Goal: Information Seeking & Learning: Check status

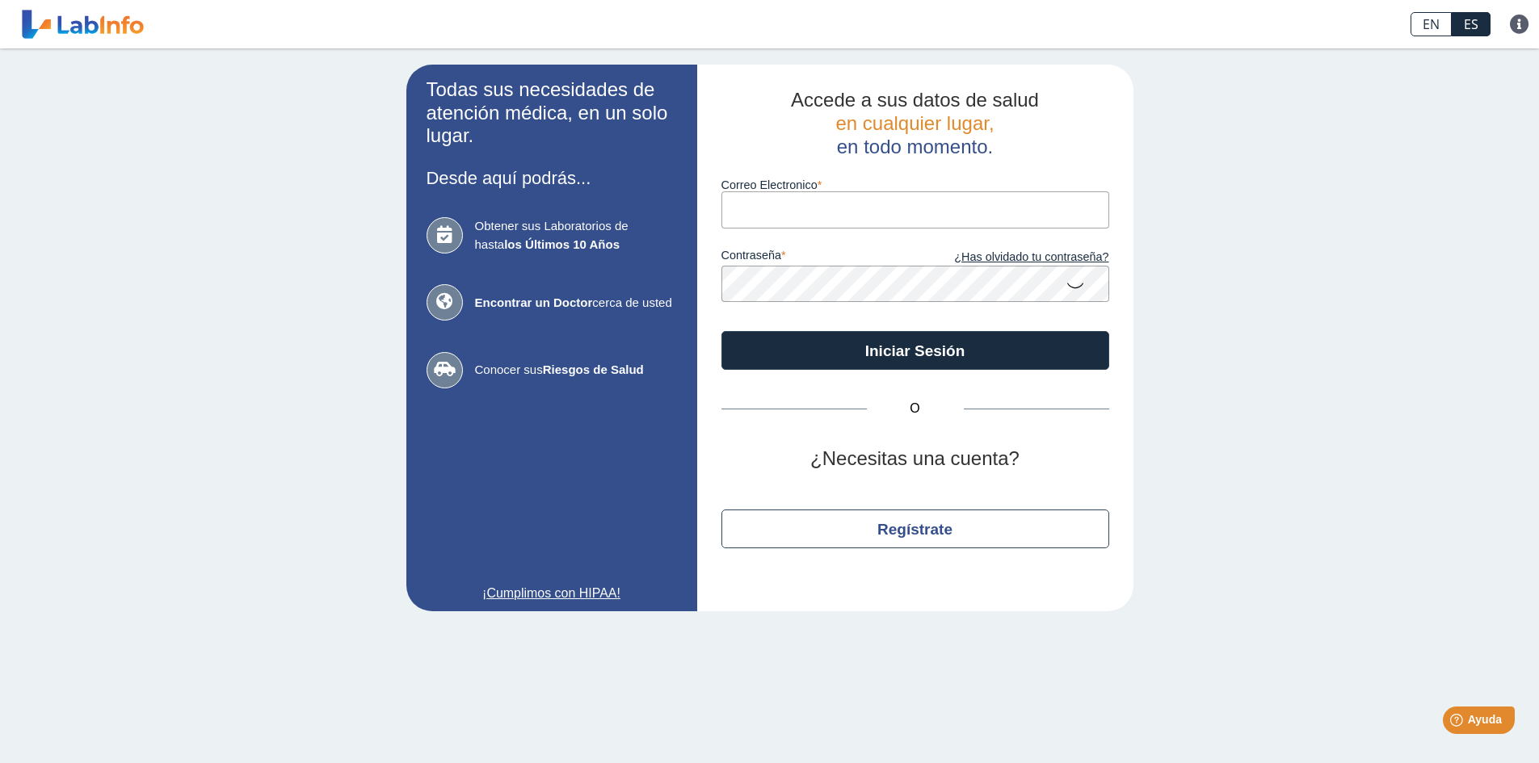
click at [746, 201] on input "Correo Electronico" at bounding box center [915, 209] width 388 height 36
type input "lymaris4728@gmail.com"
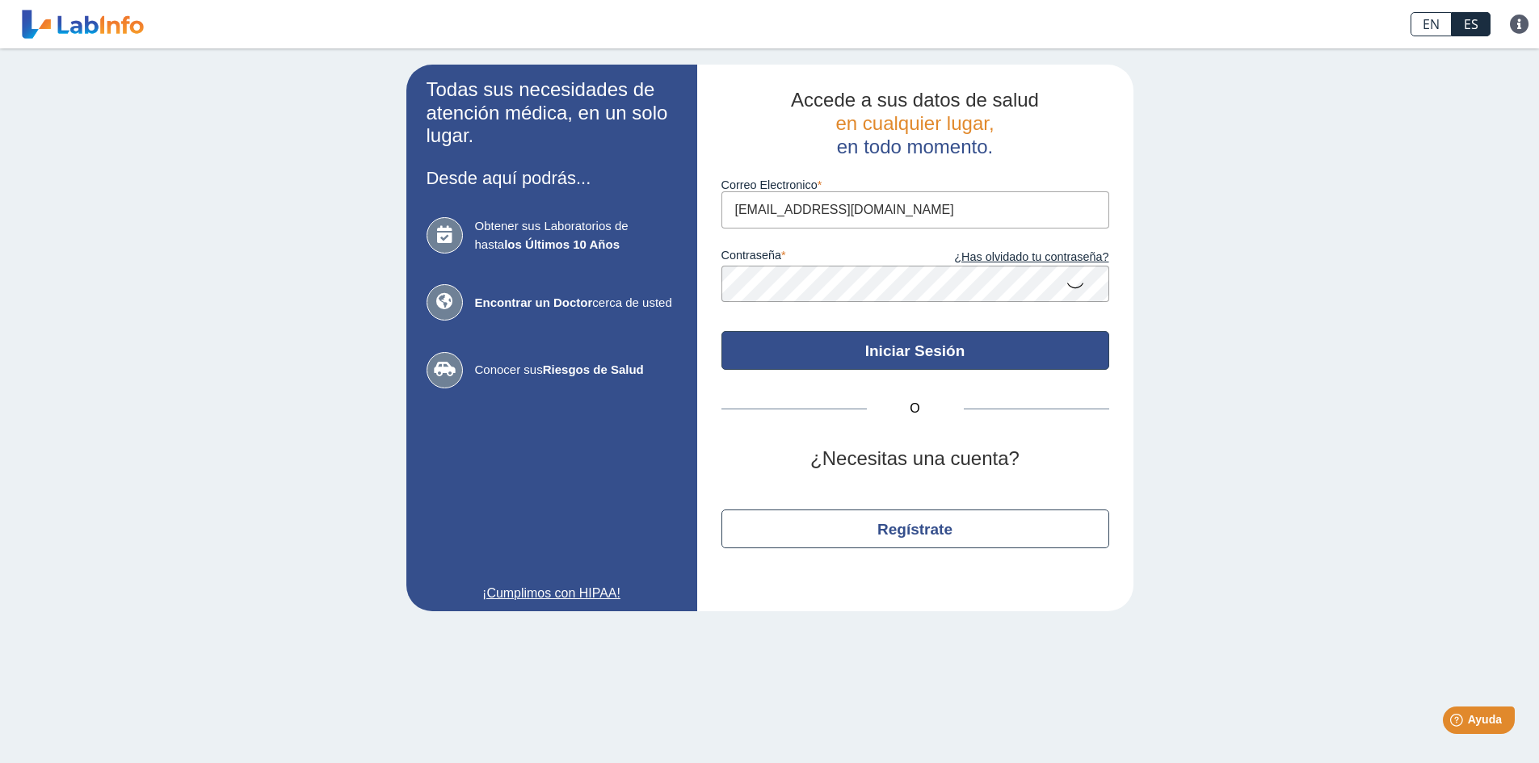
click at [903, 352] on button "Iniciar Sesión" at bounding box center [915, 350] width 388 height 39
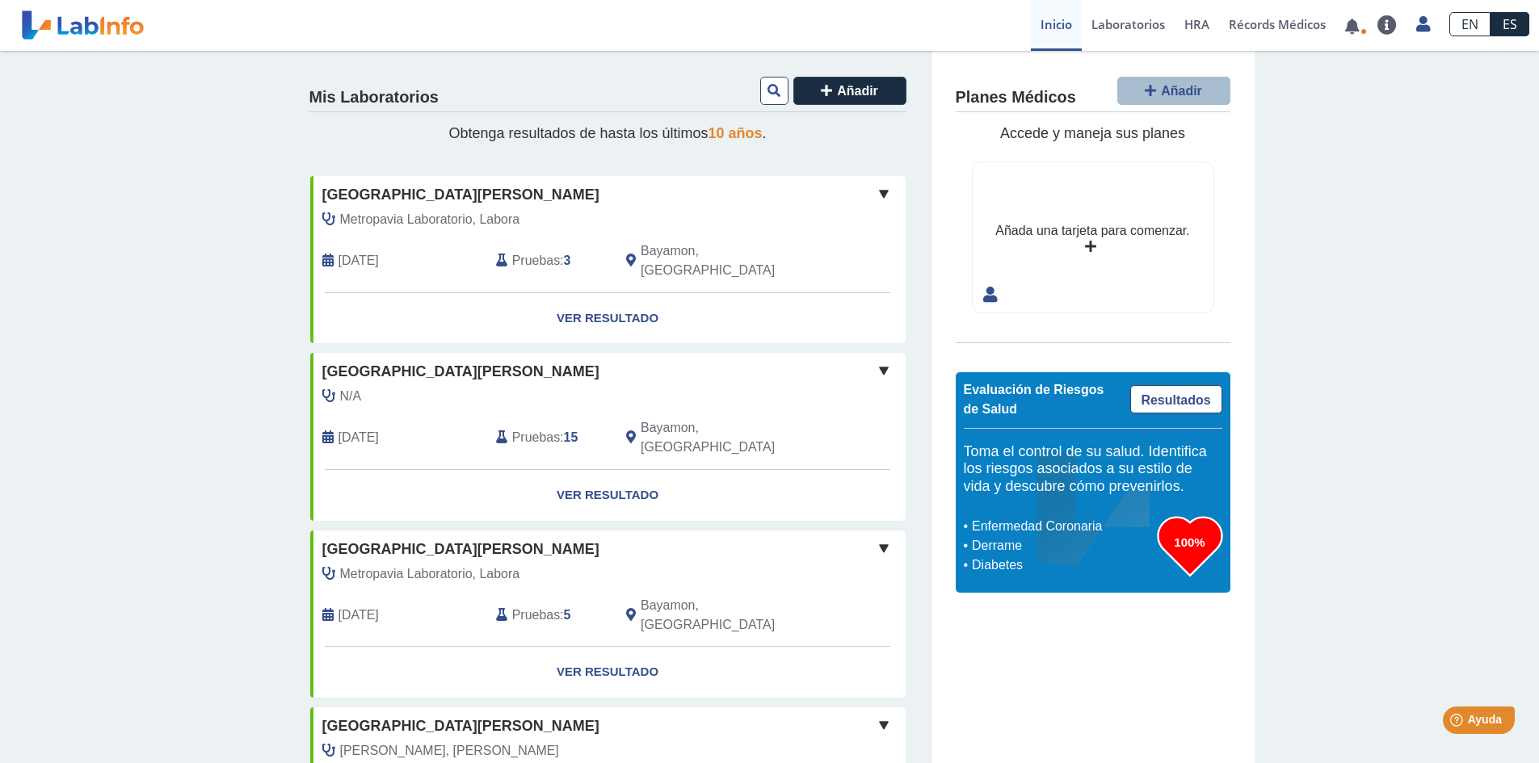
click at [564, 254] on b "3" at bounding box center [567, 261] width 7 height 14
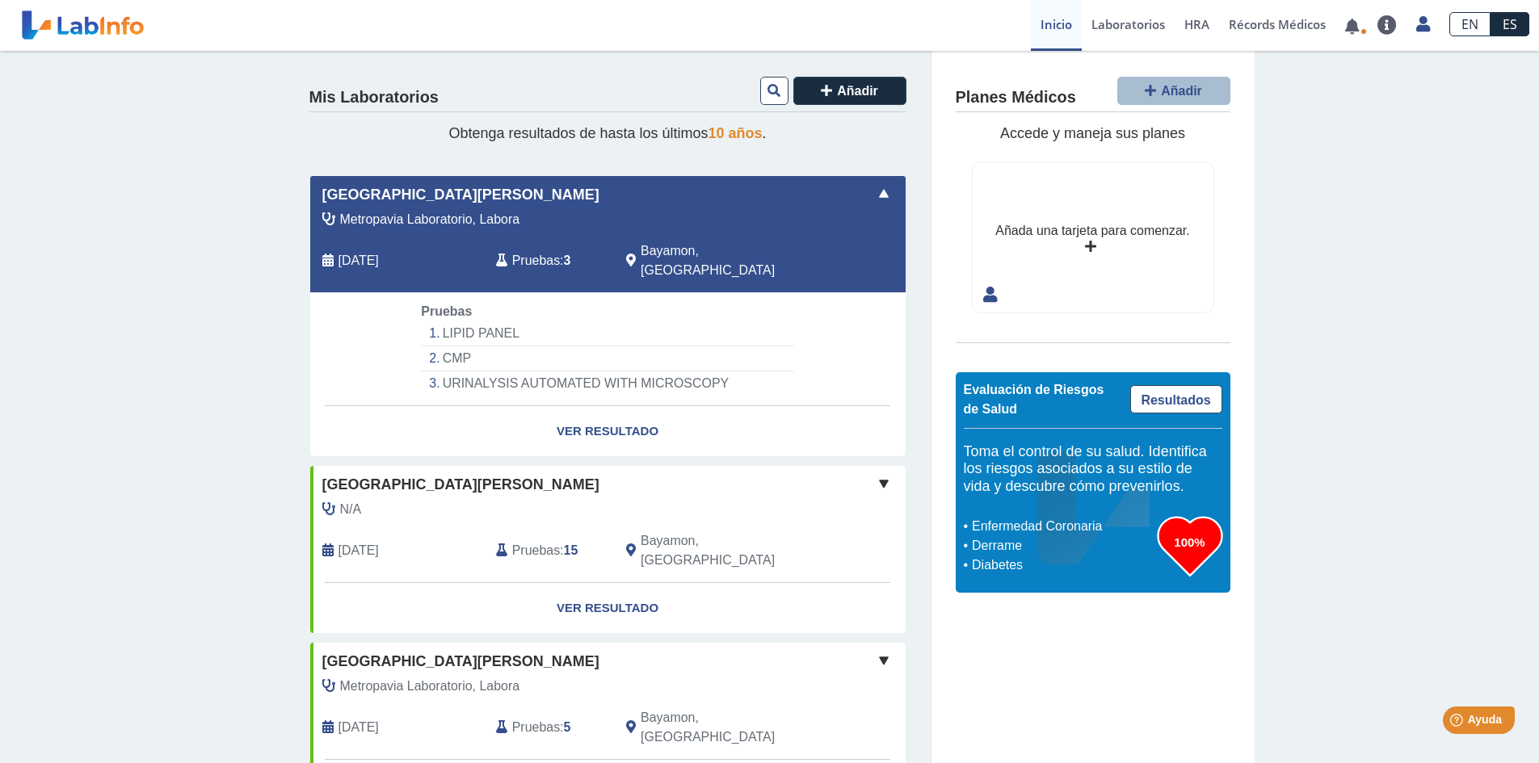
click at [482, 321] on li "LIPID PANEL" at bounding box center [607, 333] width 372 height 25
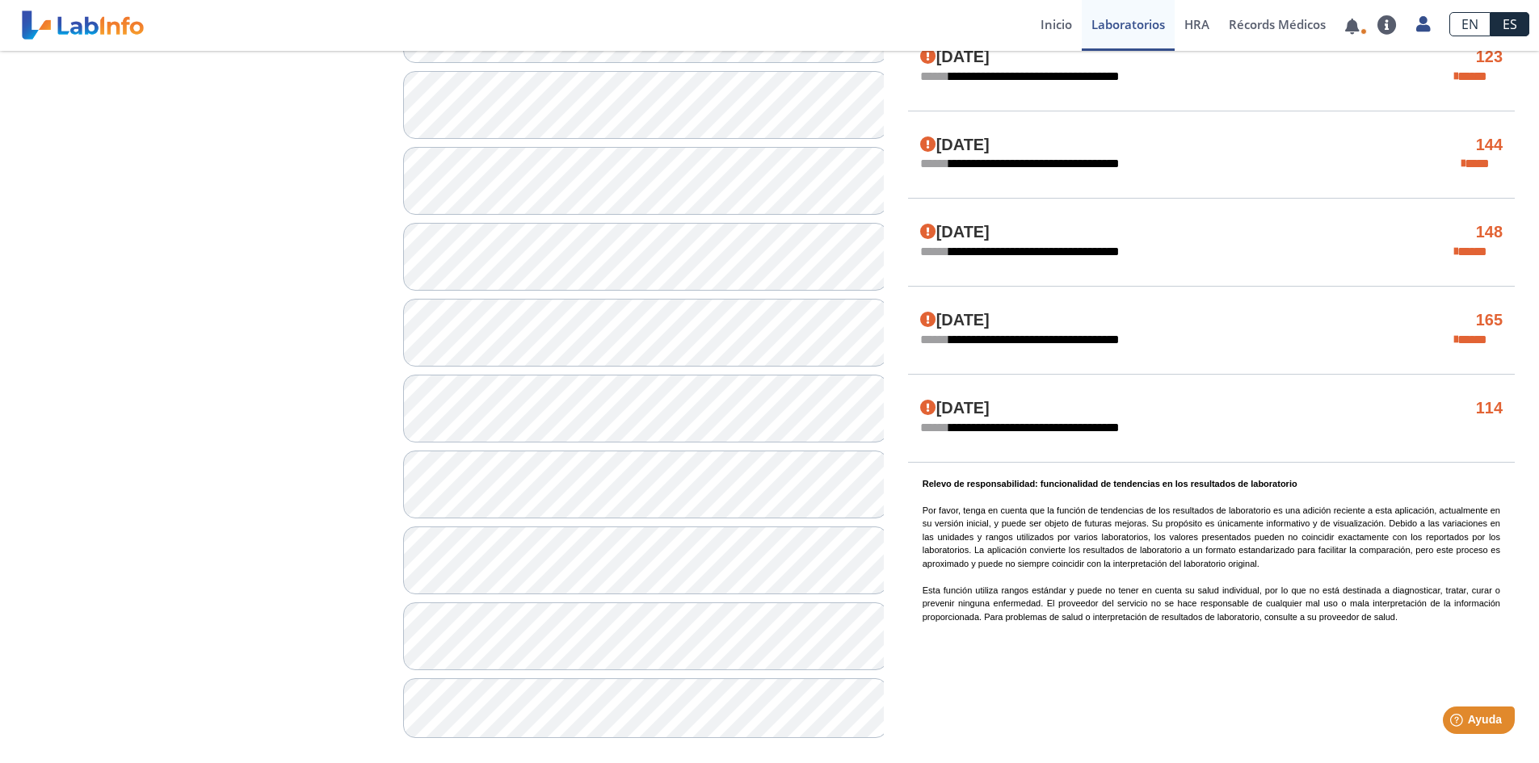
scroll to position [985, 0]
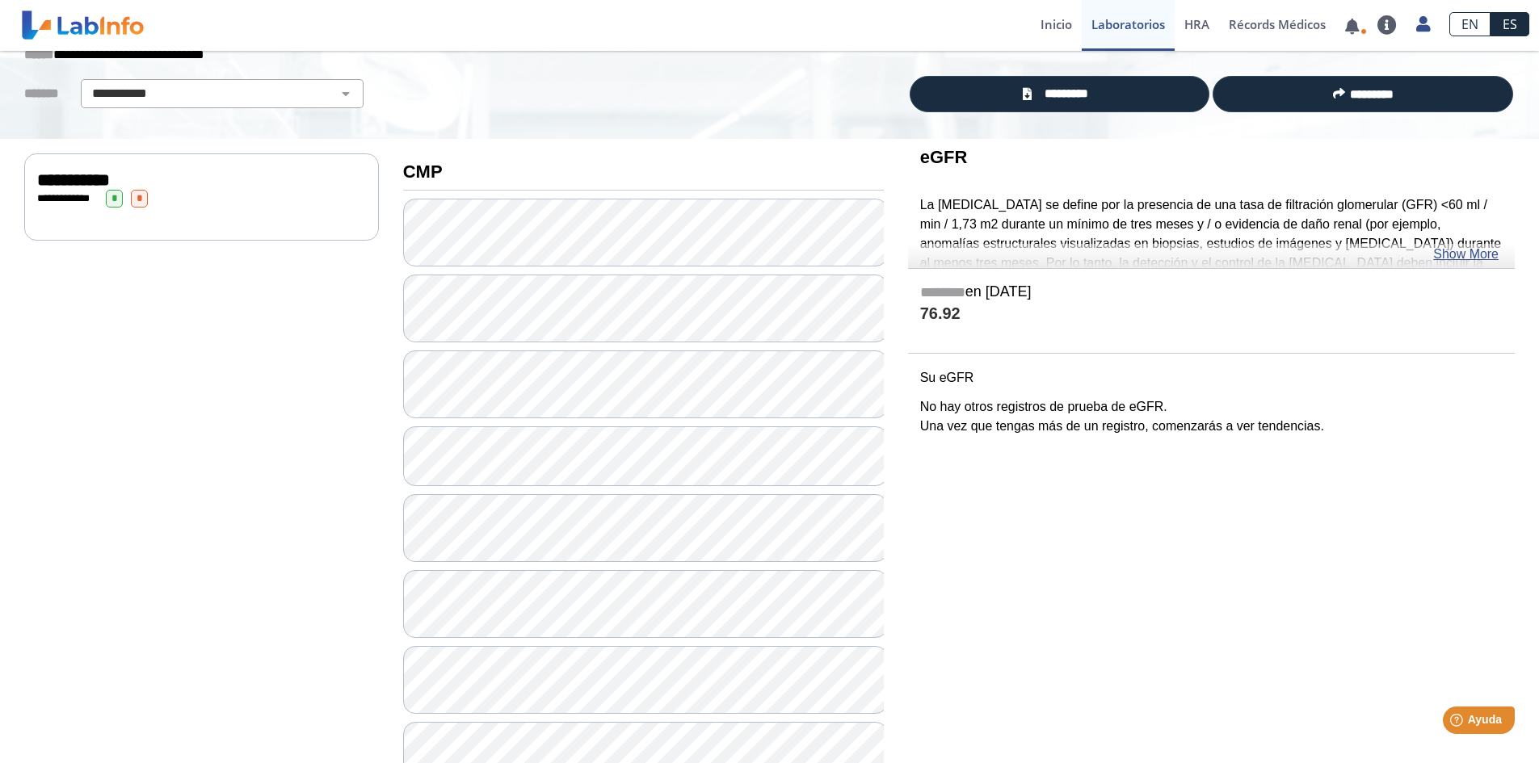
scroll to position [96, 0]
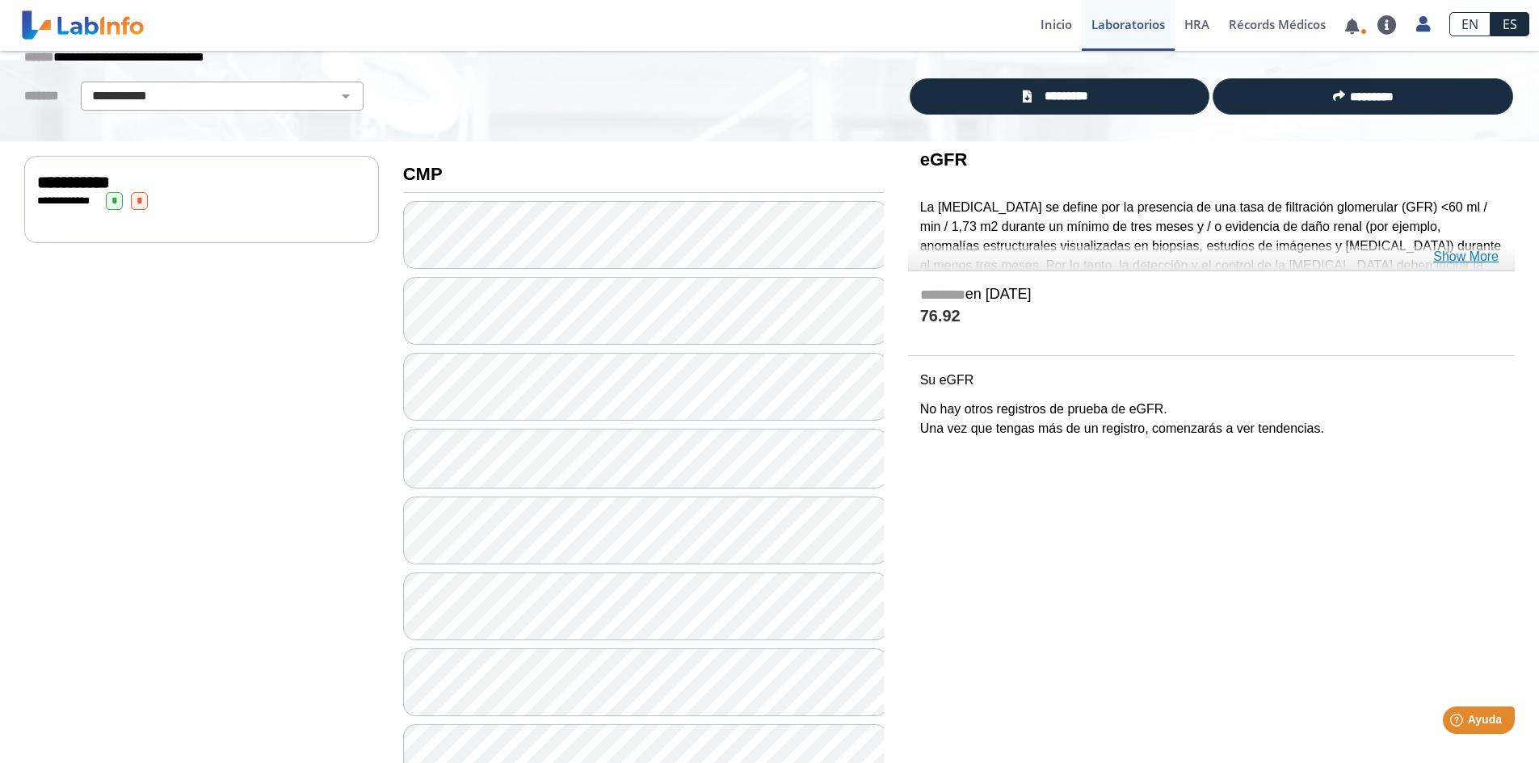
click at [1453, 258] on link "Show More" at bounding box center [1465, 256] width 65 height 19
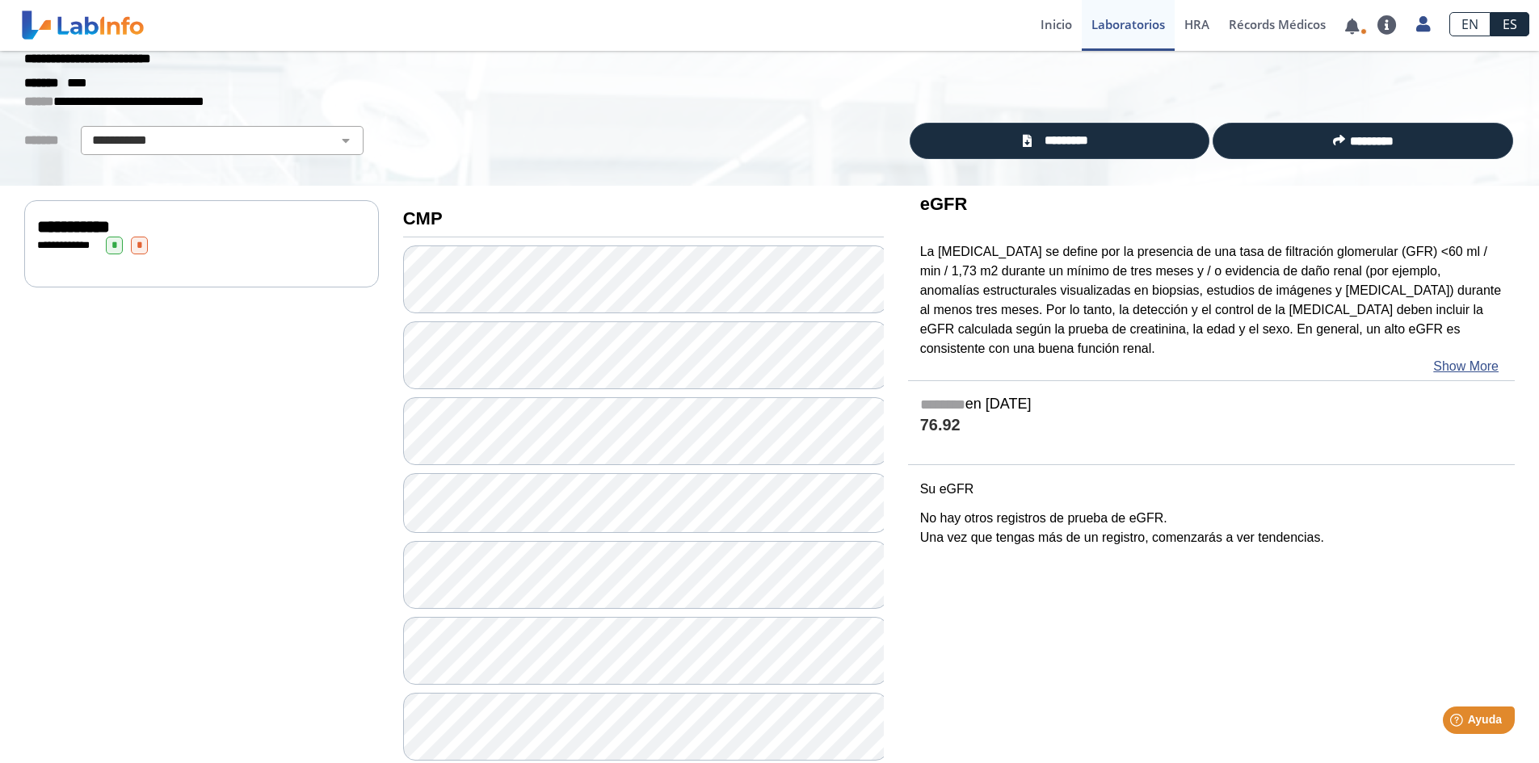
scroll to position [0, 0]
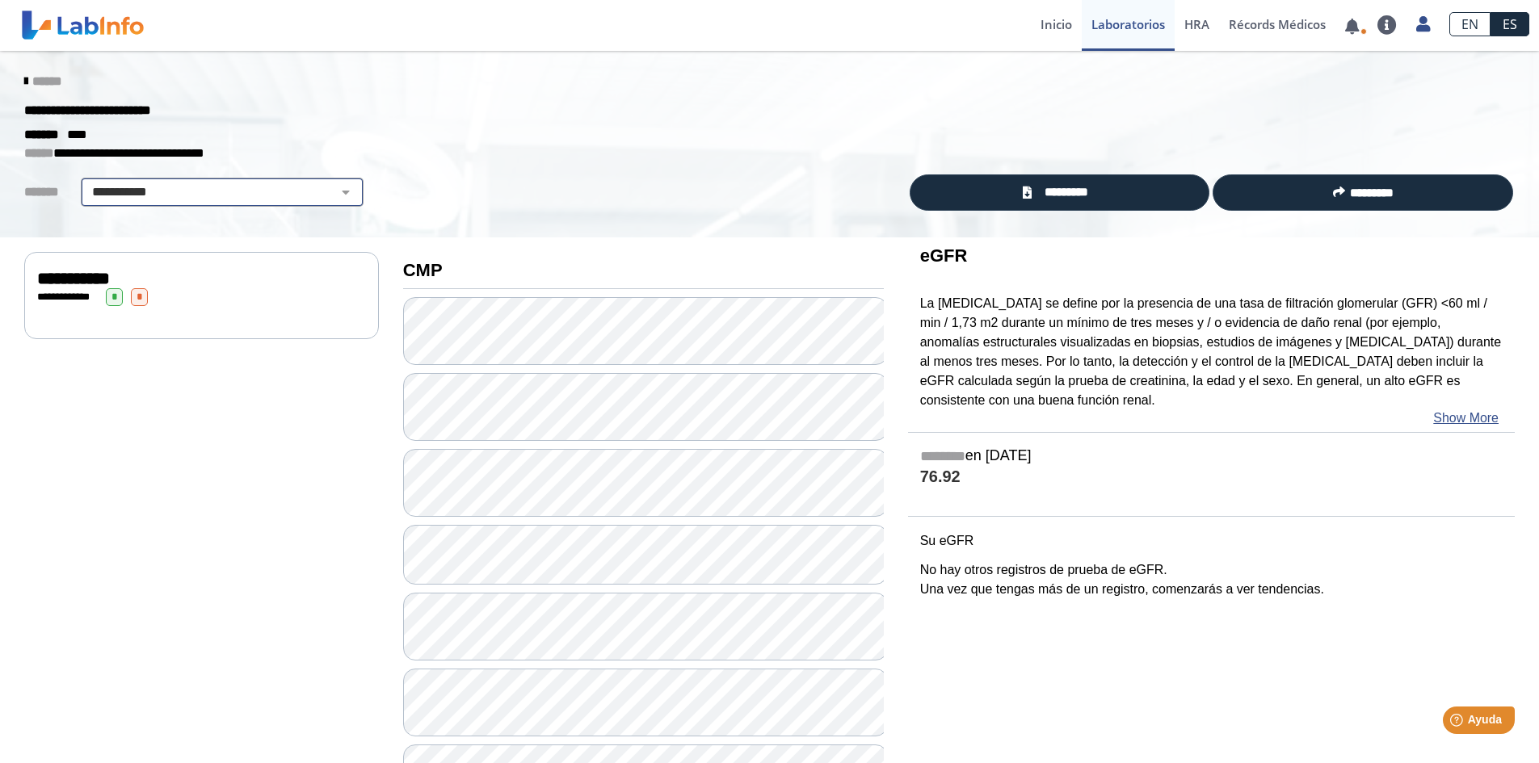
click at [229, 188] on select "**********" at bounding box center [222, 192] width 273 height 19
click at [86, 183] on select "**********" at bounding box center [222, 192] width 273 height 19
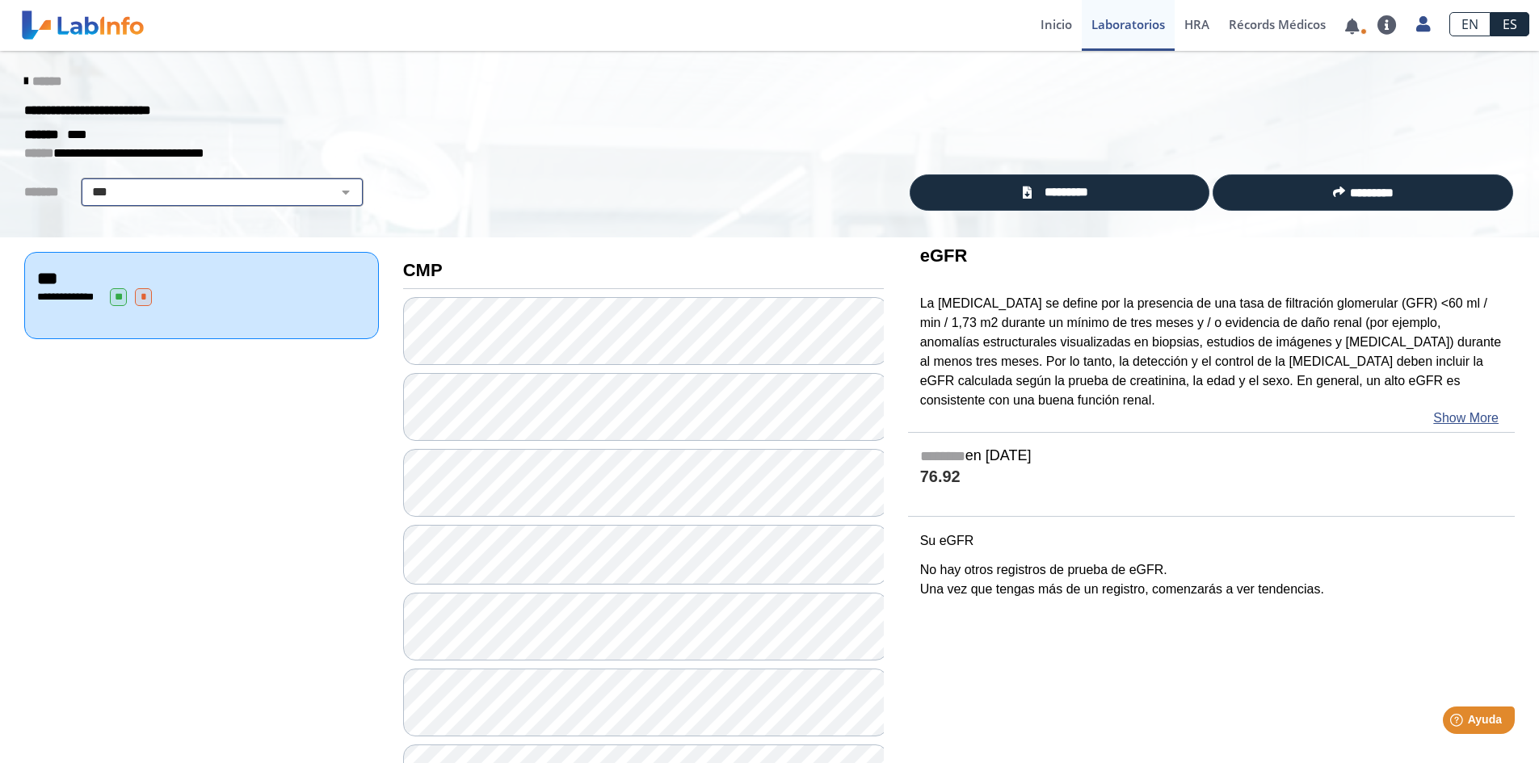
click at [204, 188] on select "**********" at bounding box center [222, 192] width 273 height 19
select select "**********"
click at [86, 183] on select "**********" at bounding box center [222, 192] width 273 height 19
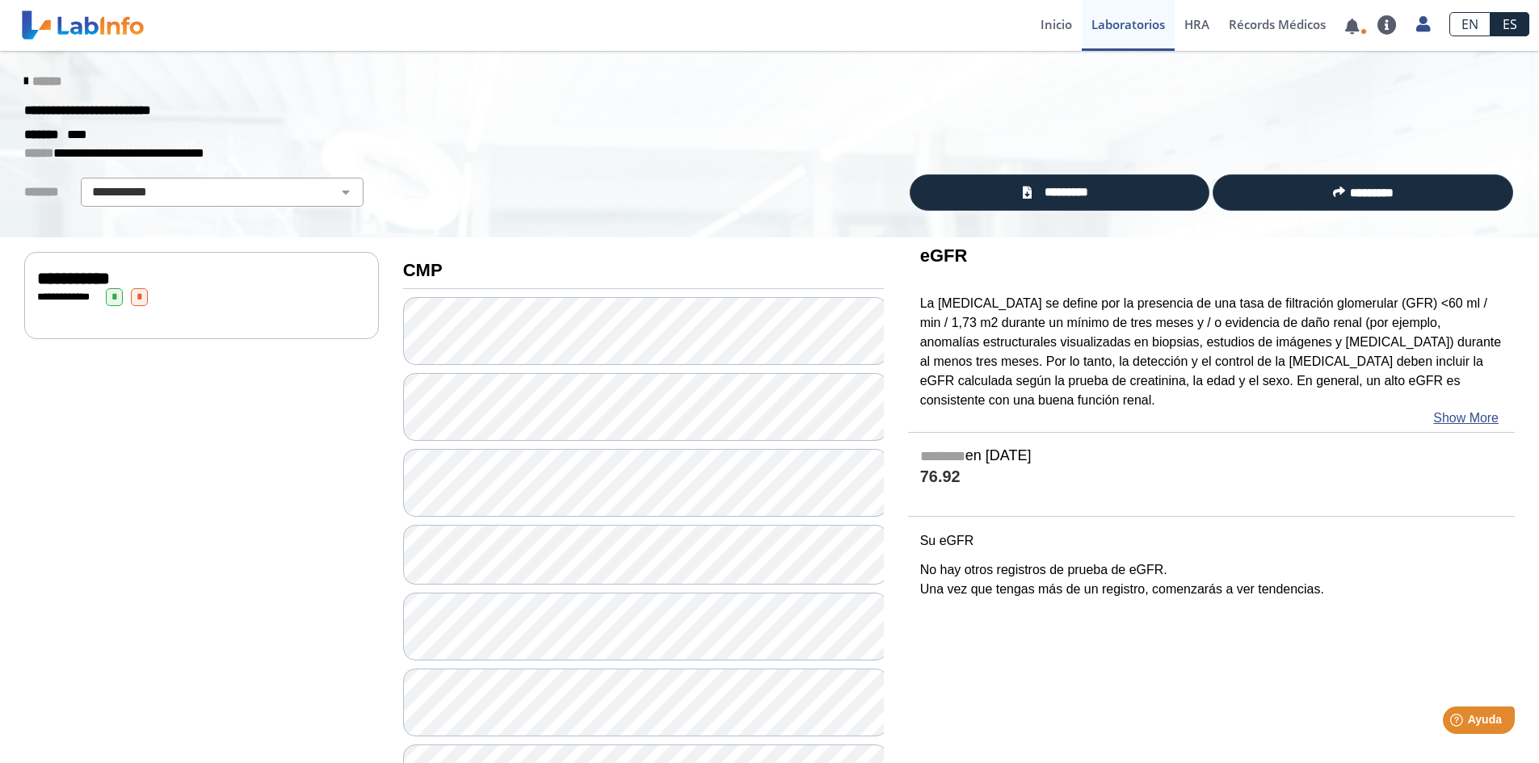
click at [24, 80] on icon at bounding box center [25, 81] width 3 height 13
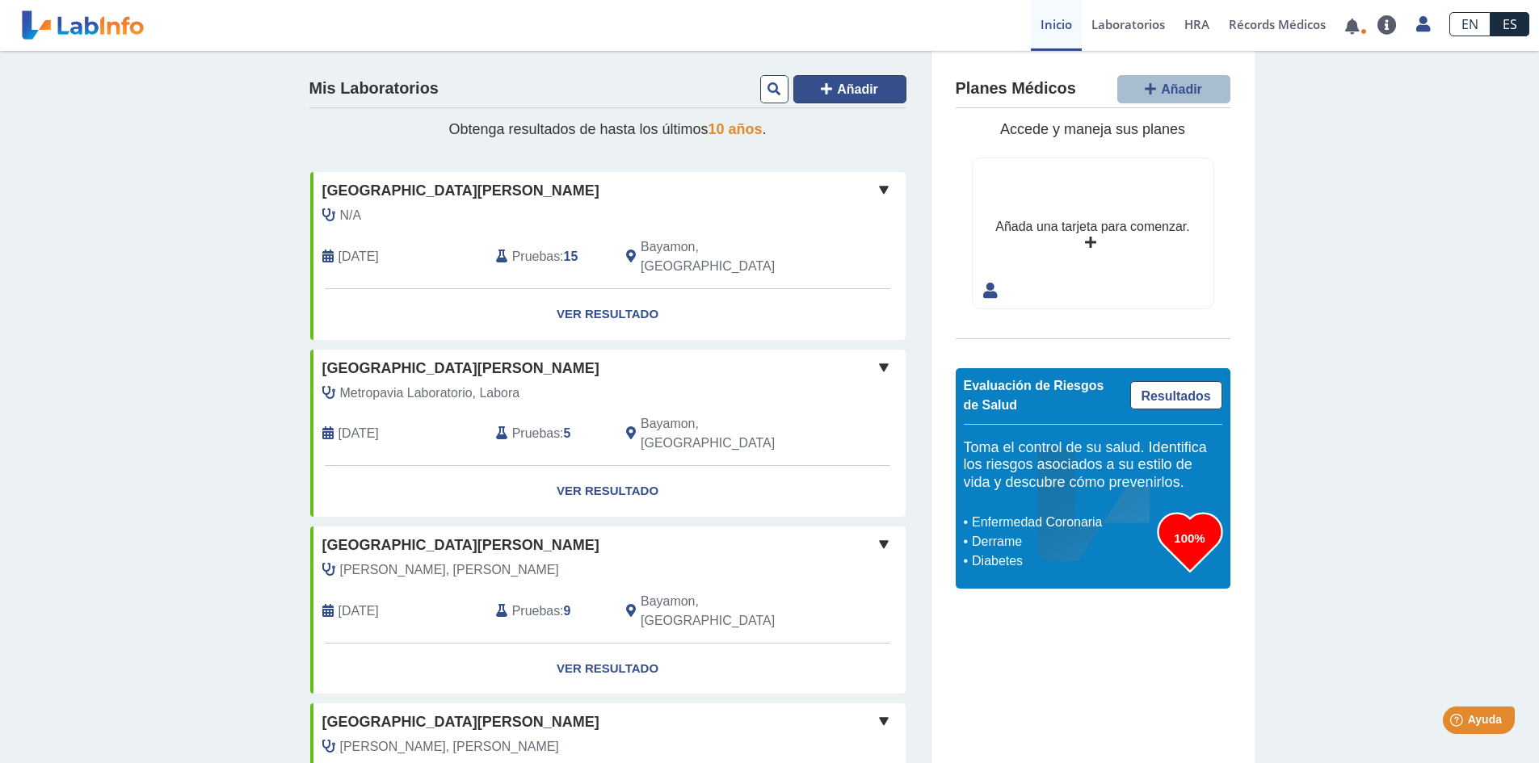
click at [844, 91] on span "Añadir" at bounding box center [857, 89] width 41 height 14
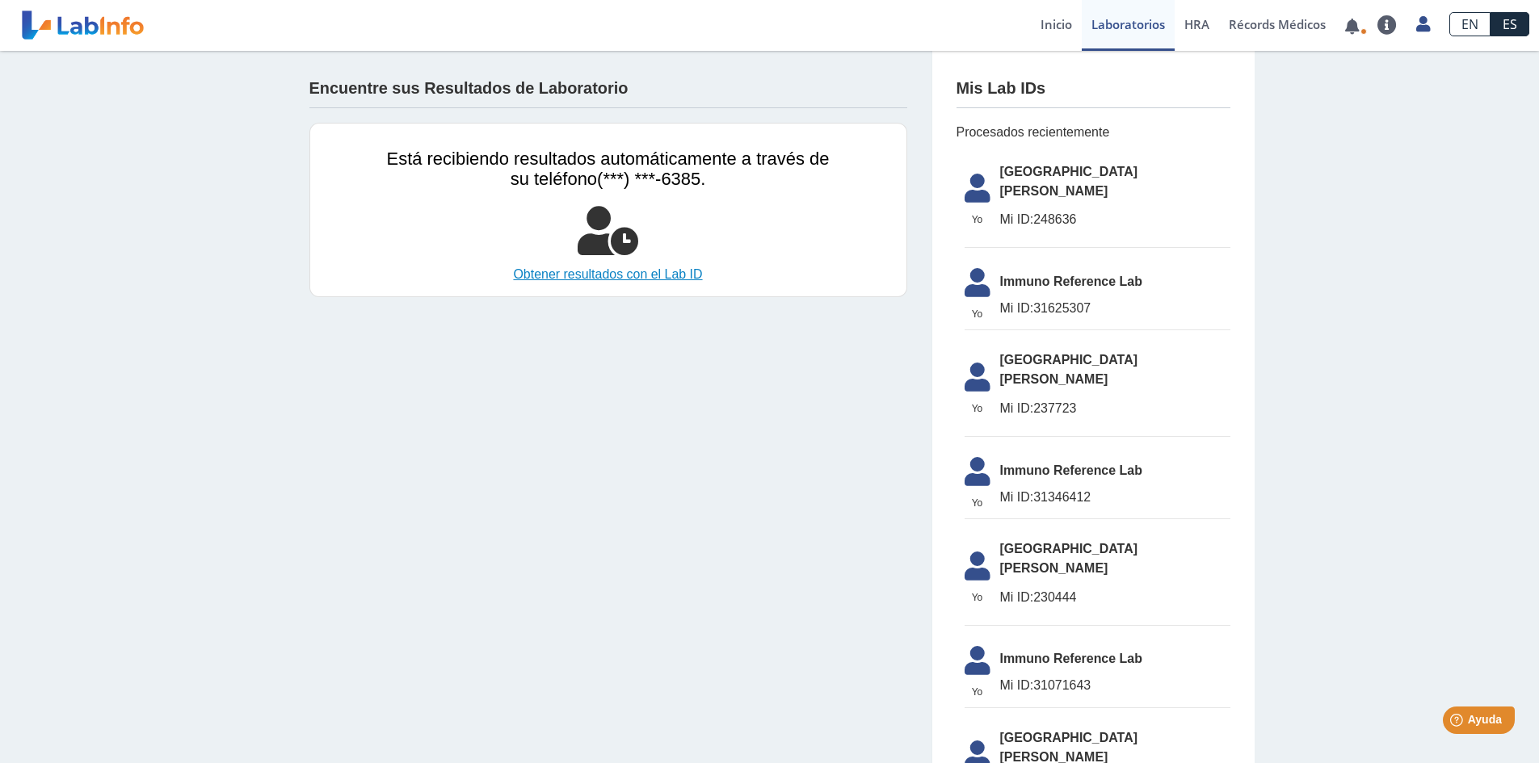
click at [658, 273] on link "Obtener resultados con el Lab ID" at bounding box center [608, 274] width 443 height 19
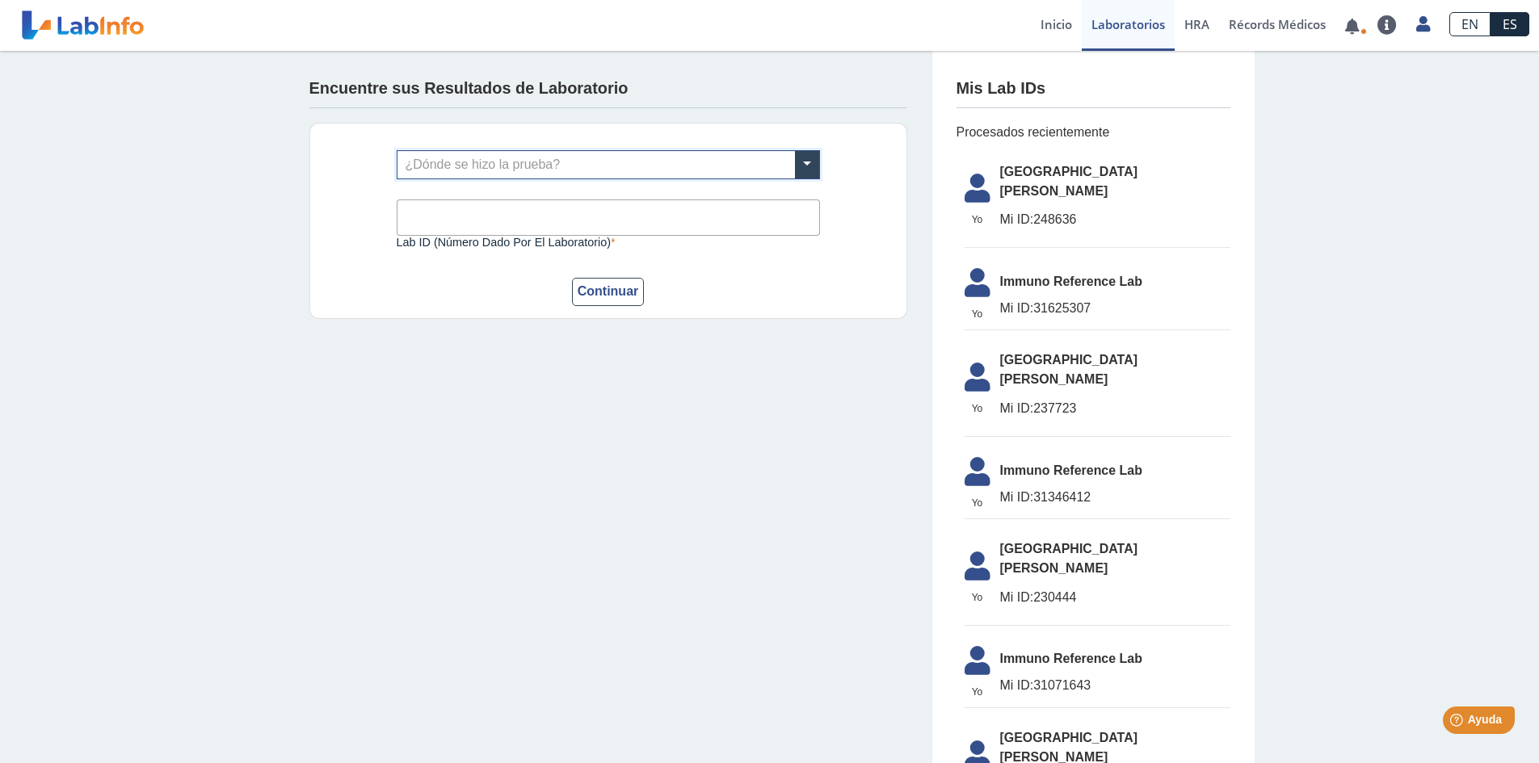
click at [535, 165] on input "text" at bounding box center [608, 164] width 422 height 27
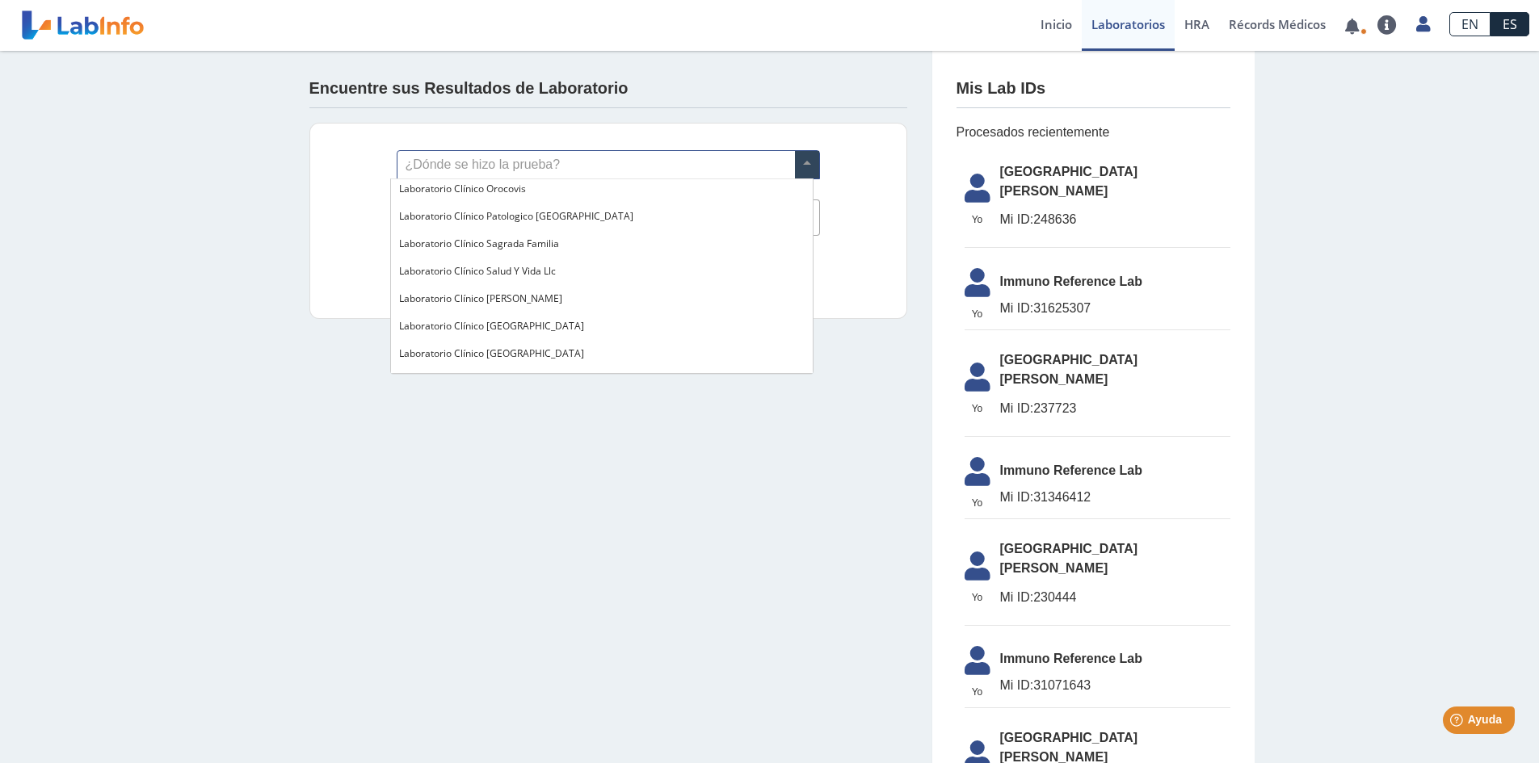
scroll to position [808, 0]
click at [1029, 186] on li "Yo Yo Metro Pavia Clinic Bayamon Mi ID: 248636" at bounding box center [1097, 201] width 266 height 95
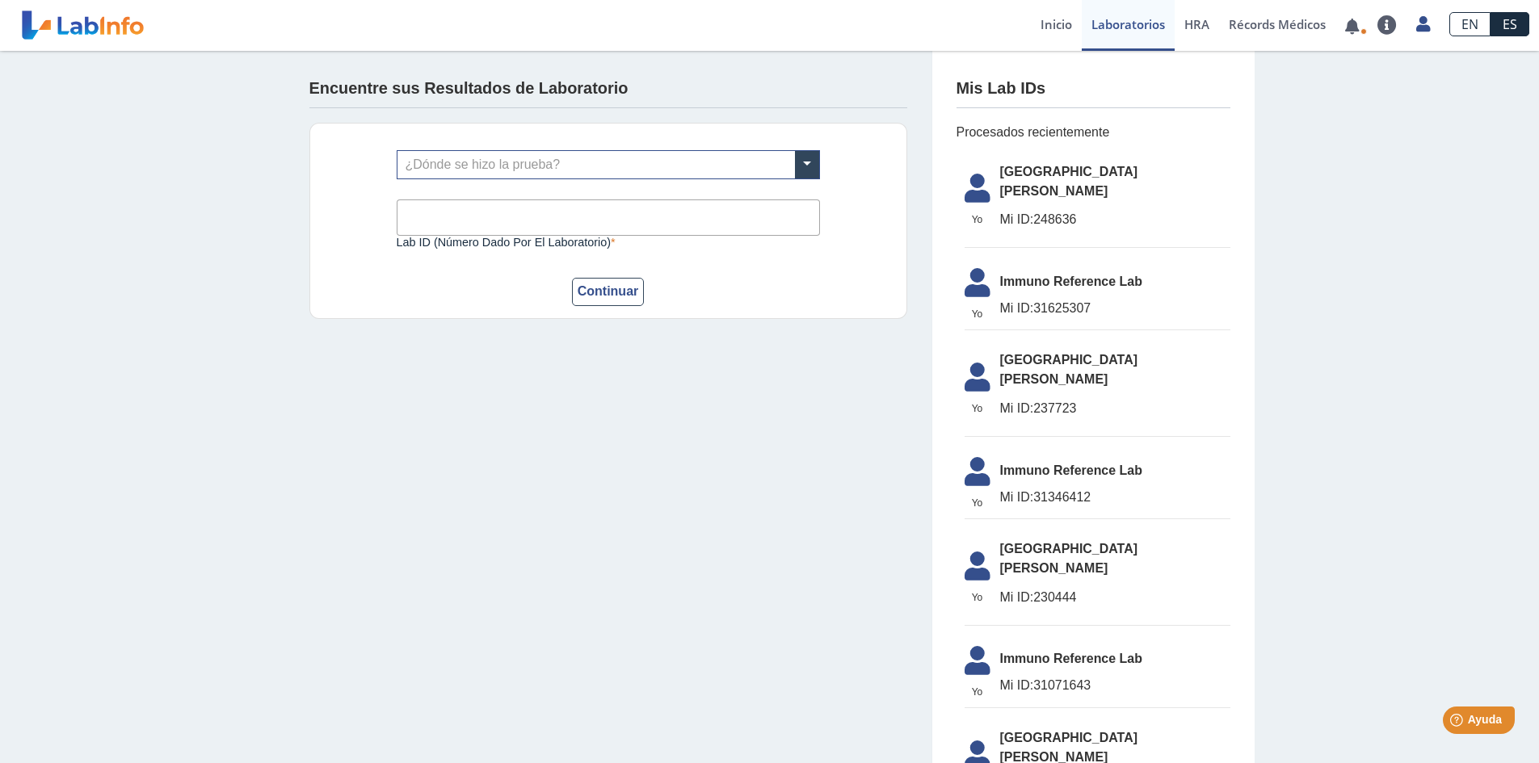
click at [1037, 178] on span "[GEOGRAPHIC_DATA][PERSON_NAME]" at bounding box center [1115, 181] width 230 height 39
click at [609, 291] on button "Continuar" at bounding box center [608, 292] width 73 height 28
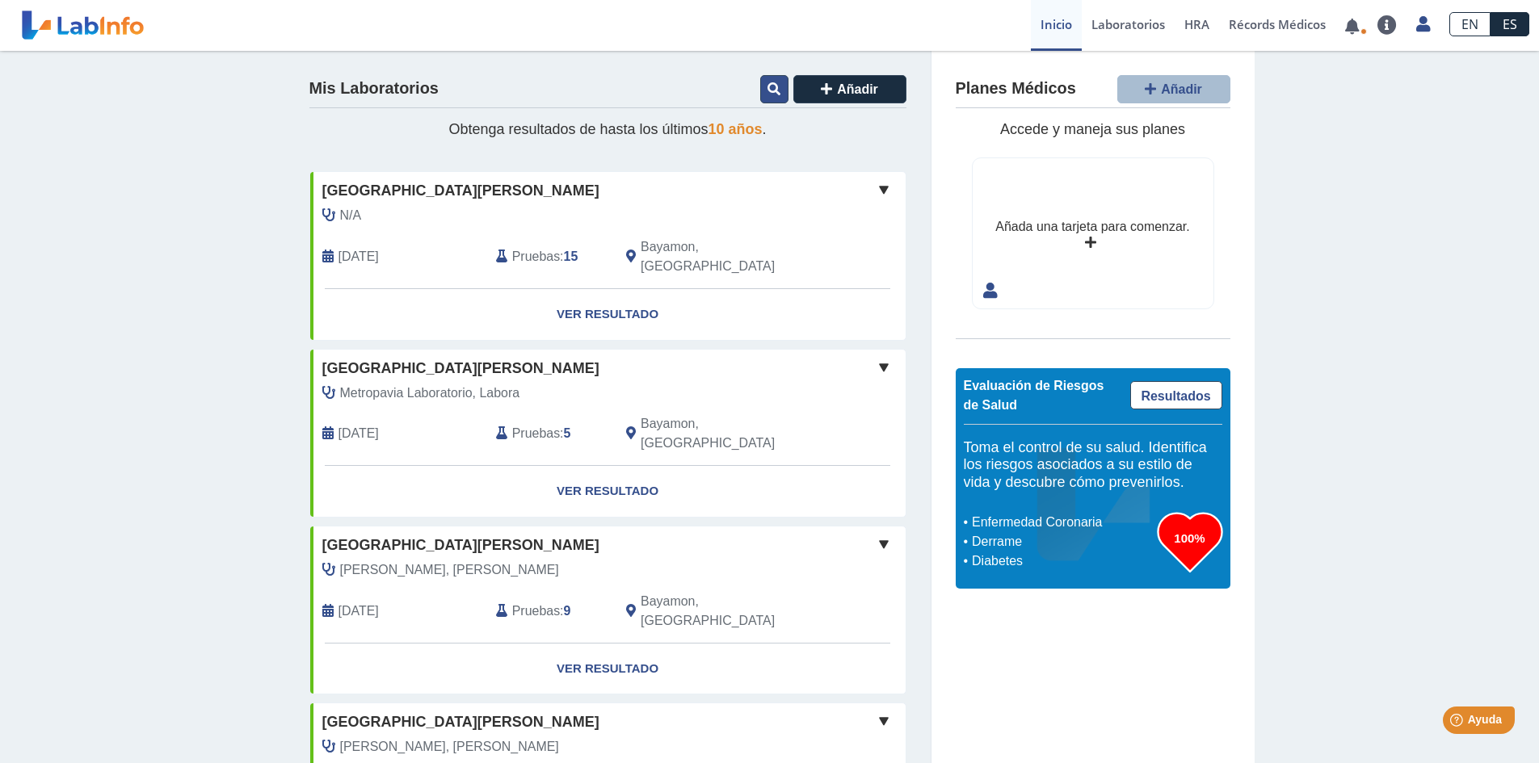
click at [772, 83] on icon at bounding box center [773, 88] width 13 height 13
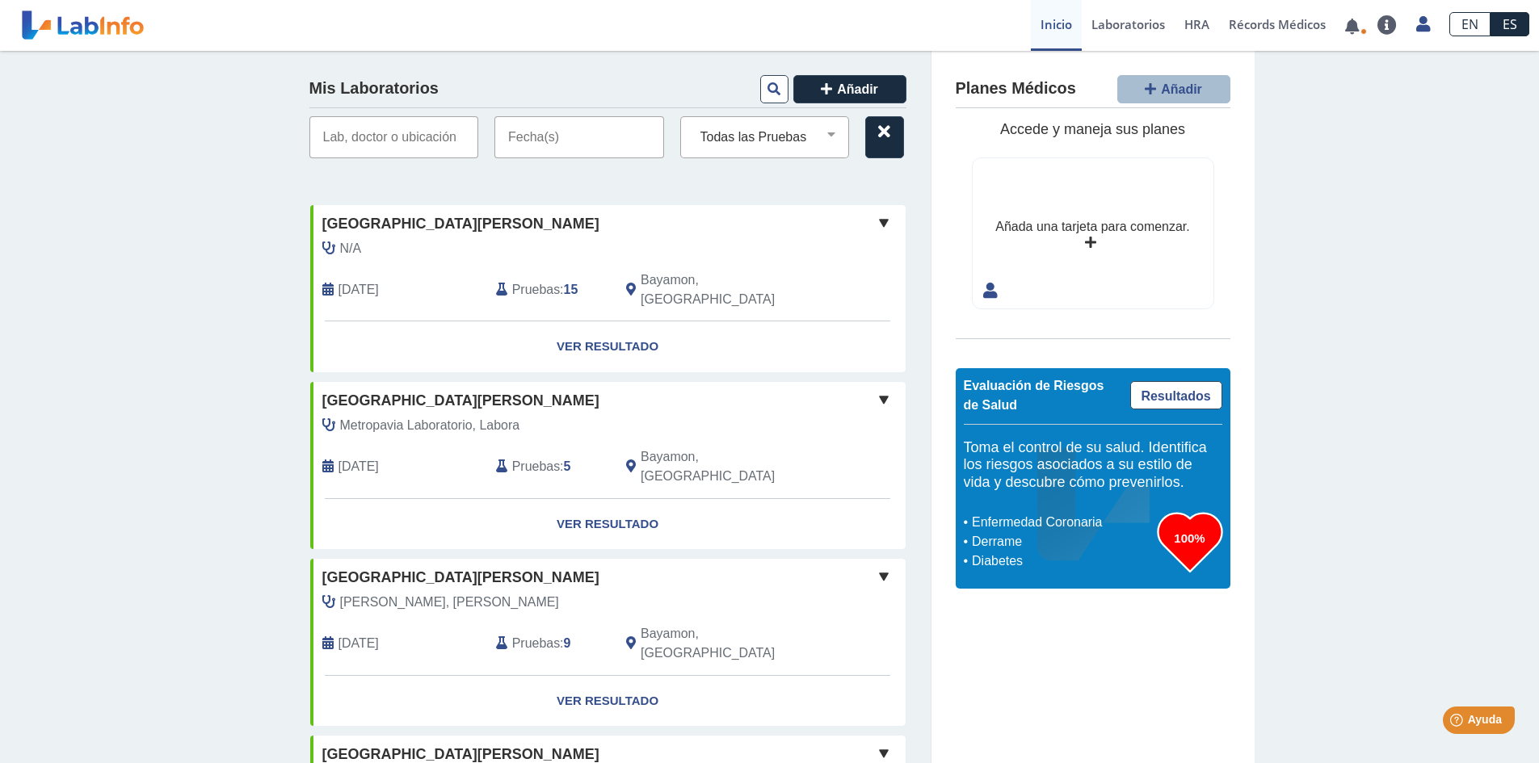
click at [563, 142] on input "text" at bounding box center [579, 137] width 170 height 42
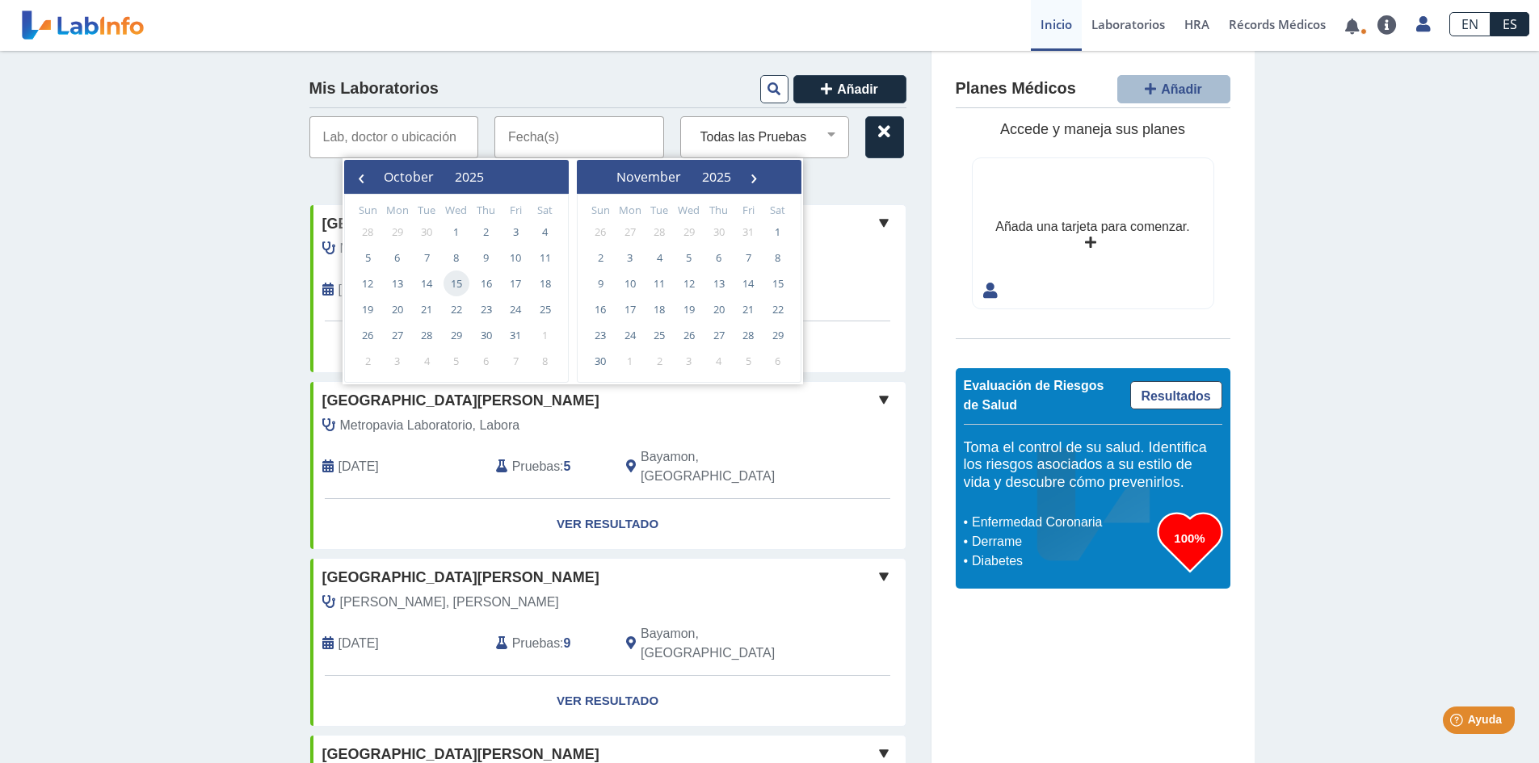
click at [459, 286] on span "15" at bounding box center [456, 284] width 26 height 26
click at [459, 284] on span "15" at bounding box center [456, 284] width 26 height 26
type input "10/15/2025 - 10/15/2025"
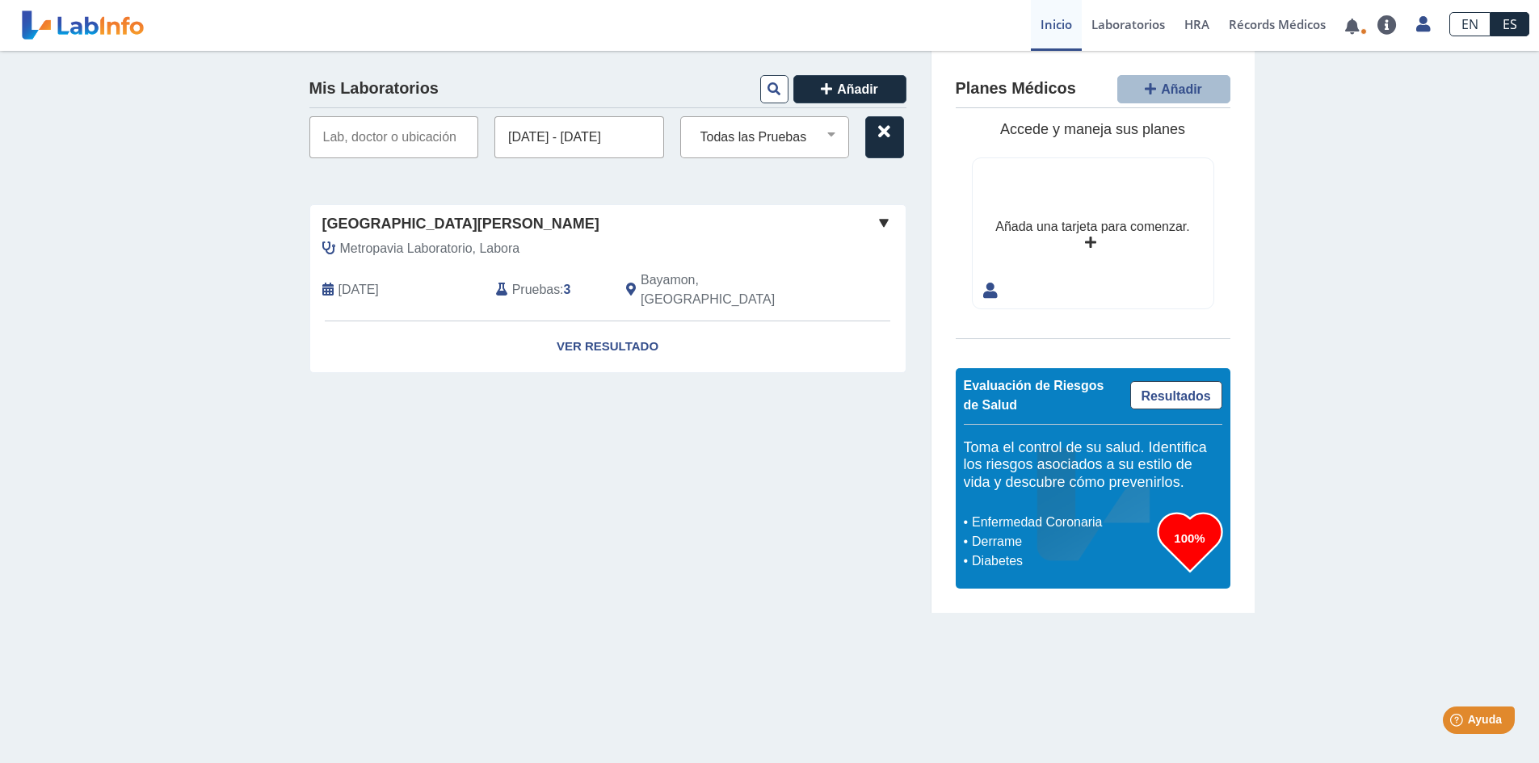
click at [545, 280] on span "Pruebas" at bounding box center [536, 289] width 48 height 19
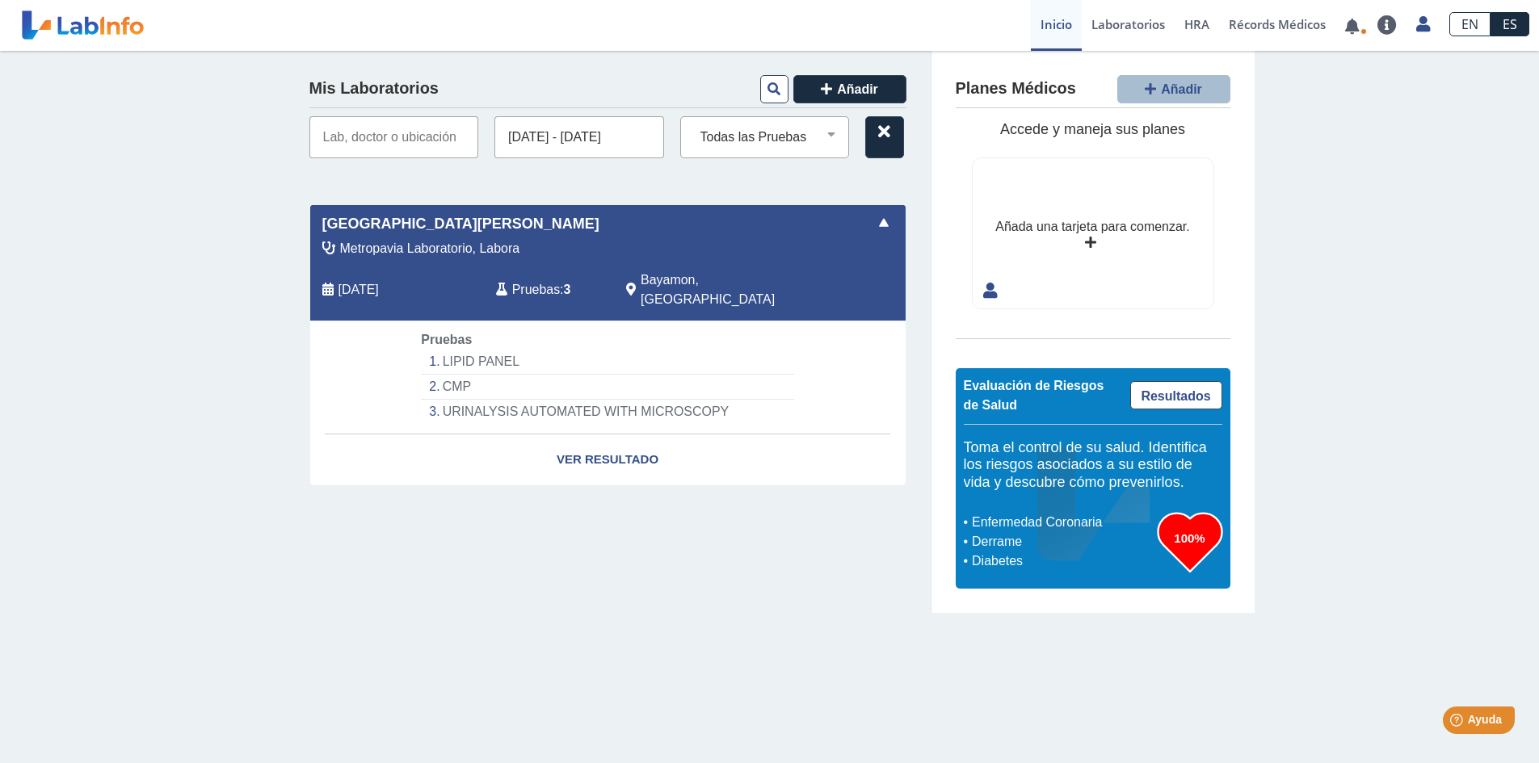
click at [491, 350] on li "LIPID PANEL" at bounding box center [607, 362] width 372 height 25
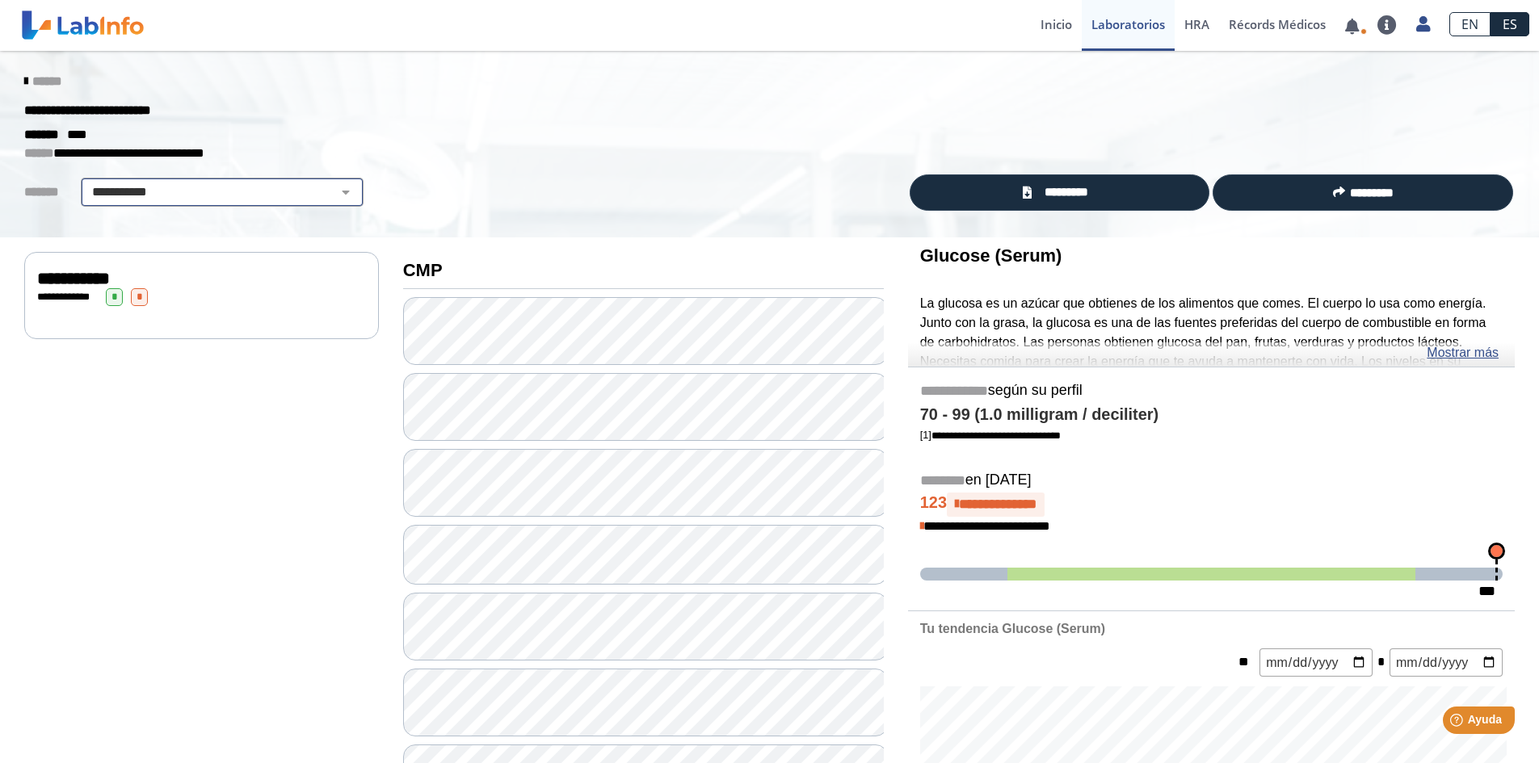
click at [196, 193] on select "**********" at bounding box center [222, 192] width 273 height 19
select select "***"
click at [86, 183] on select "**********" at bounding box center [222, 192] width 273 height 19
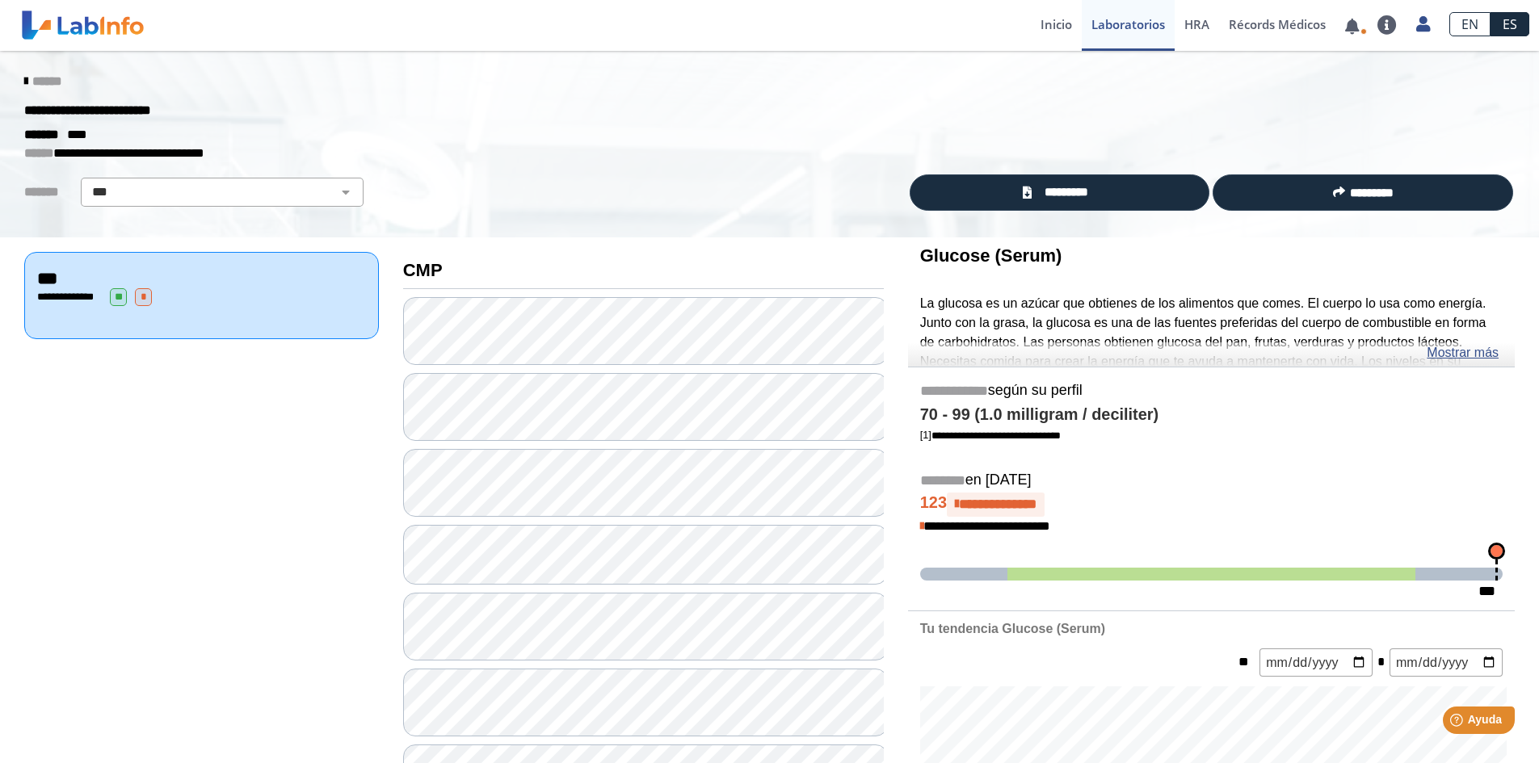
click at [86, 183] on select "**********" at bounding box center [222, 192] width 273 height 19
click at [92, 295] on span "**********" at bounding box center [71, 297] width 44 height 11
click at [17, 74] on div "******" at bounding box center [769, 81] width 1514 height 29
click at [24, 79] on icon at bounding box center [25, 81] width 3 height 13
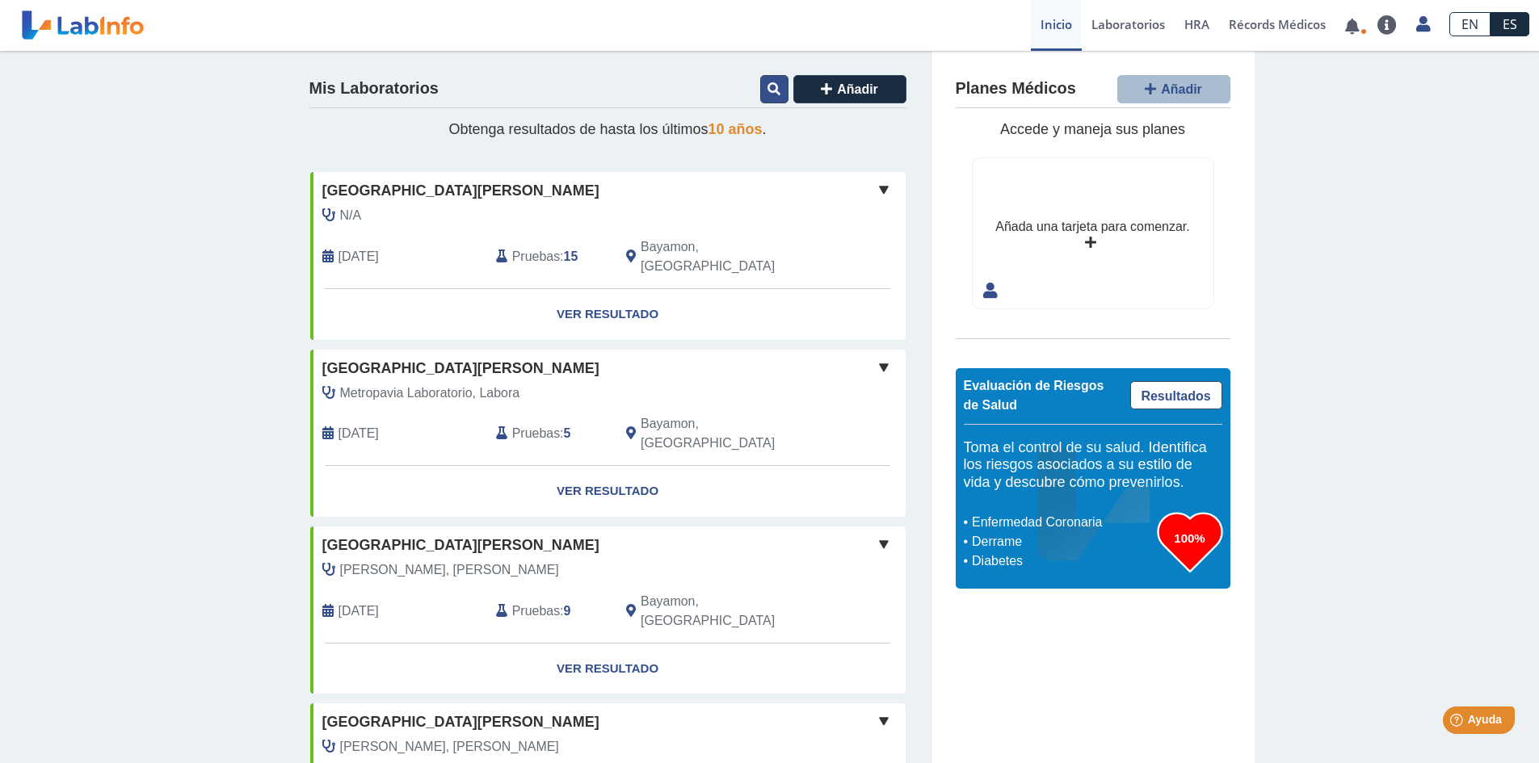
click at [767, 93] on icon at bounding box center [773, 88] width 13 height 13
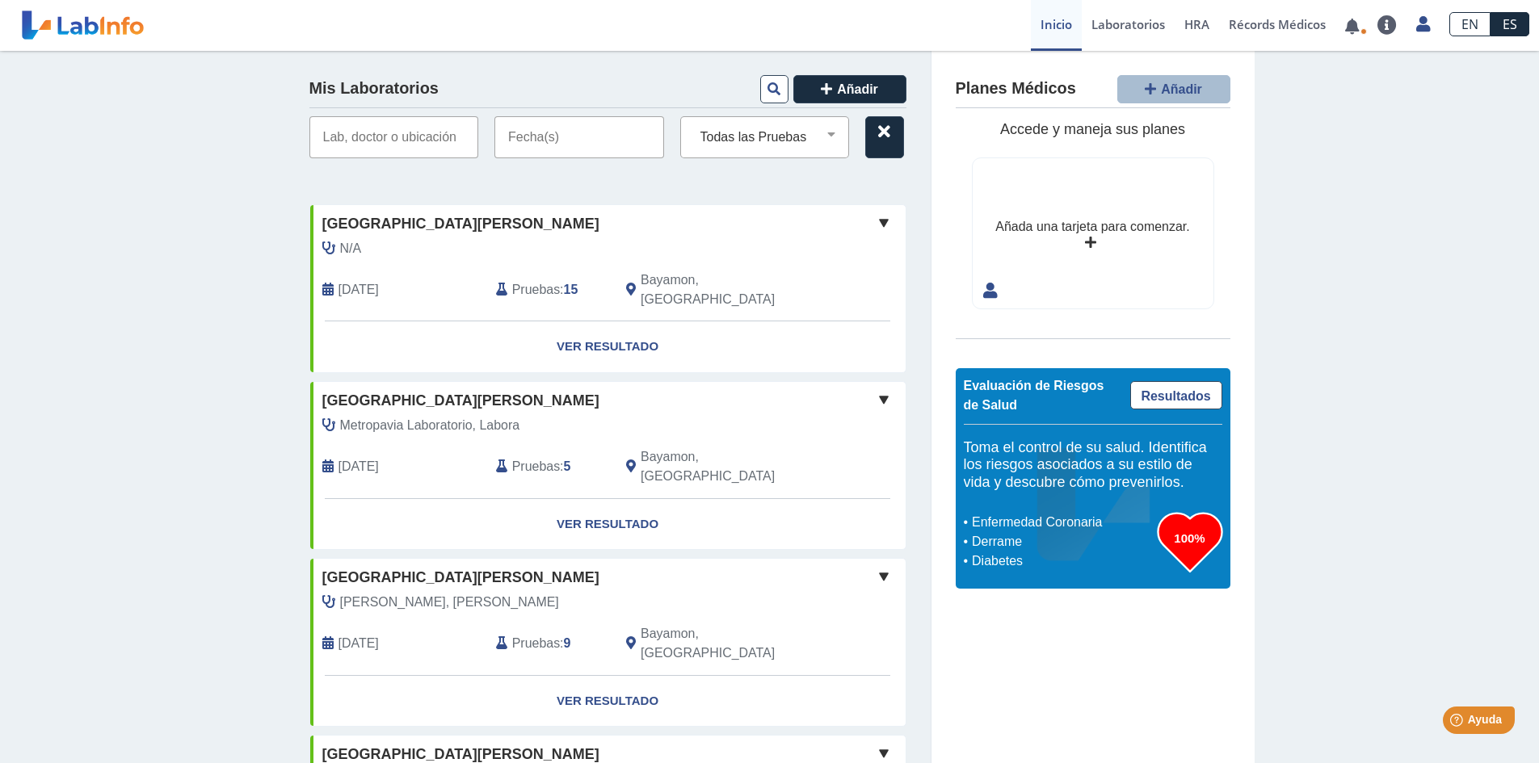
click at [548, 153] on input "text" at bounding box center [579, 137] width 170 height 42
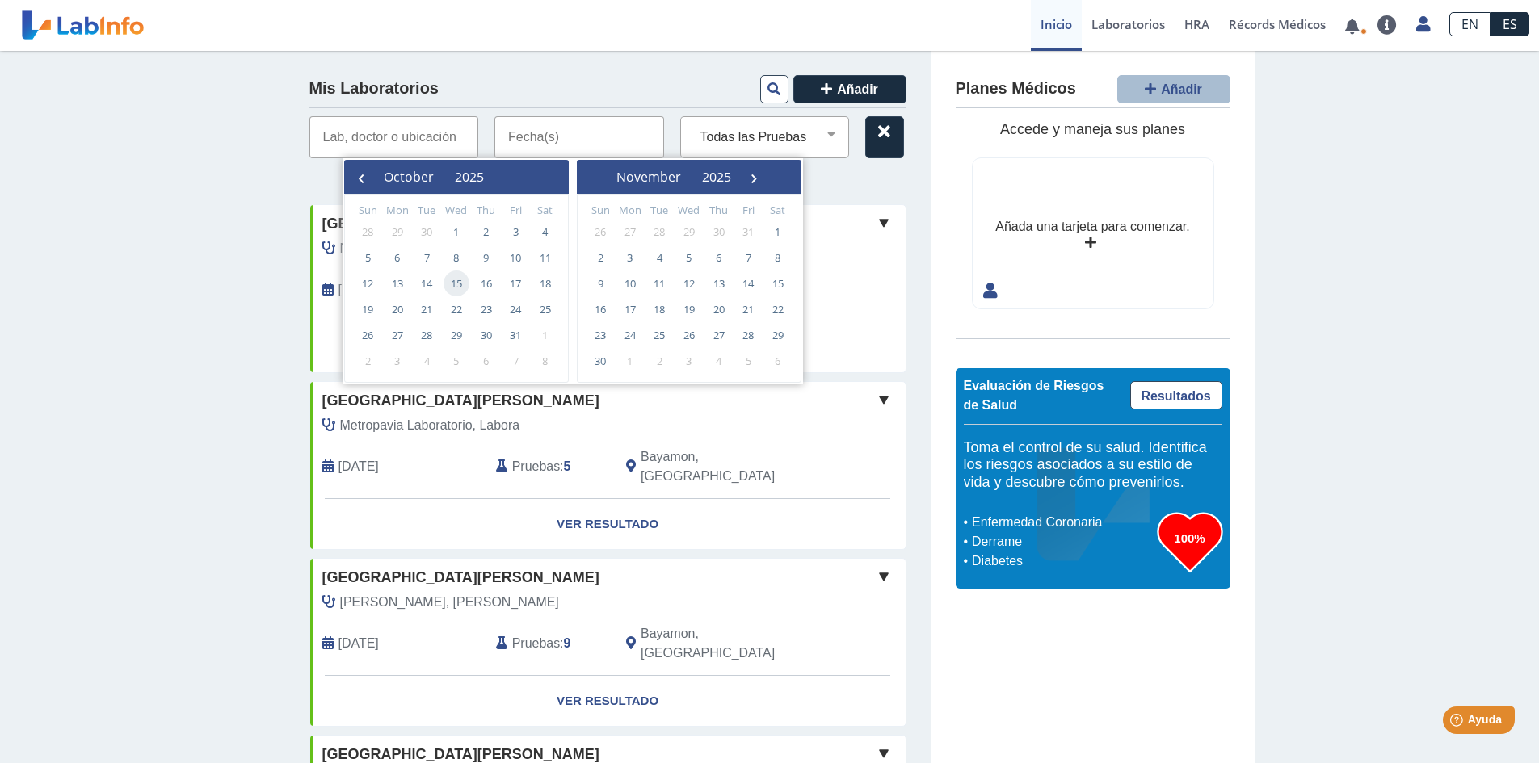
click at [460, 279] on span "15" at bounding box center [456, 284] width 26 height 26
type input "10/15/2025 - 10/15/2025"
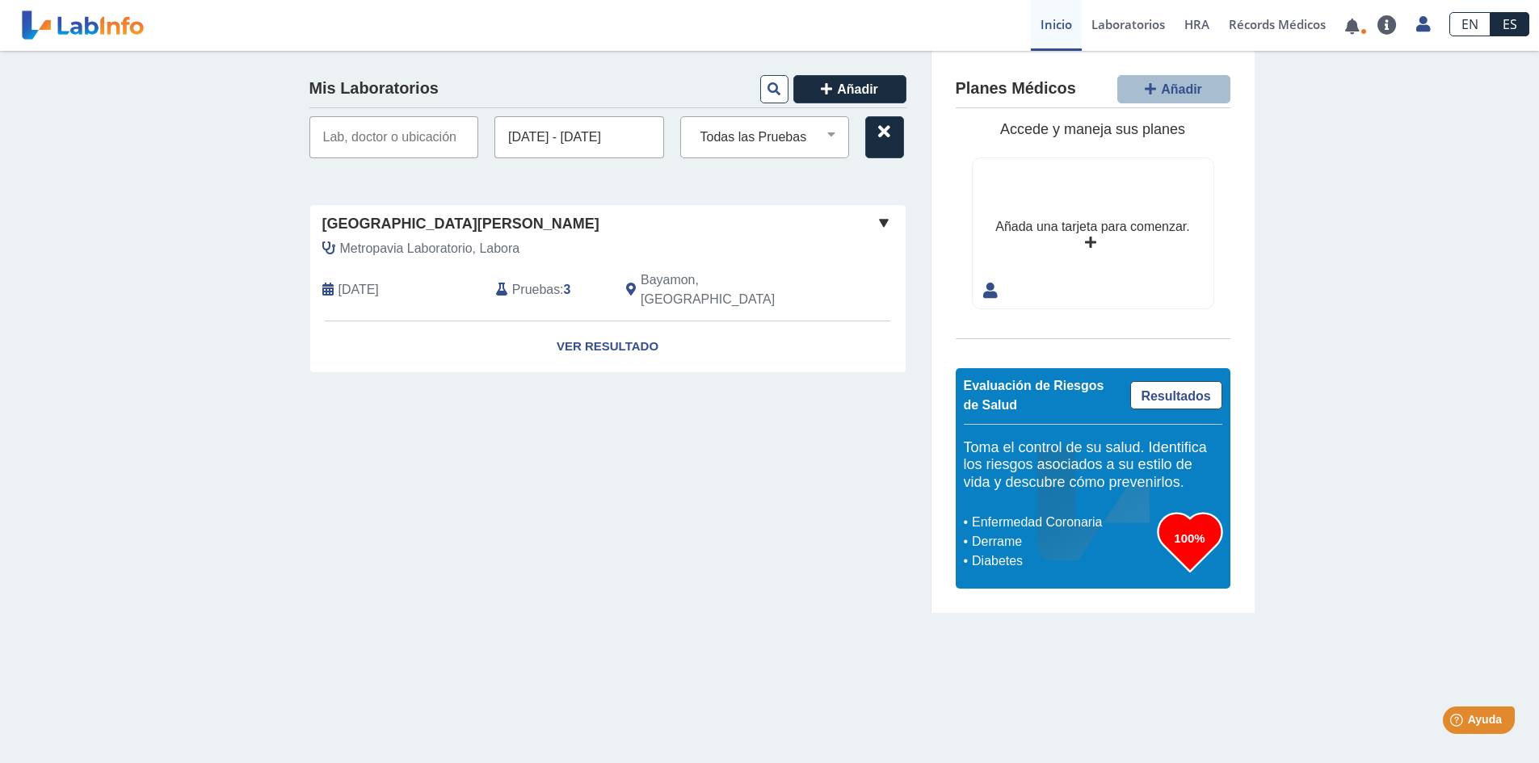
click at [558, 281] on span "Pruebas" at bounding box center [536, 289] width 48 height 19
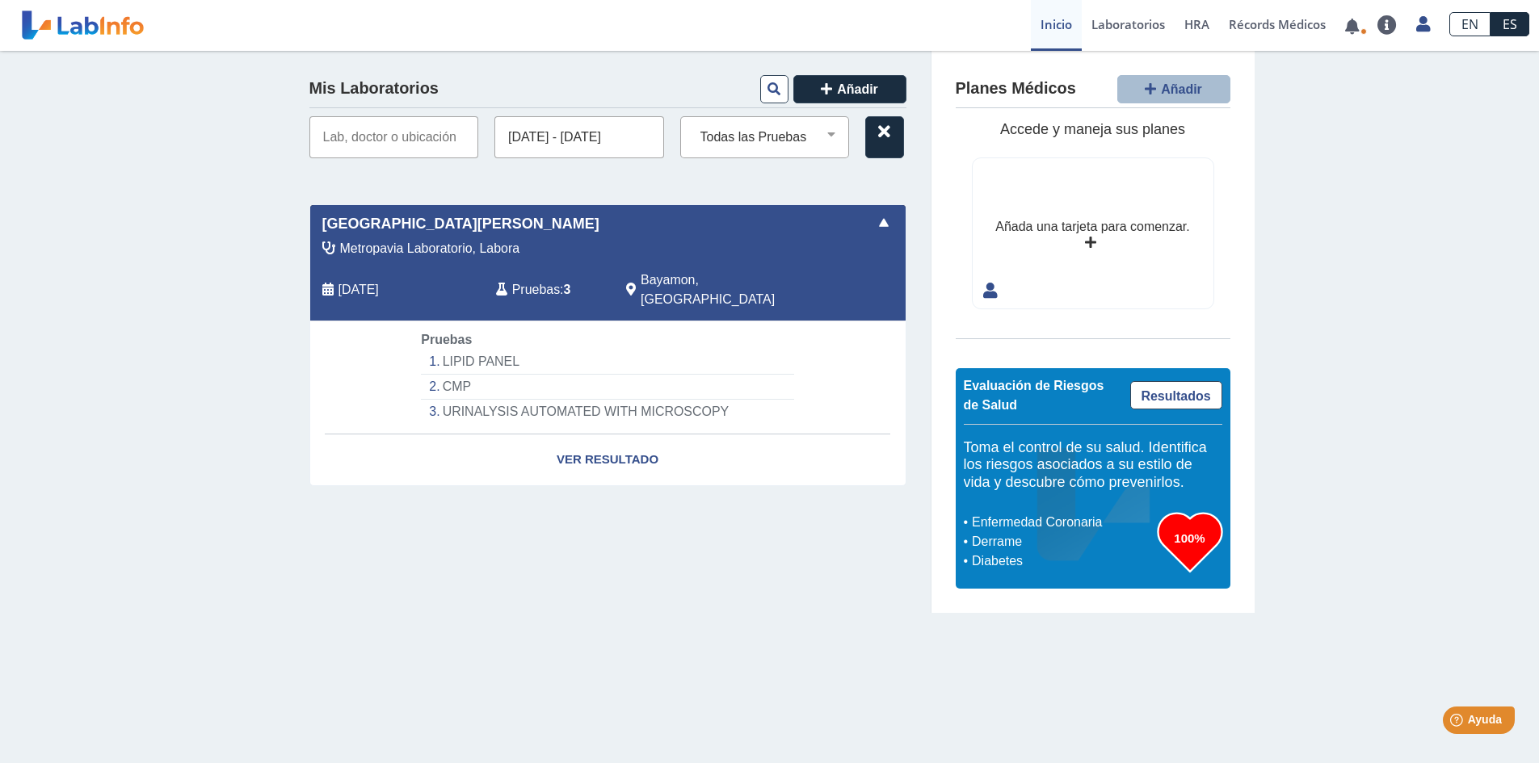
click at [451, 375] on li "CMP" at bounding box center [607, 387] width 372 height 25
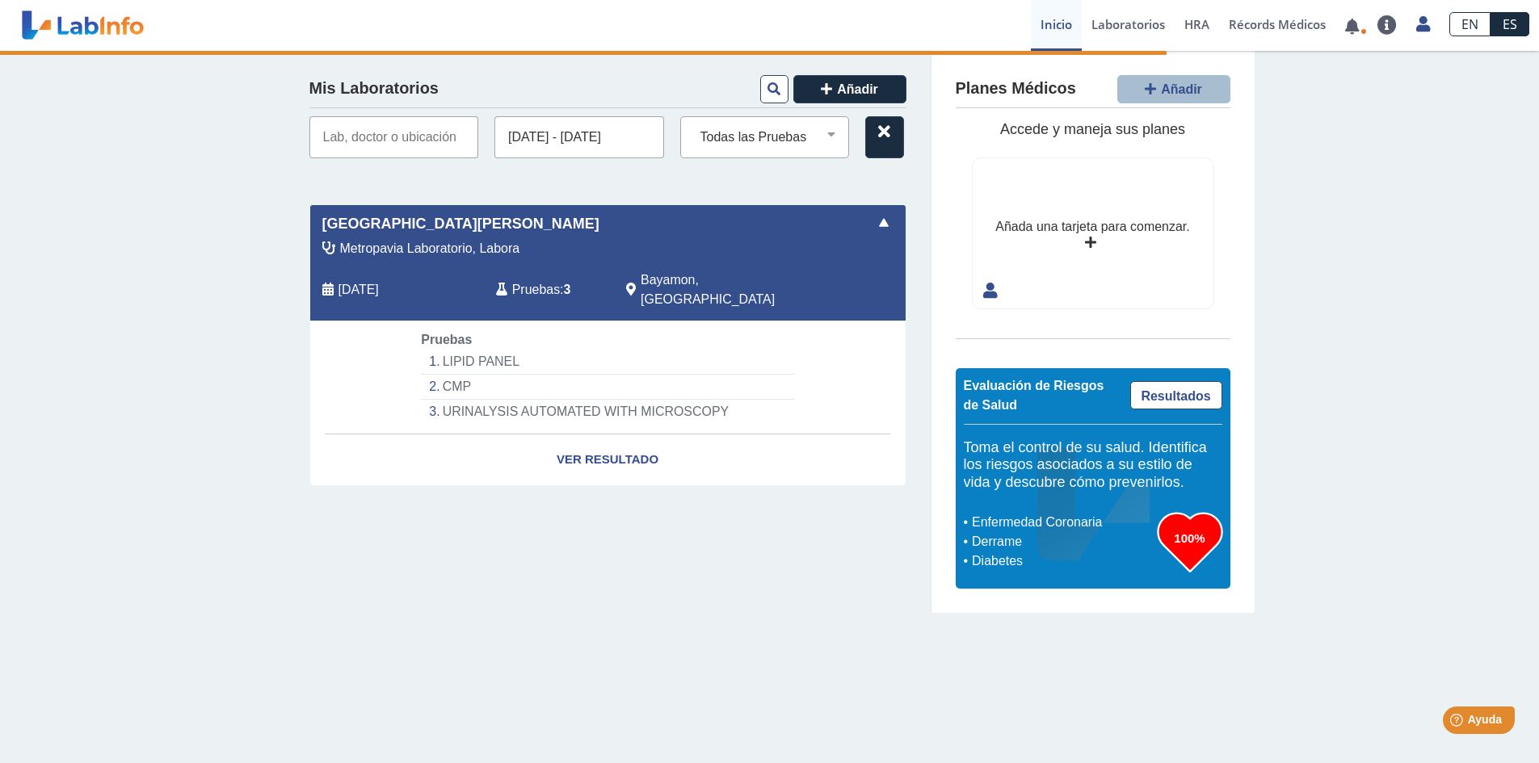
select select "***"
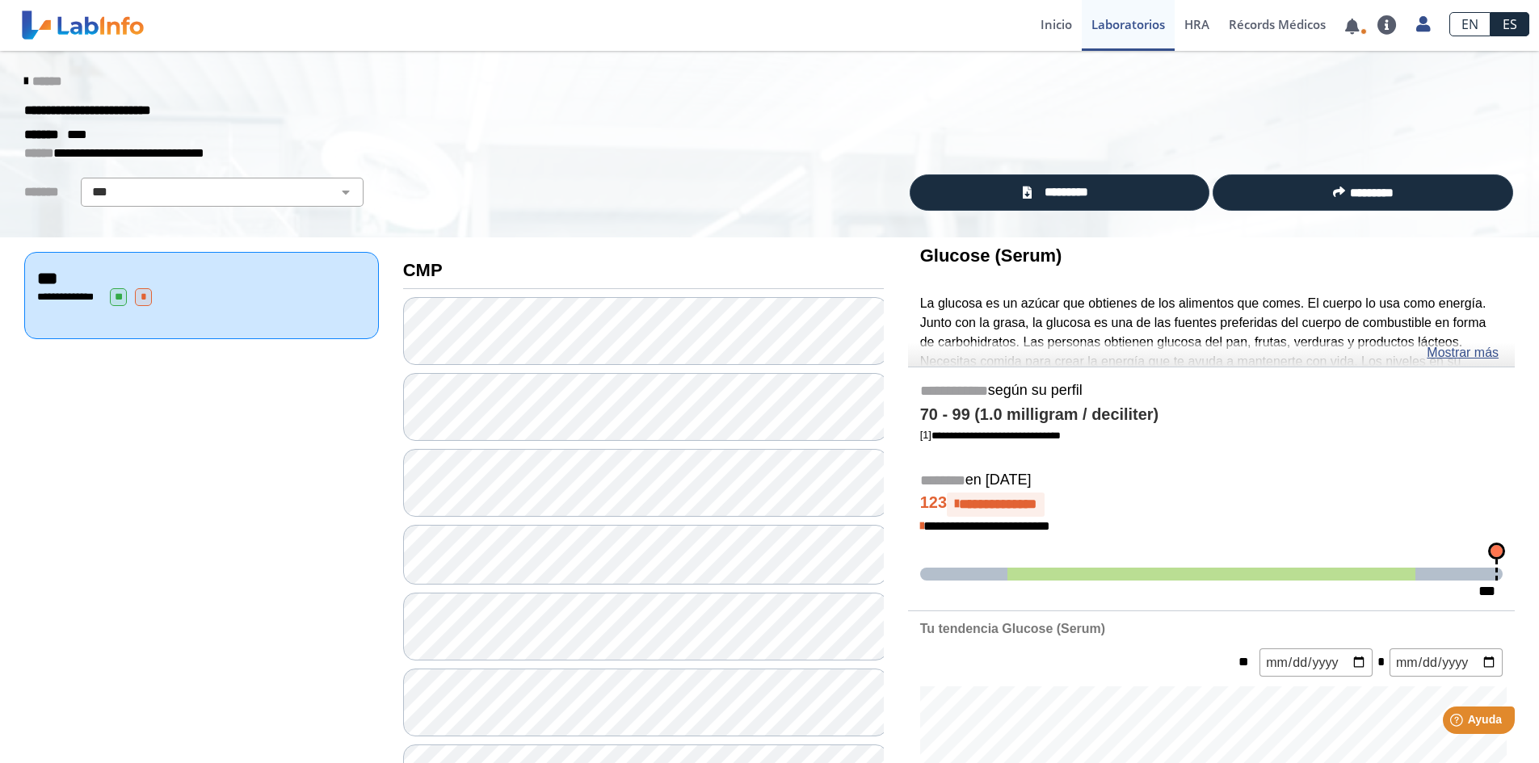
click at [24, 76] on icon at bounding box center [25, 81] width 3 height 13
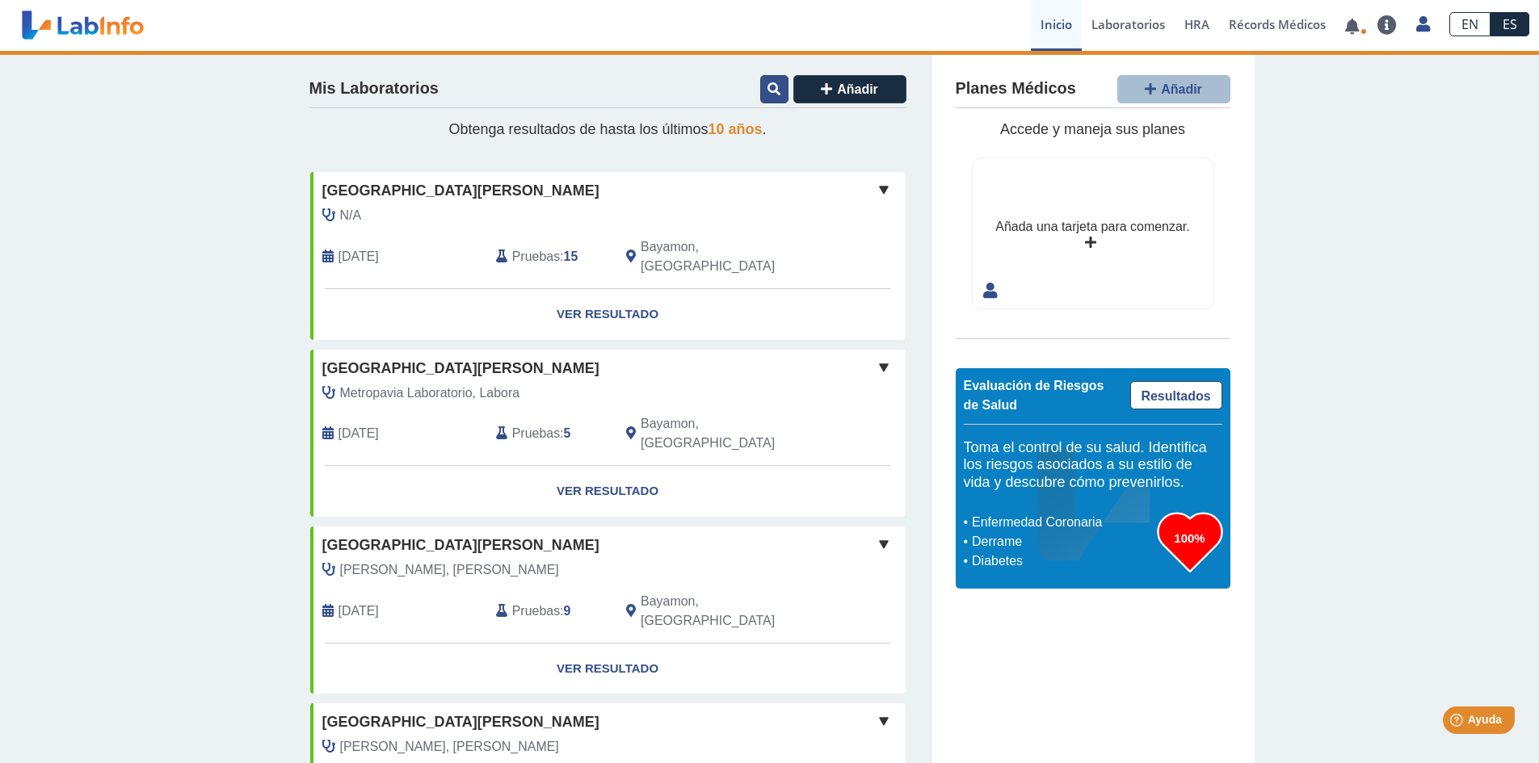
click at [760, 87] on button at bounding box center [774, 89] width 28 height 28
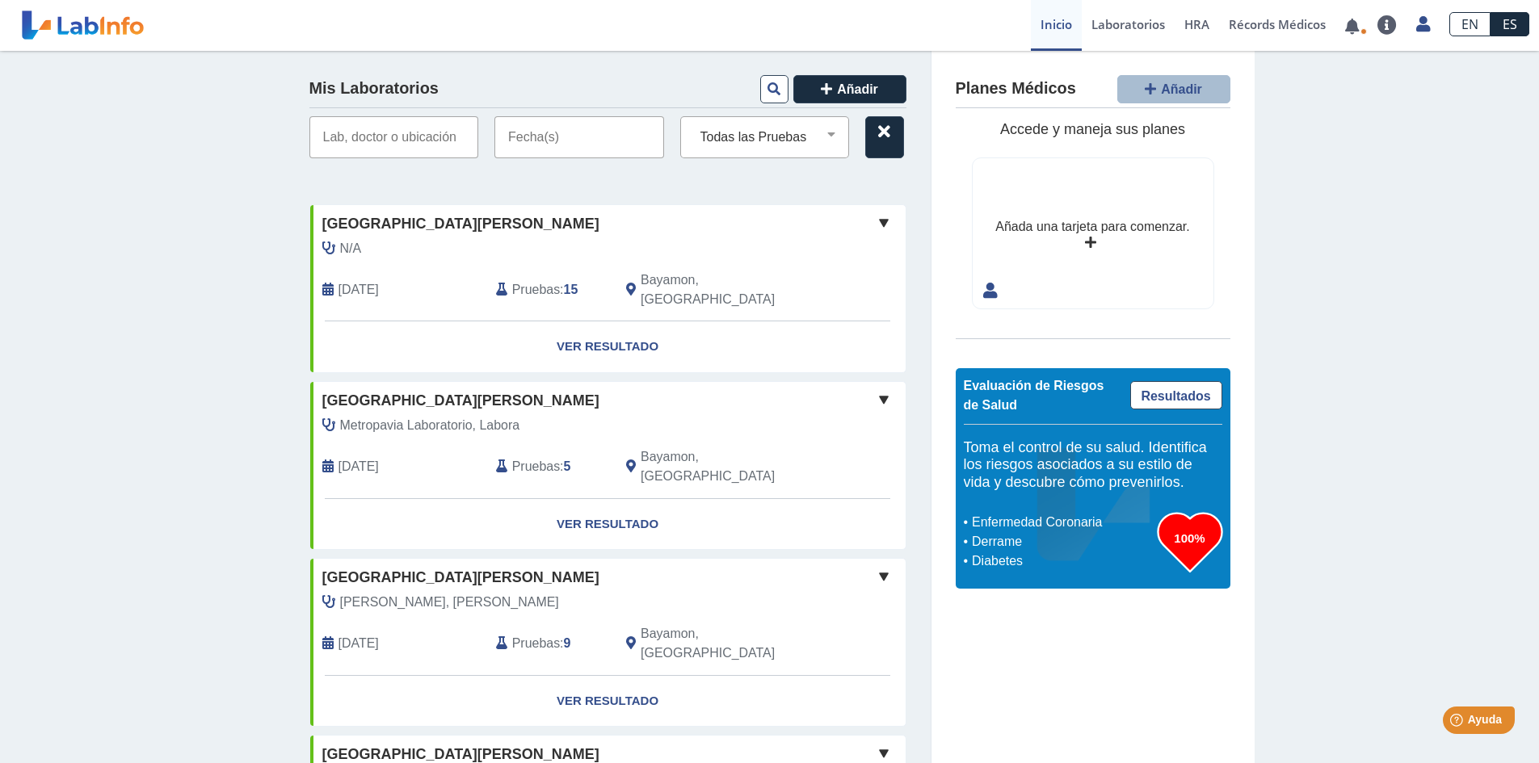
click at [563, 146] on input "text" at bounding box center [579, 137] width 170 height 42
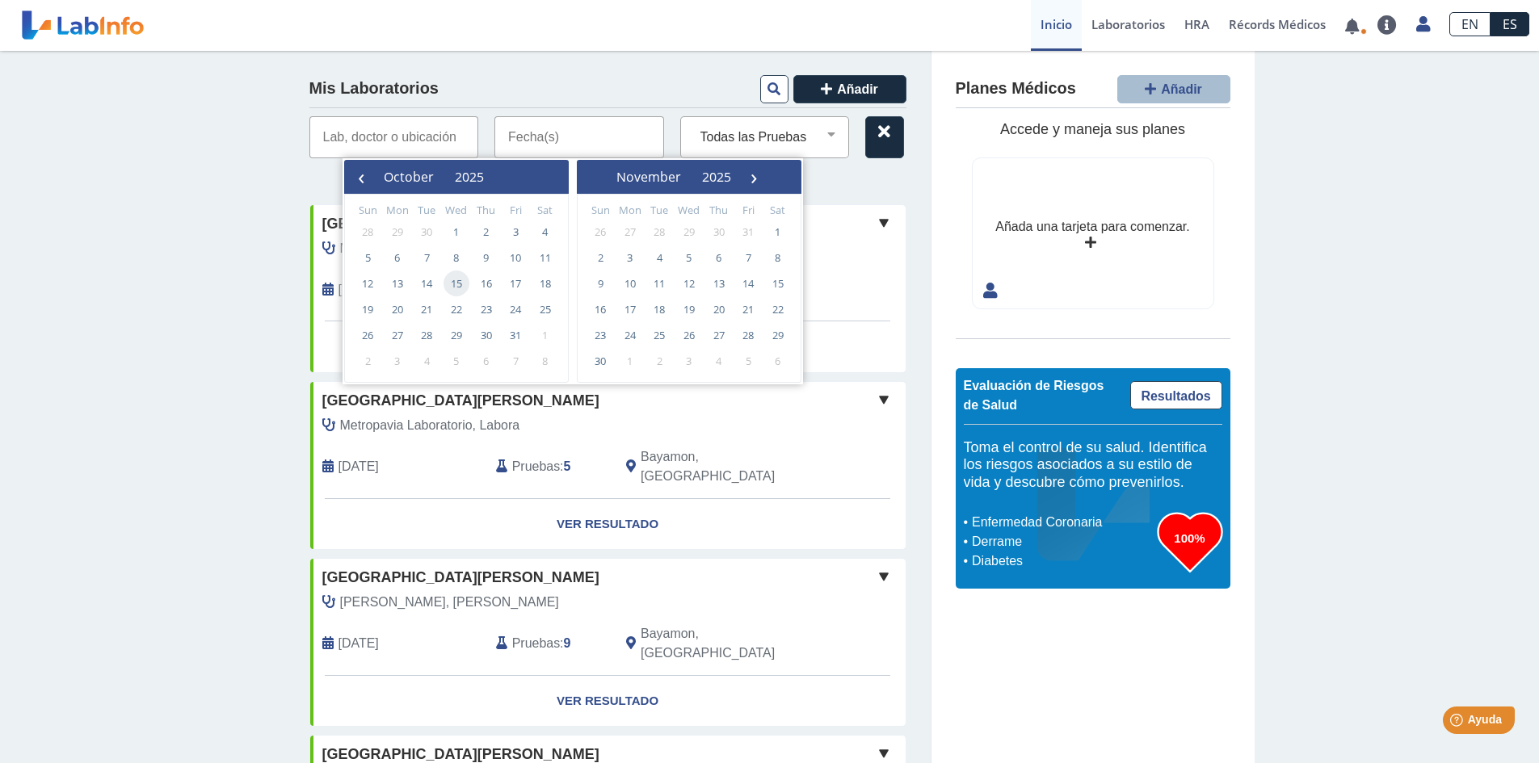
click at [458, 282] on span "15" at bounding box center [456, 284] width 26 height 26
type input "10/15/2025 - 10/15/2025"
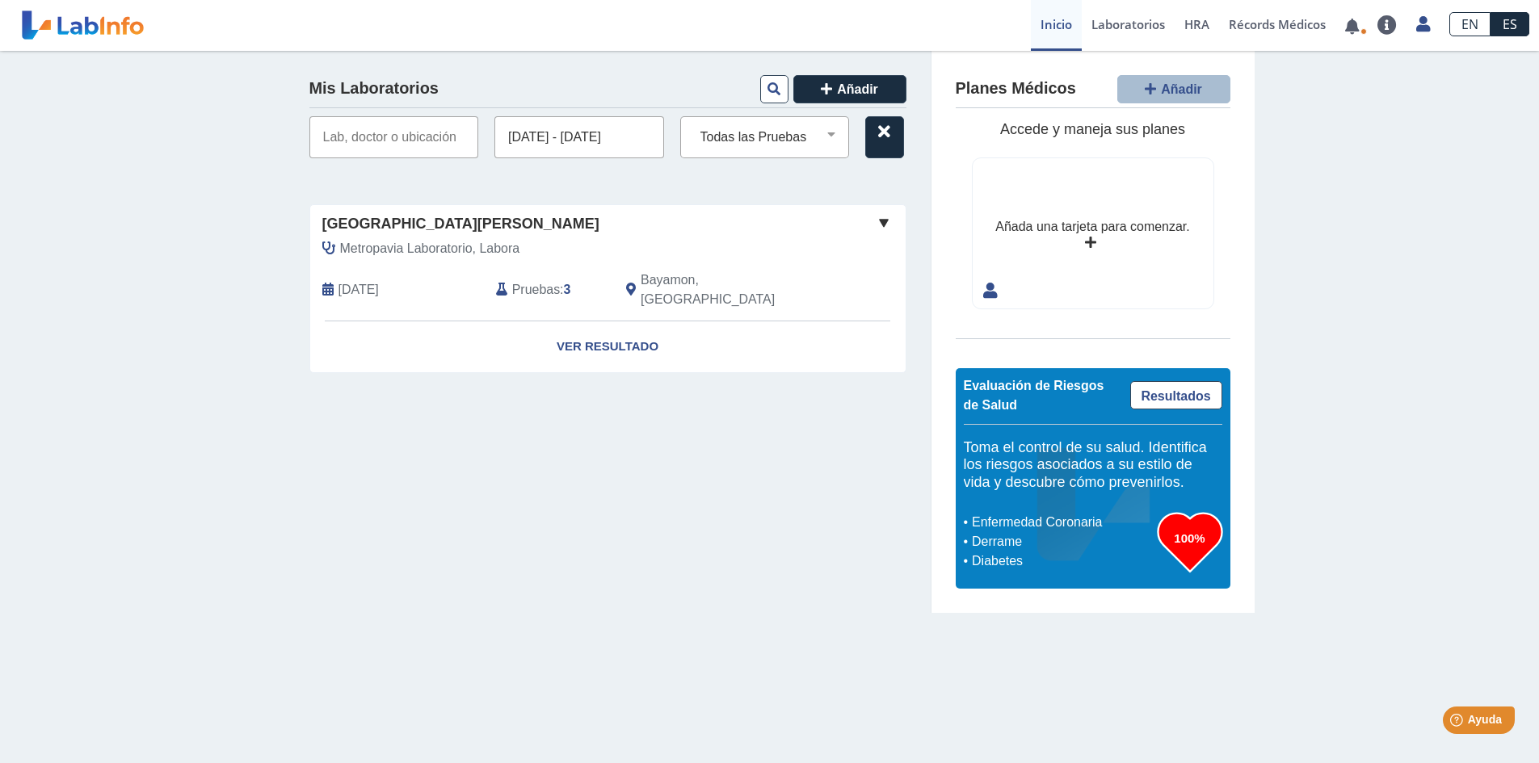
click at [536, 280] on span "Pruebas" at bounding box center [536, 289] width 48 height 19
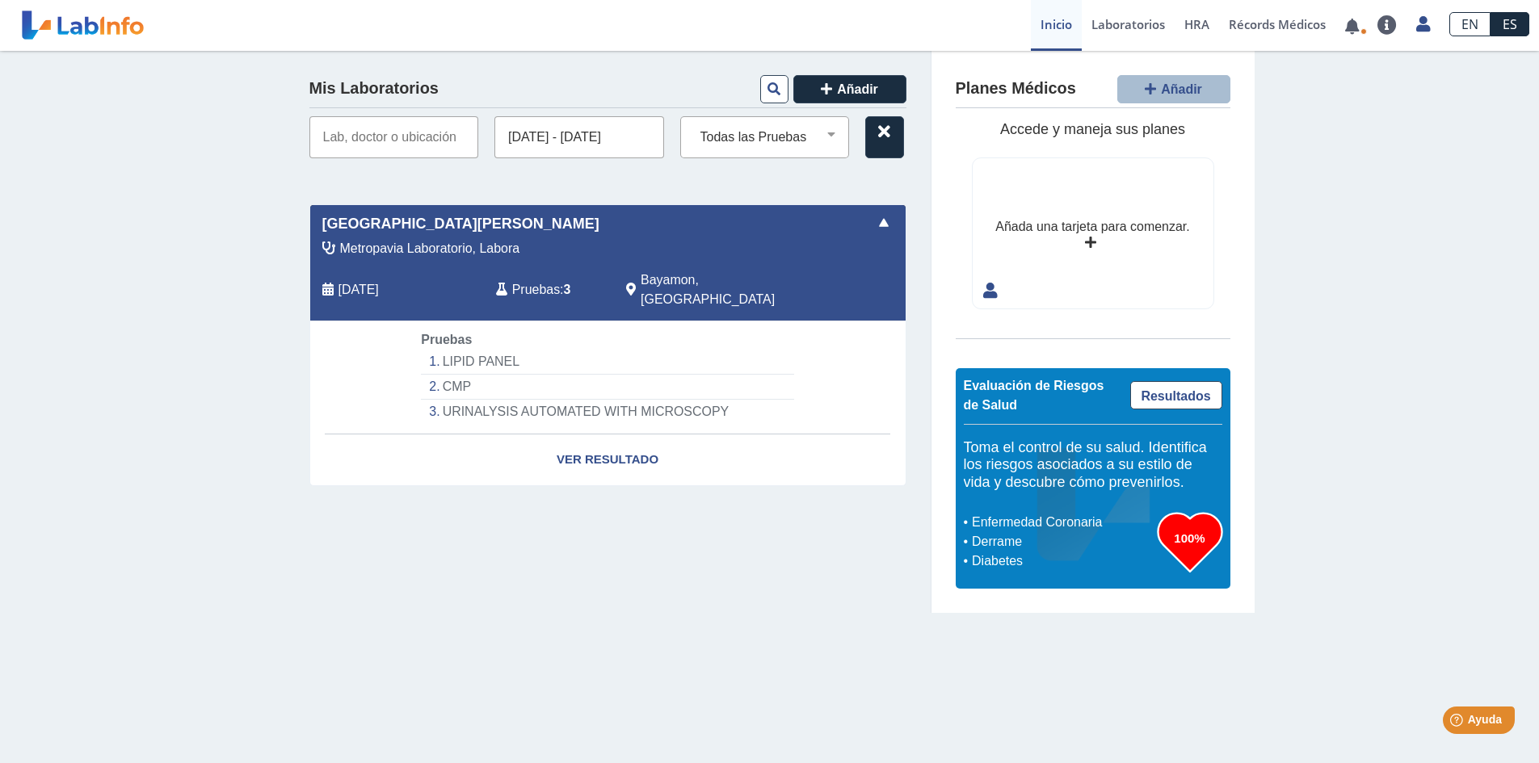
click at [471, 350] on li "LIPID PANEL" at bounding box center [607, 362] width 372 height 25
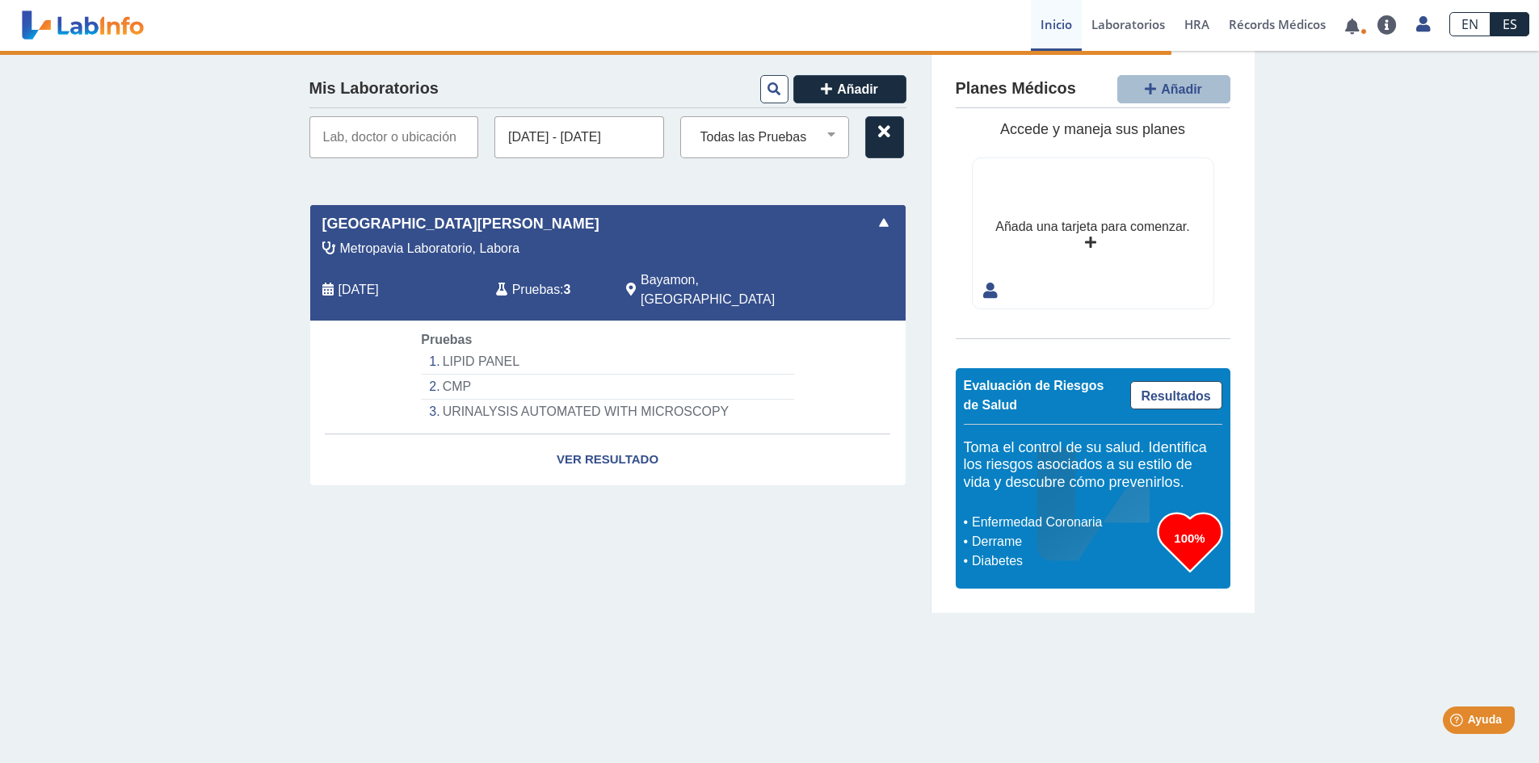
select select "**********"
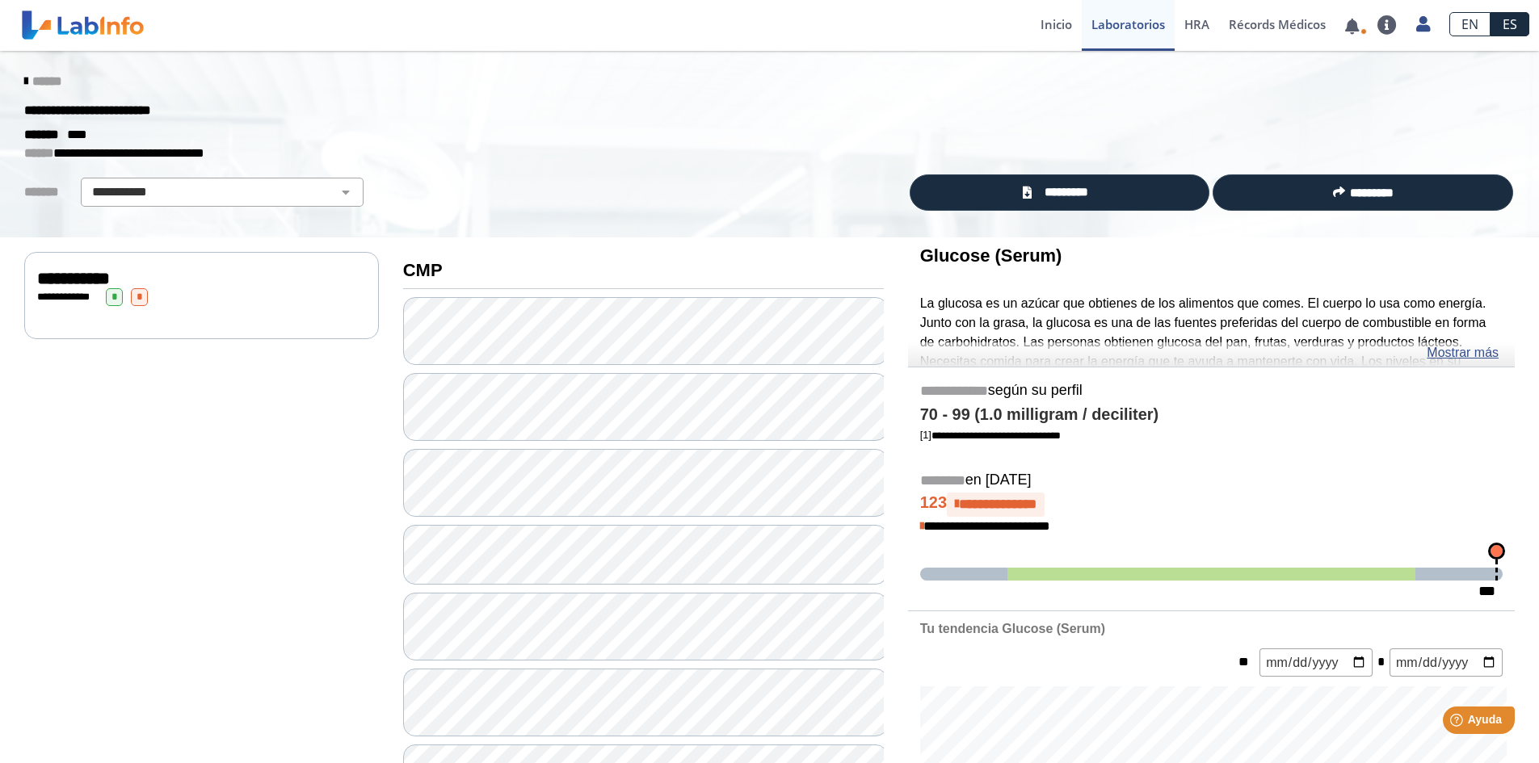
click at [24, 77] on link "******" at bounding box center [42, 81] width 37 height 12
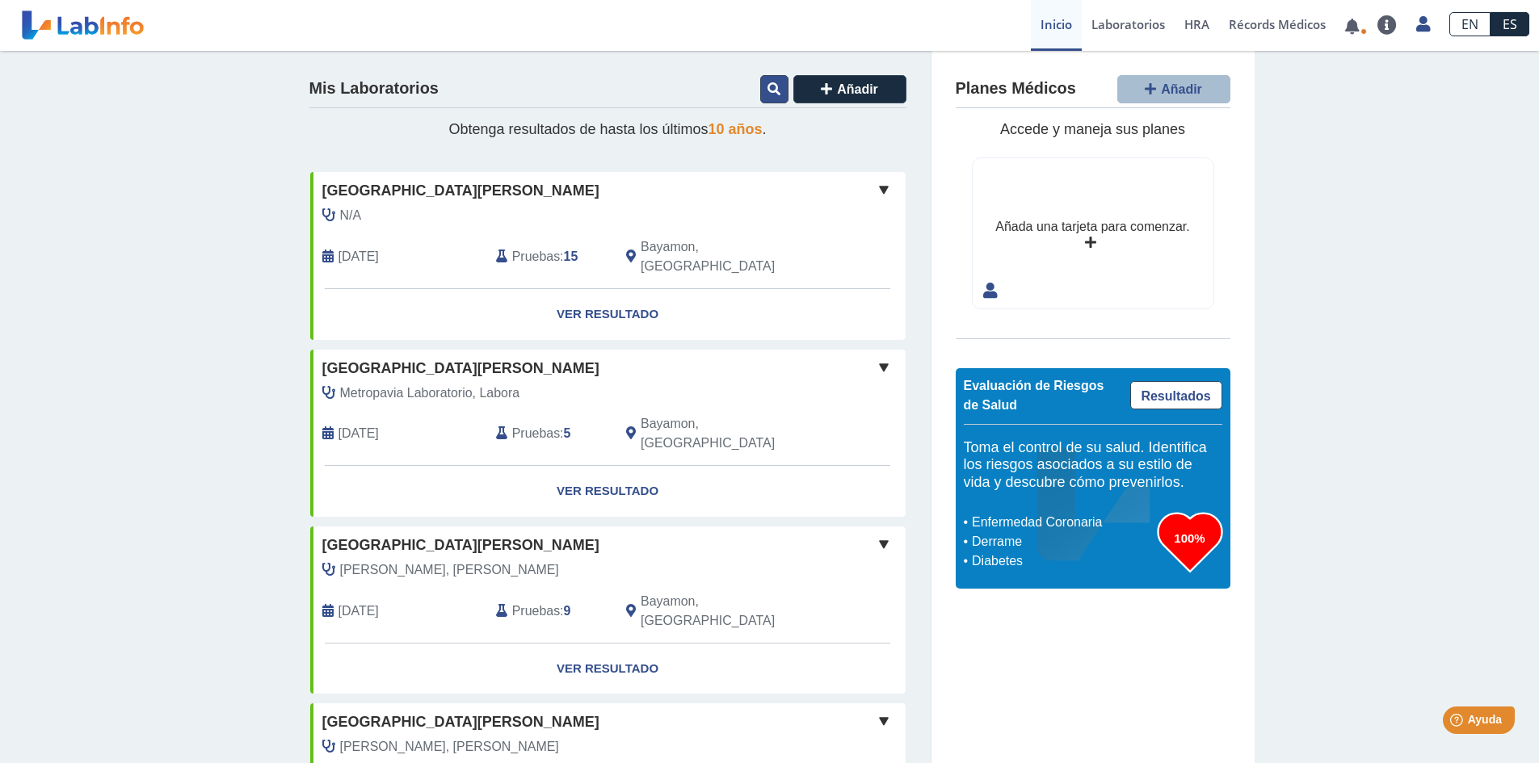
click at [767, 82] on icon at bounding box center [773, 88] width 13 height 13
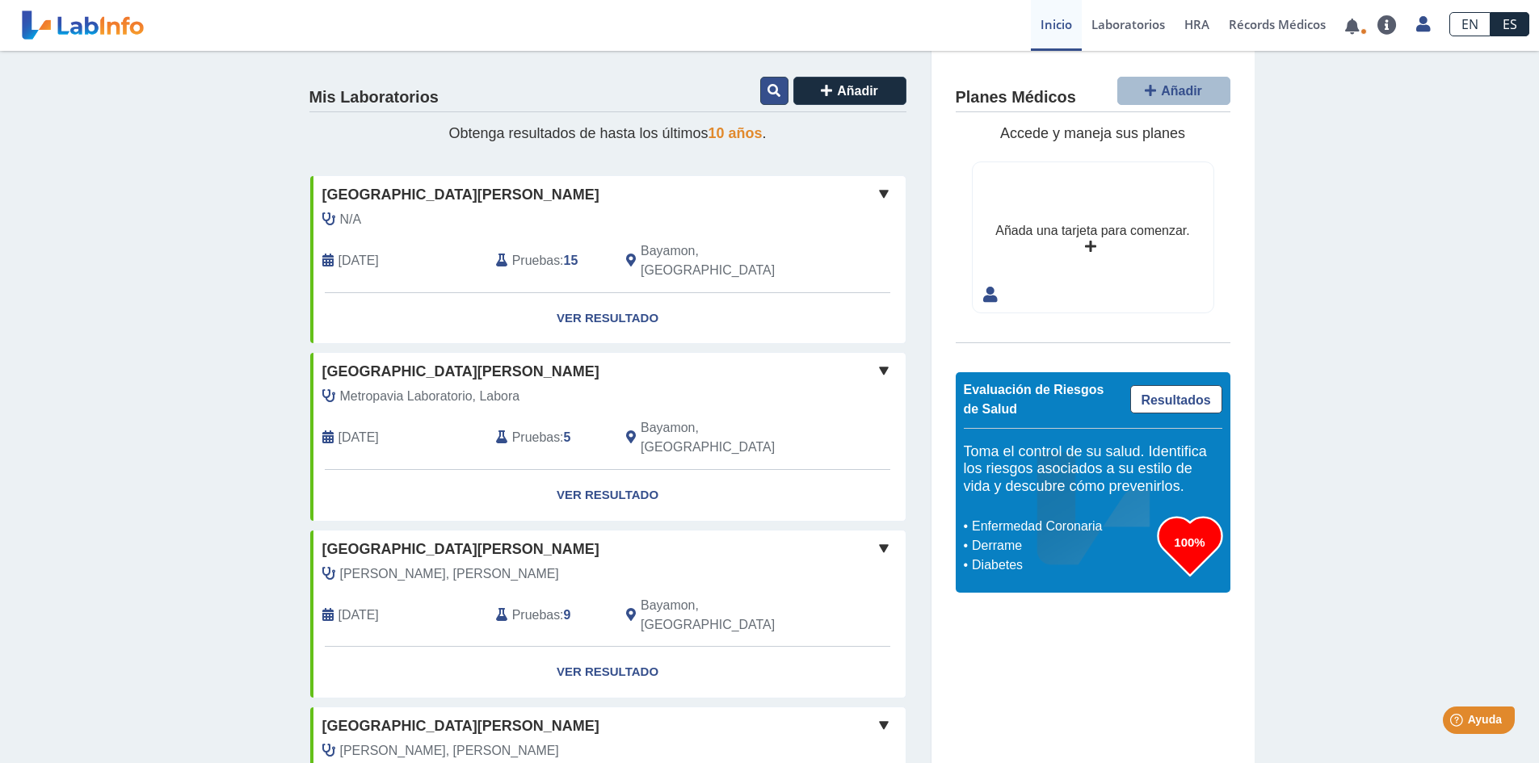
click at [767, 84] on icon at bounding box center [773, 90] width 13 height 13
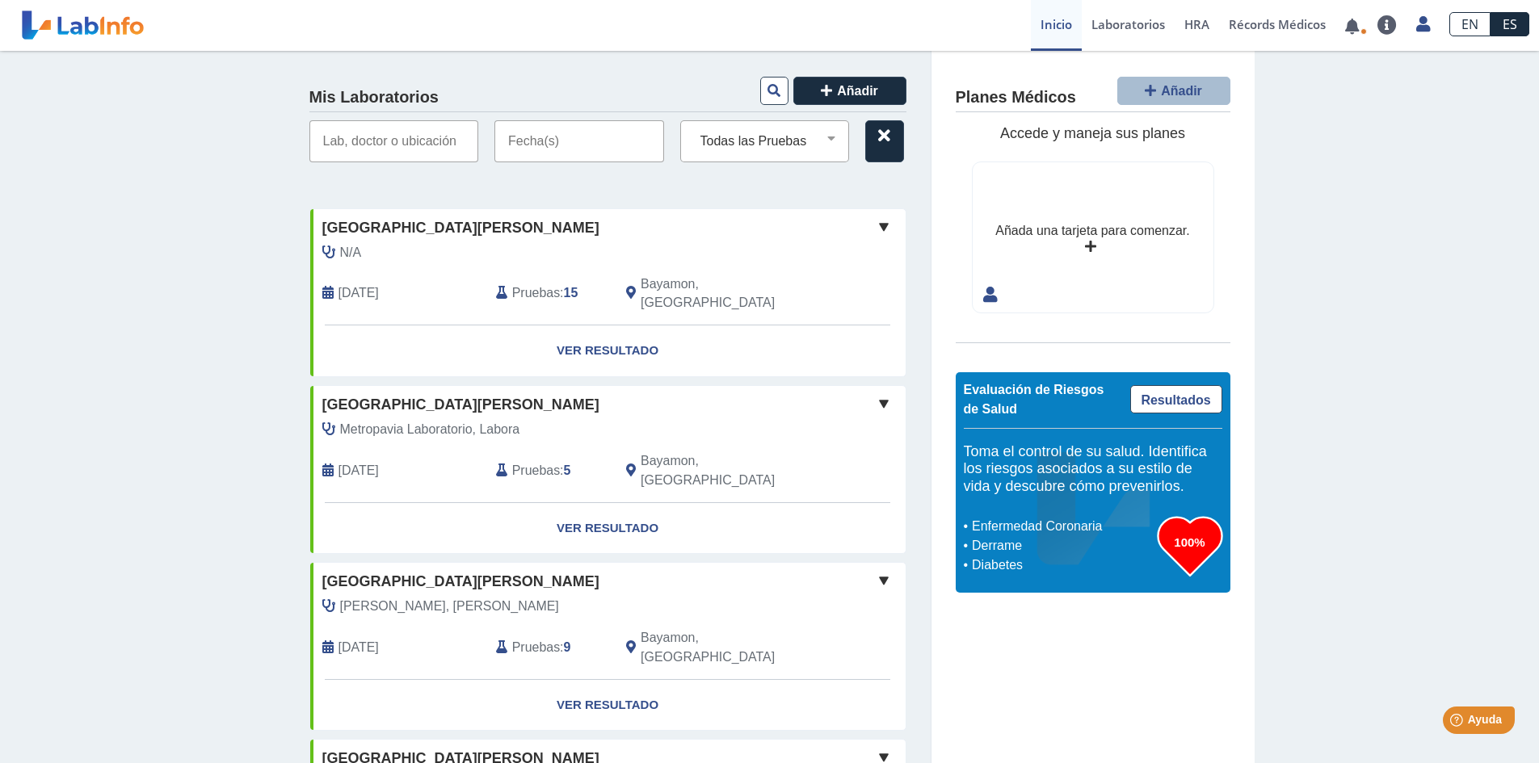
click at [554, 143] on input "text" at bounding box center [579, 141] width 170 height 42
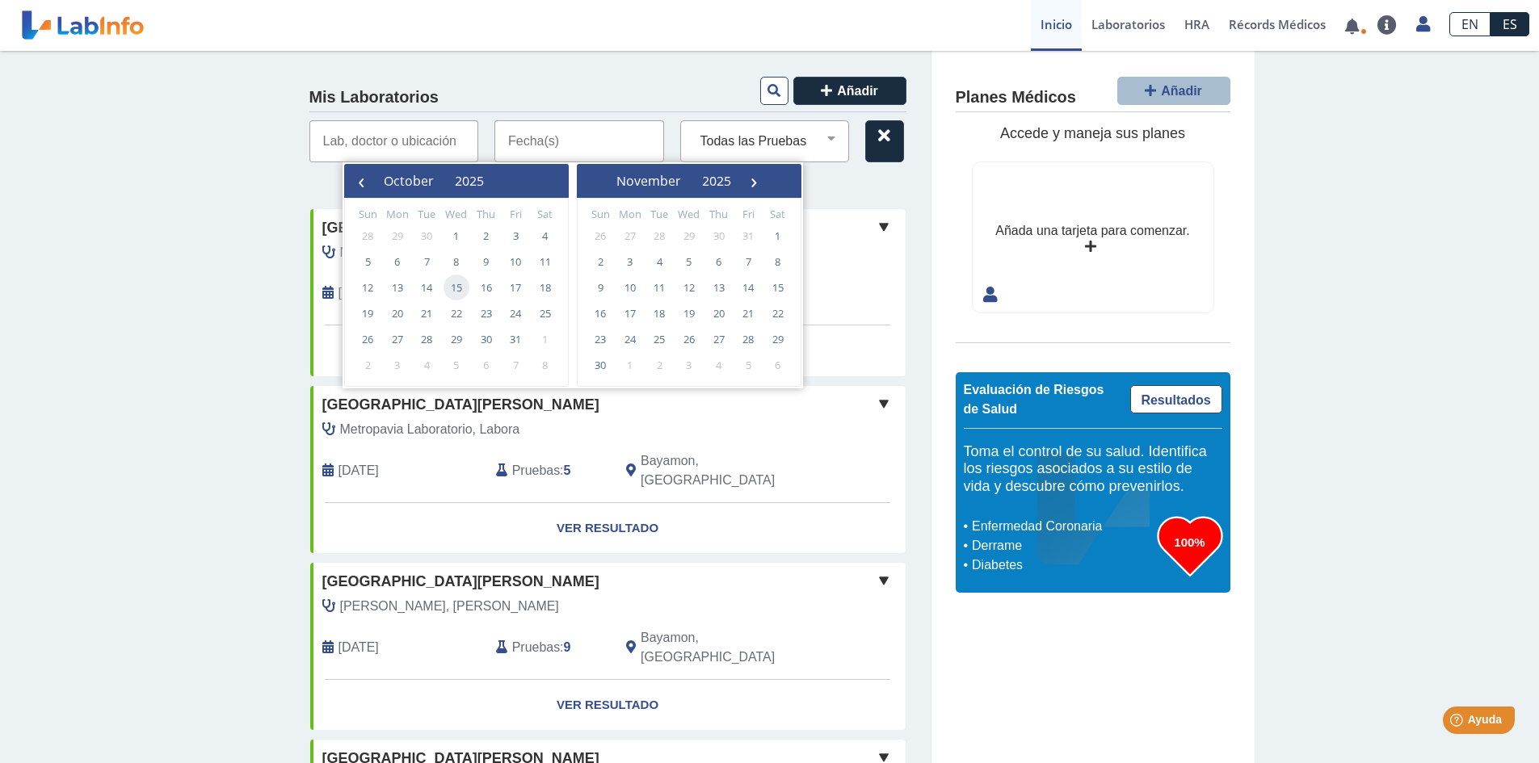
click at [456, 286] on span "15" at bounding box center [456, 288] width 26 height 26
click at [458, 284] on span "15" at bounding box center [456, 288] width 26 height 26
type input "[DATE] - [DATE]"
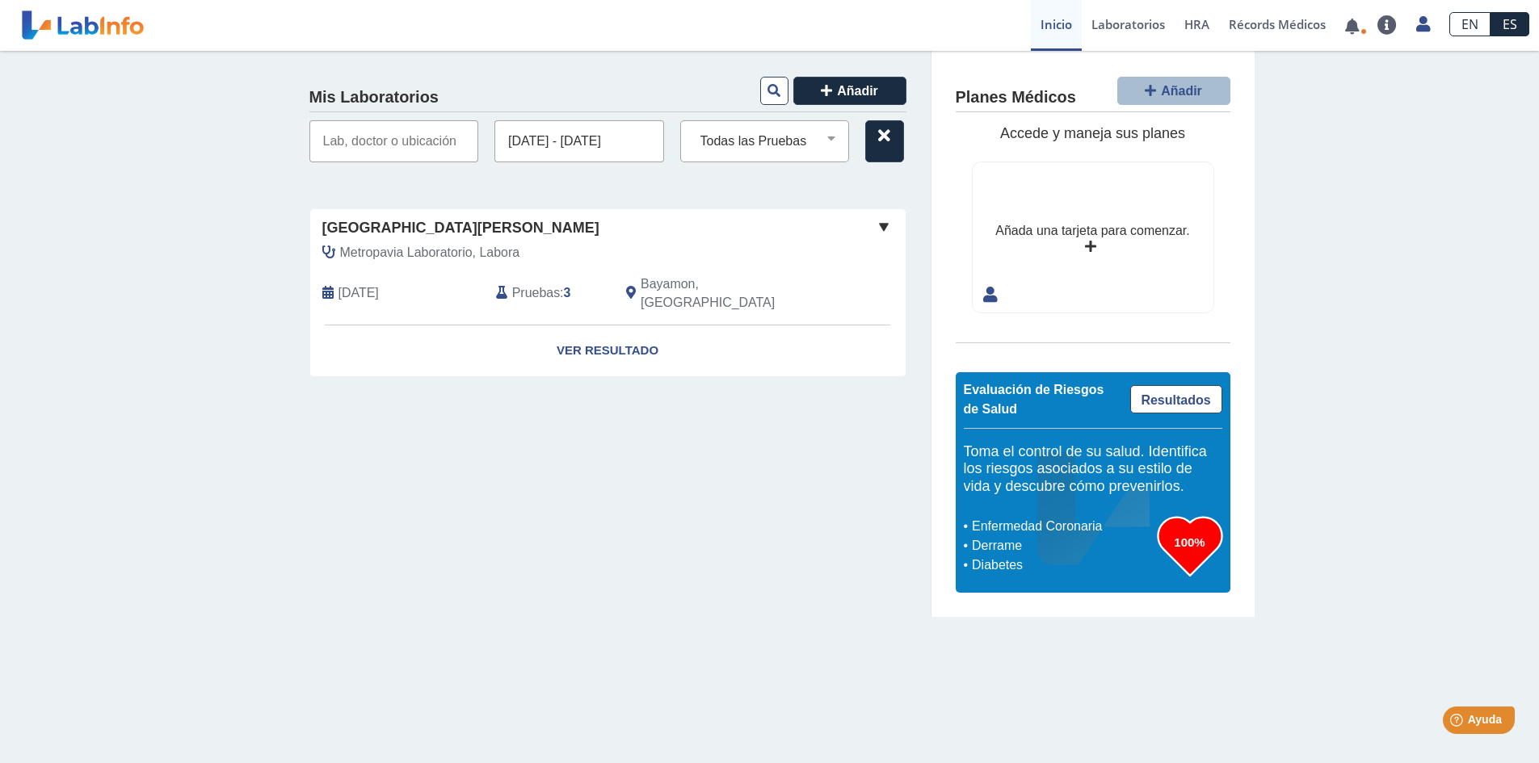
click at [564, 286] on b "3" at bounding box center [567, 293] width 7 height 14
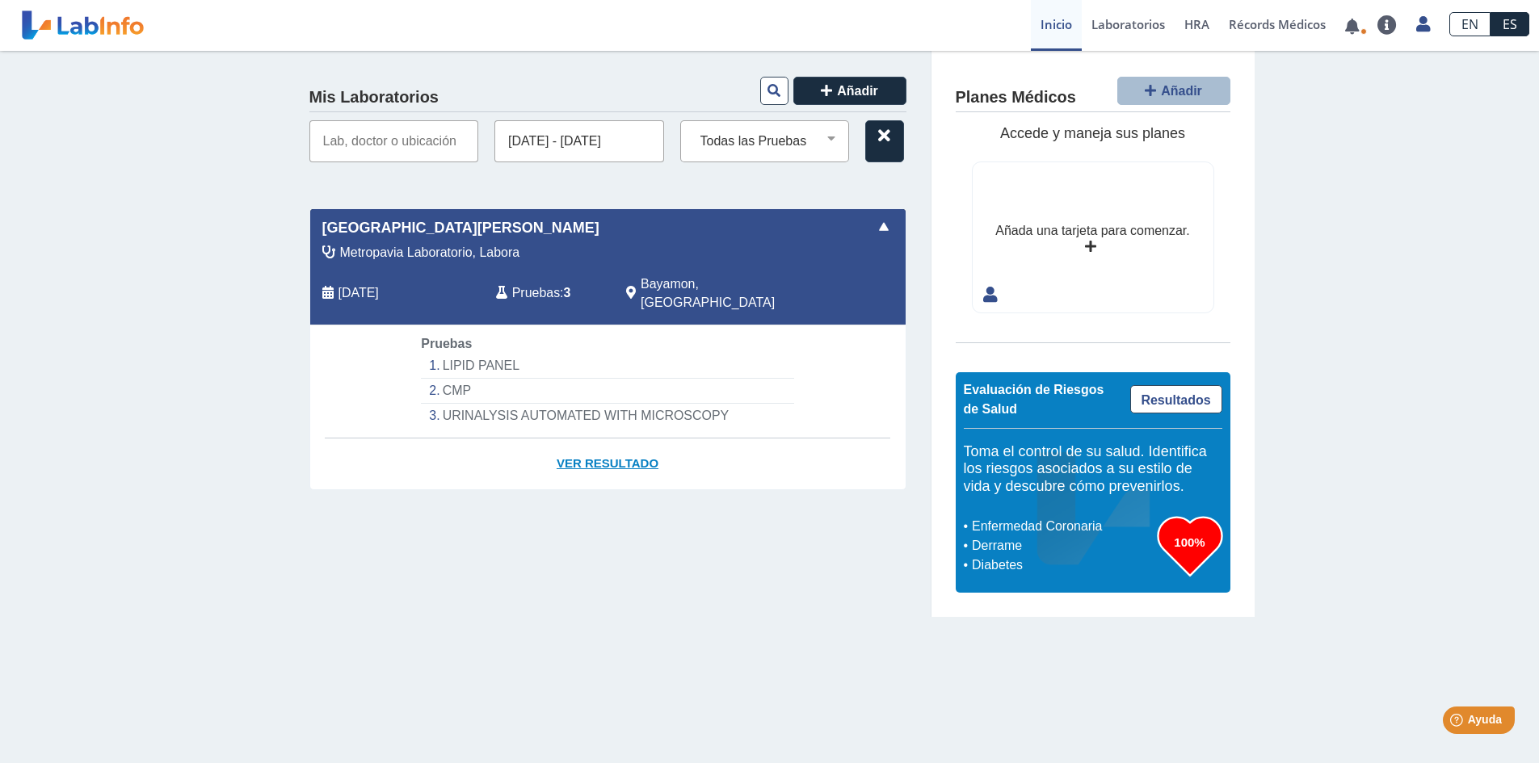
click at [582, 442] on link "Ver Resultado" at bounding box center [607, 464] width 595 height 51
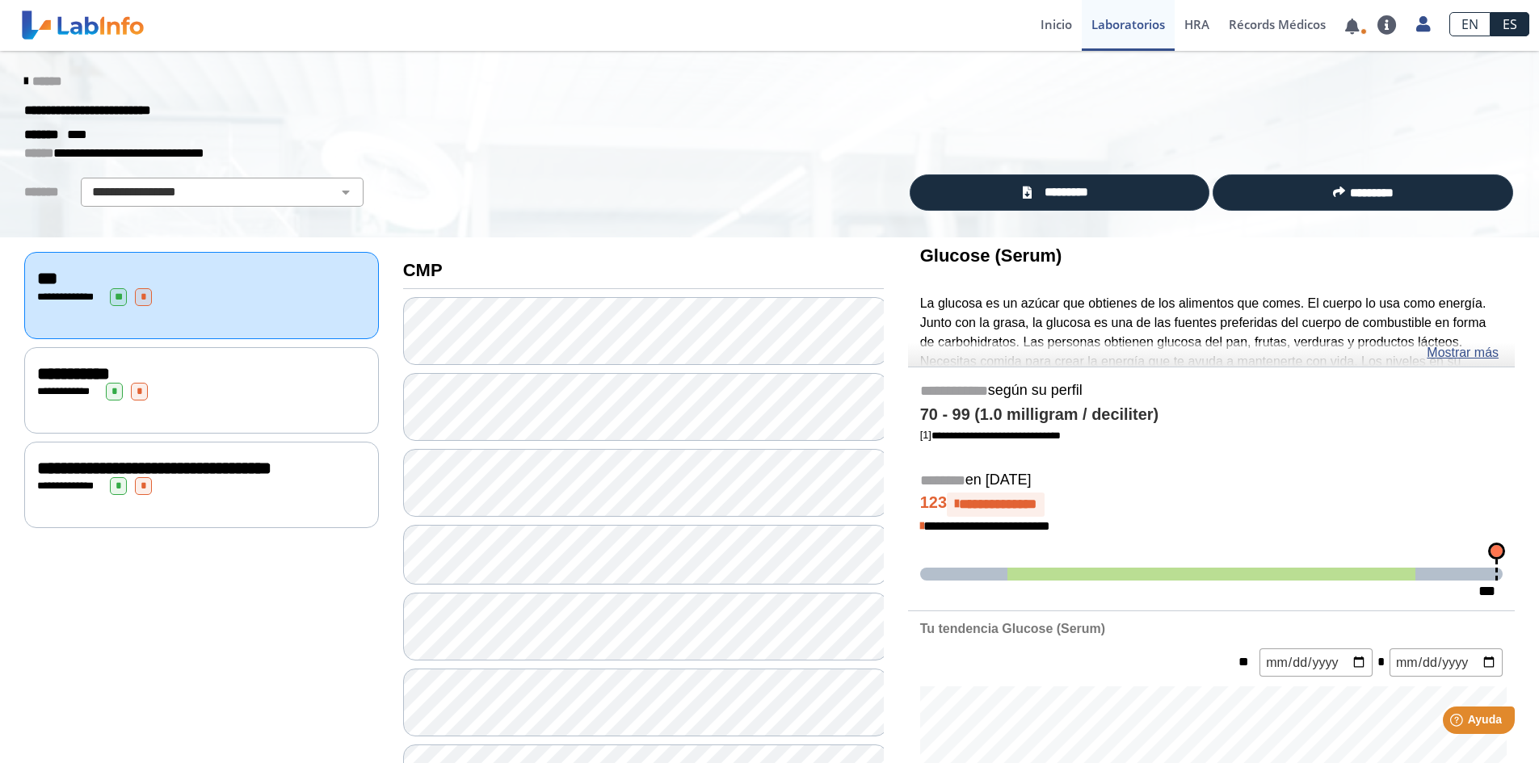
click at [161, 383] on div "**********" at bounding box center [201, 392] width 329 height 18
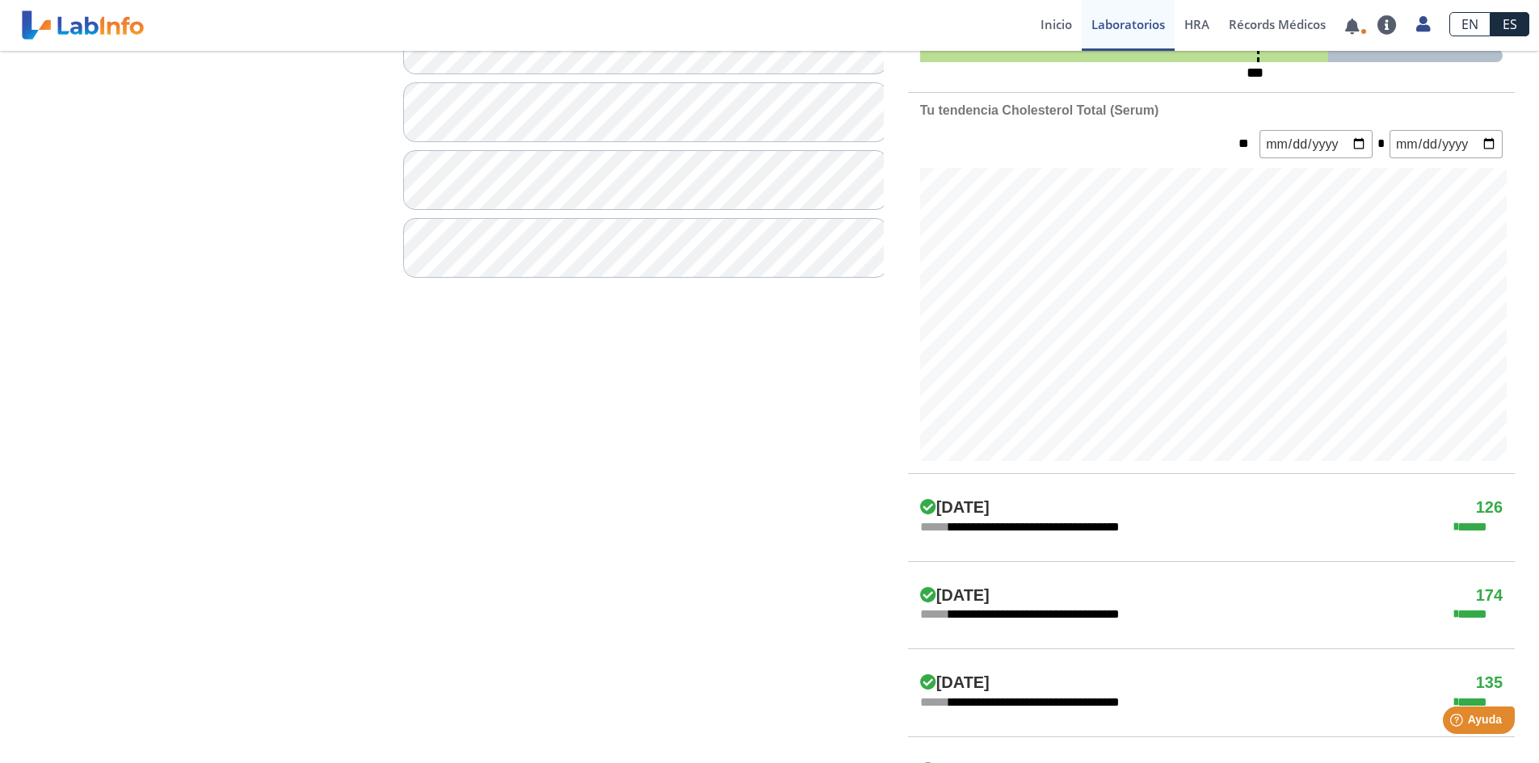
scroll to position [162, 0]
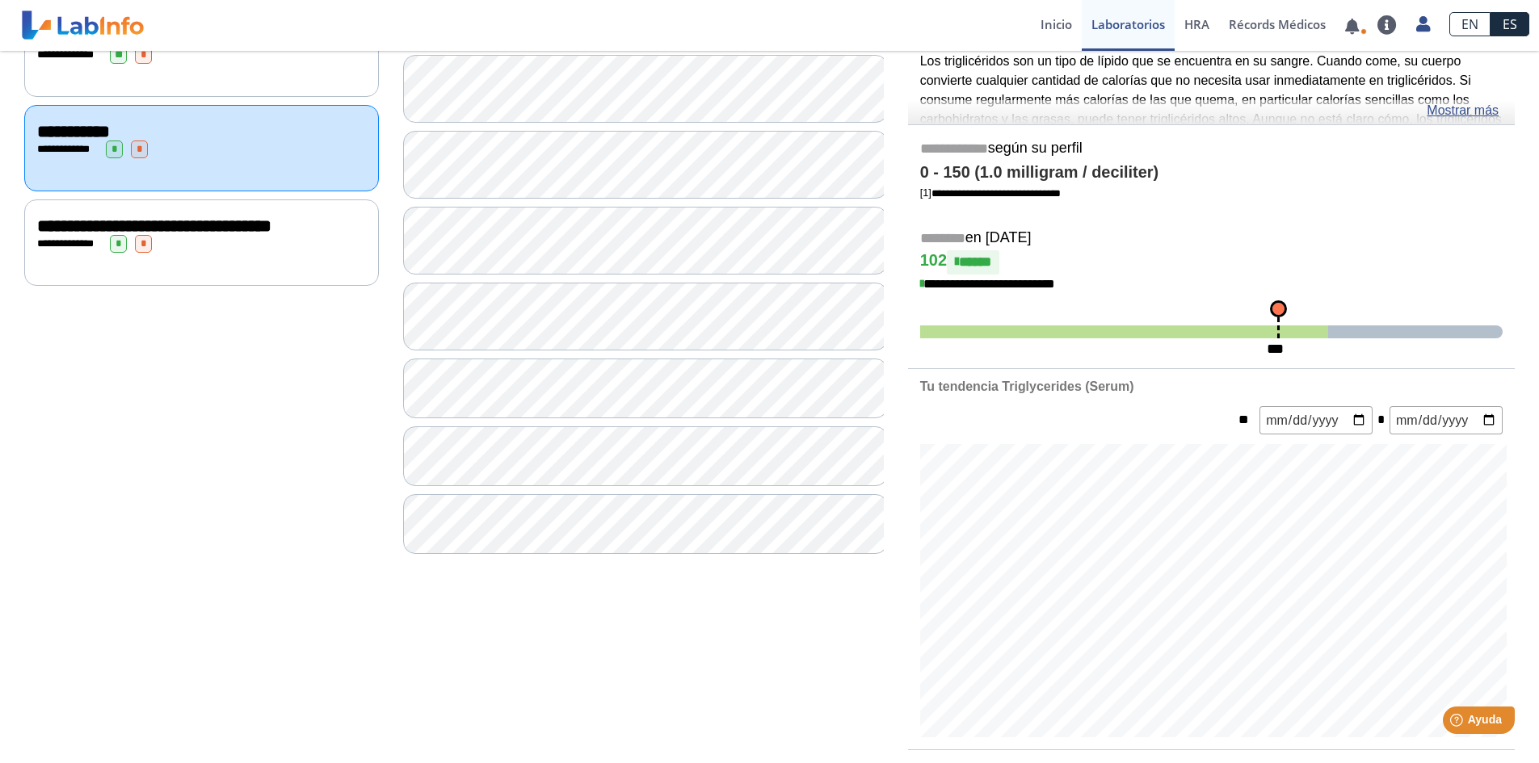
scroll to position [162, 0]
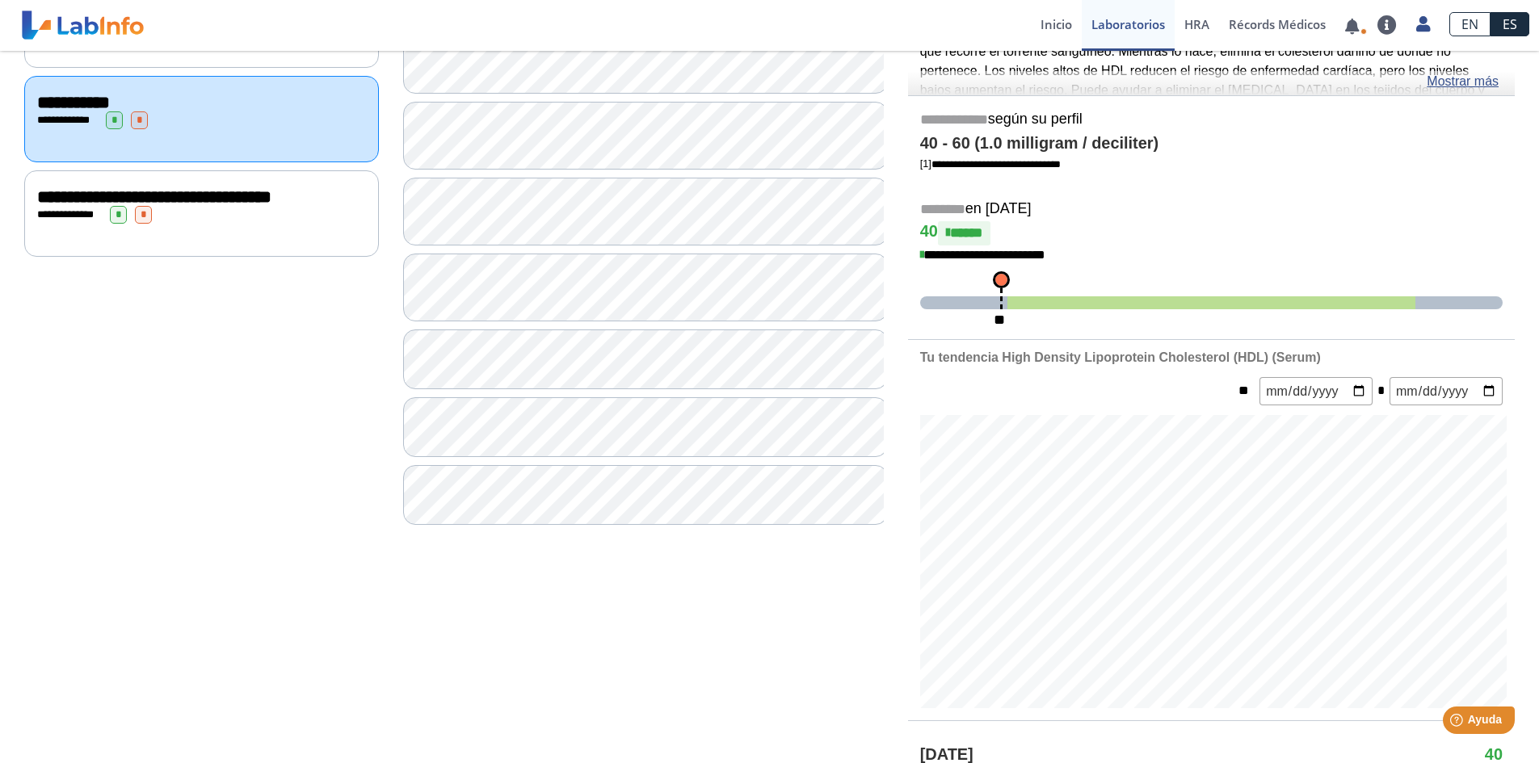
scroll to position [242, 0]
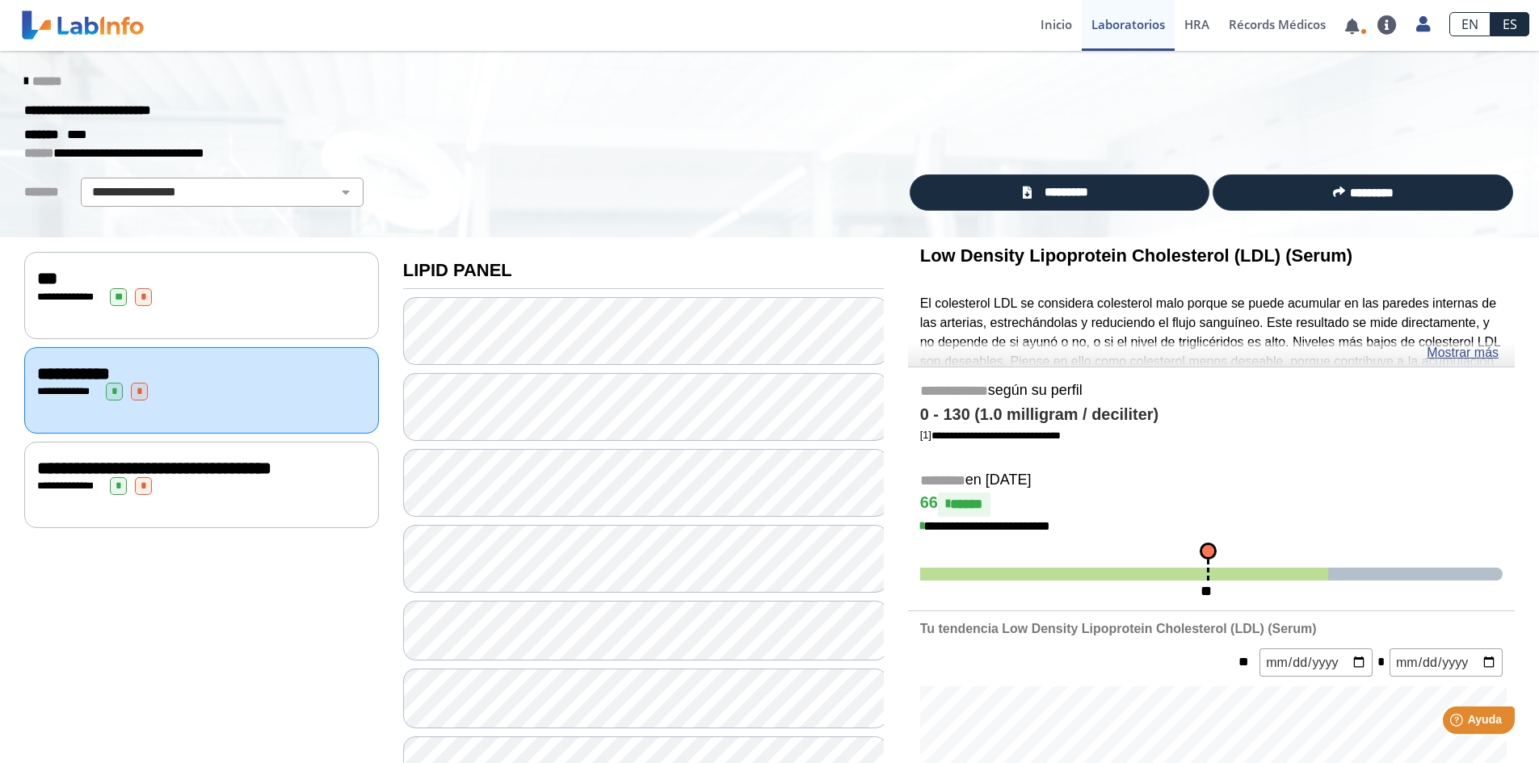
click at [166, 288] on div "**********" at bounding box center [201, 297] width 329 height 18
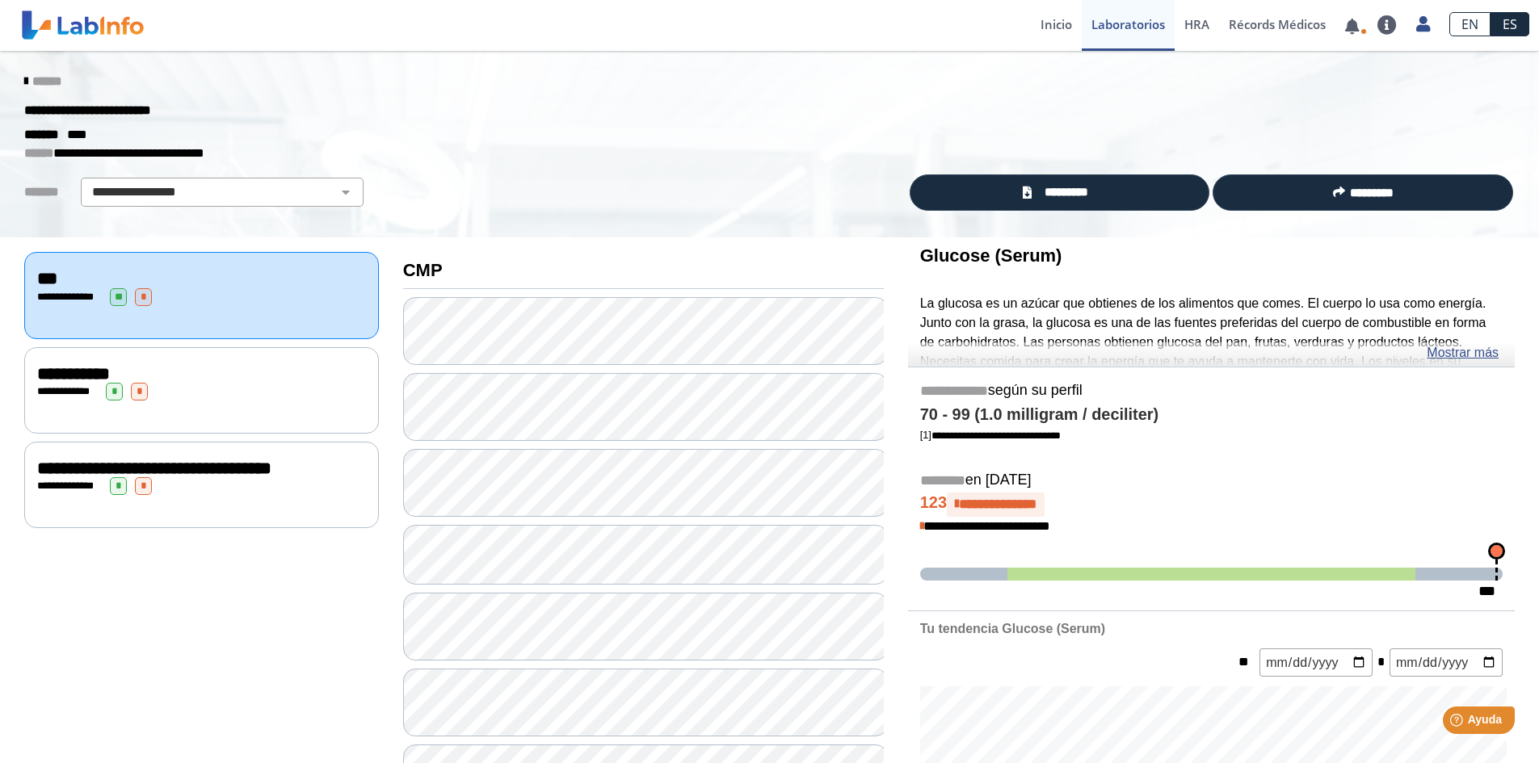
click at [178, 495] on div "**********" at bounding box center [201, 486] width 329 height 18
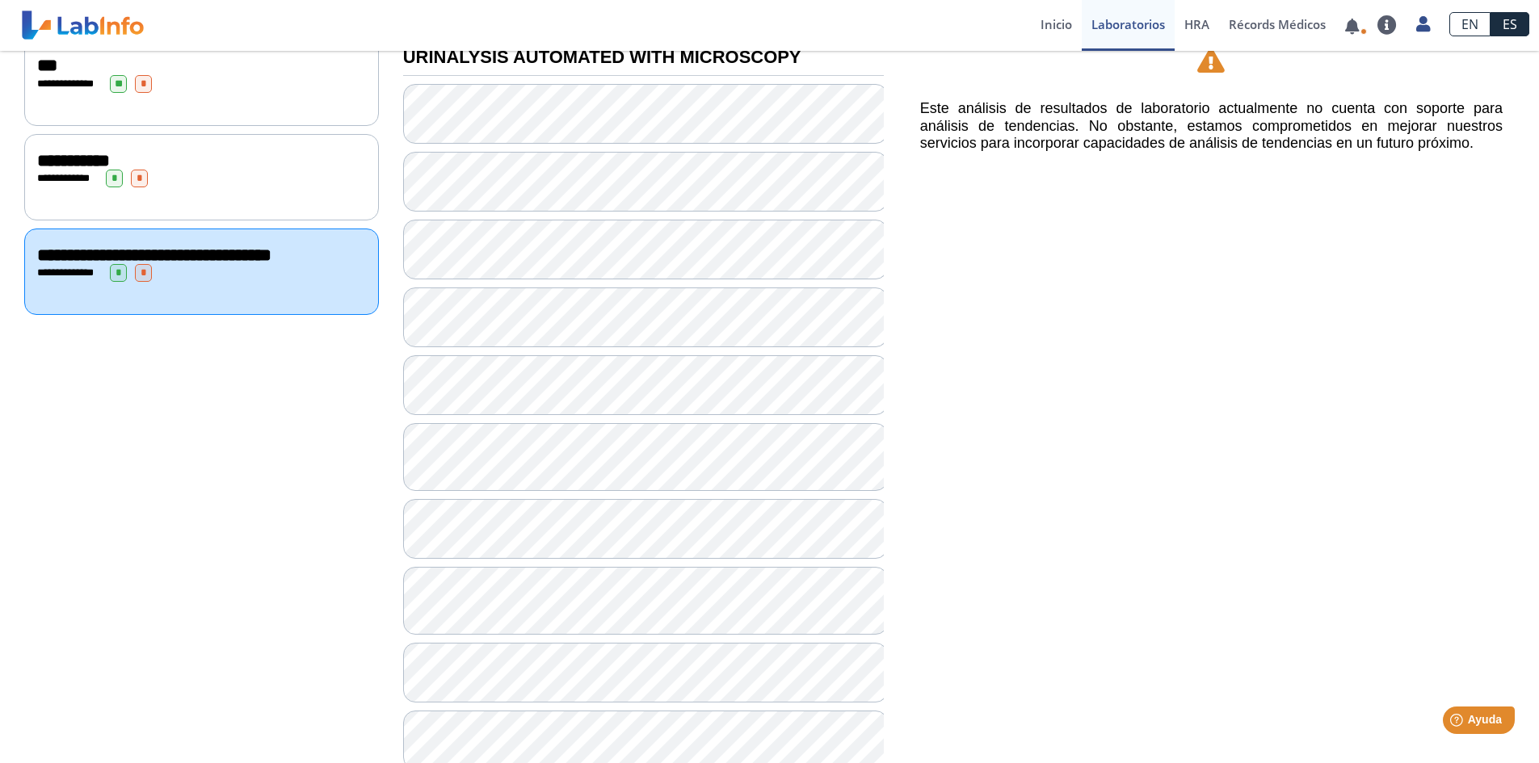
scroll to position [242, 0]
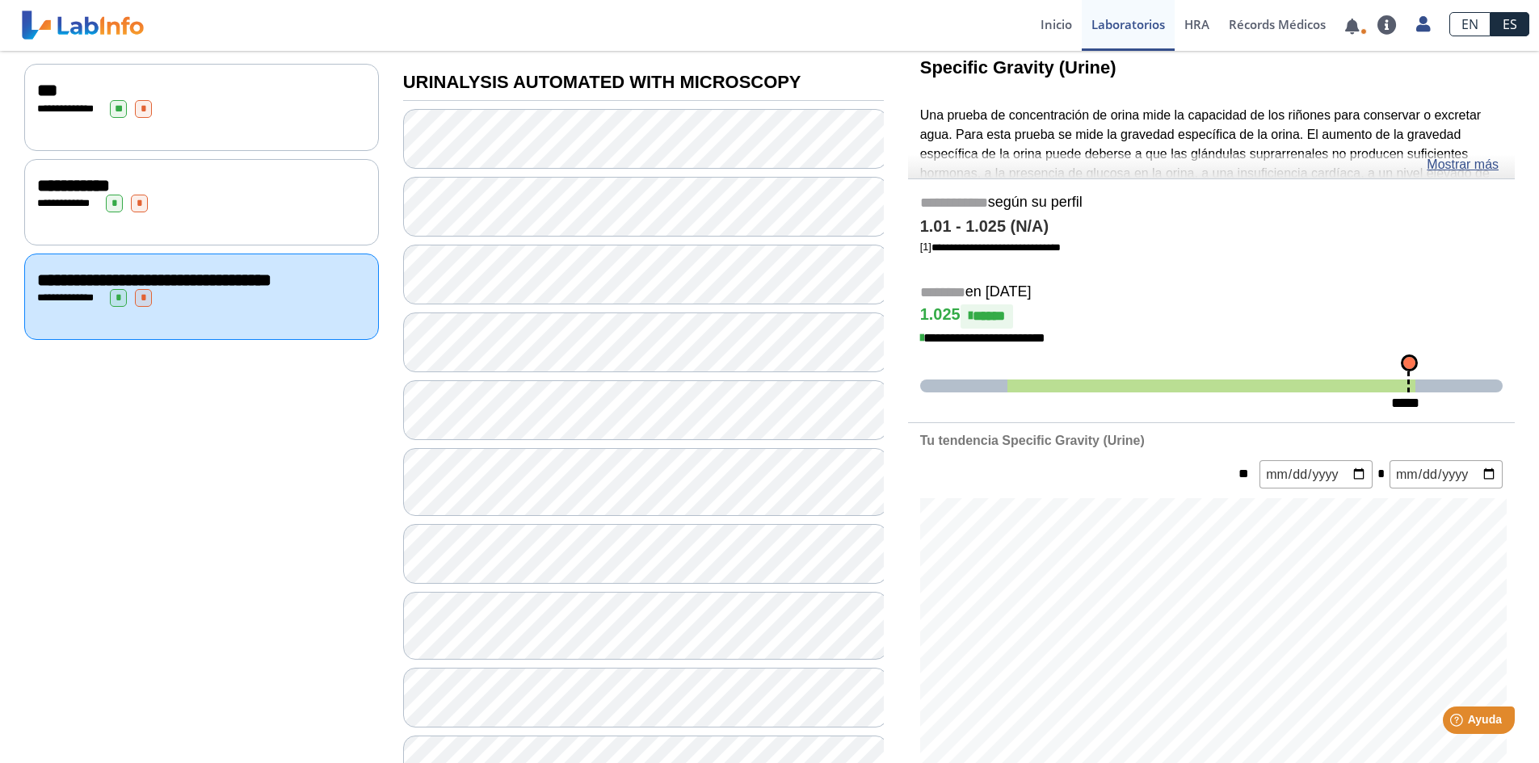
scroll to position [162, 0]
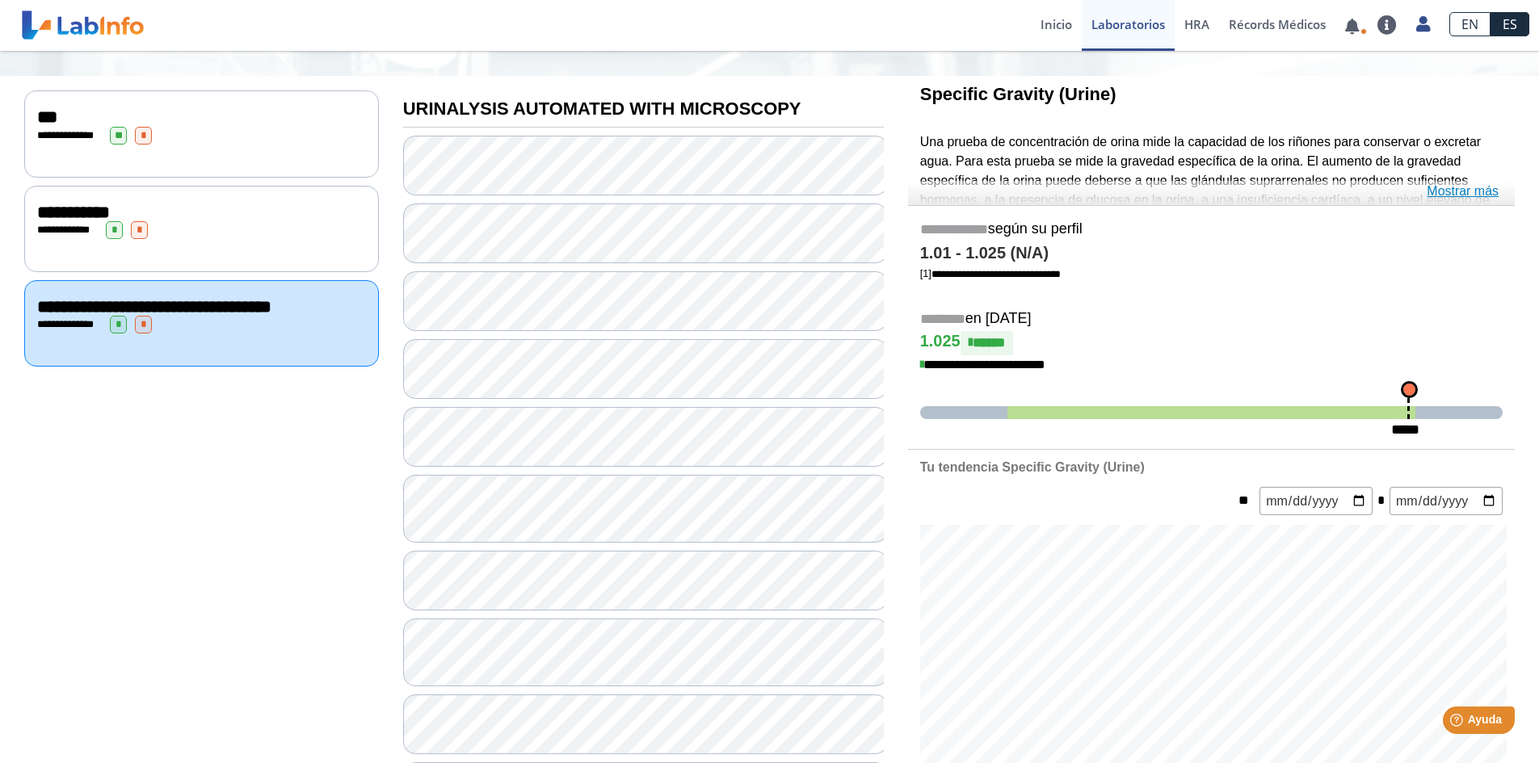
click at [1451, 195] on link "Mostrar más" at bounding box center [1462, 191] width 72 height 19
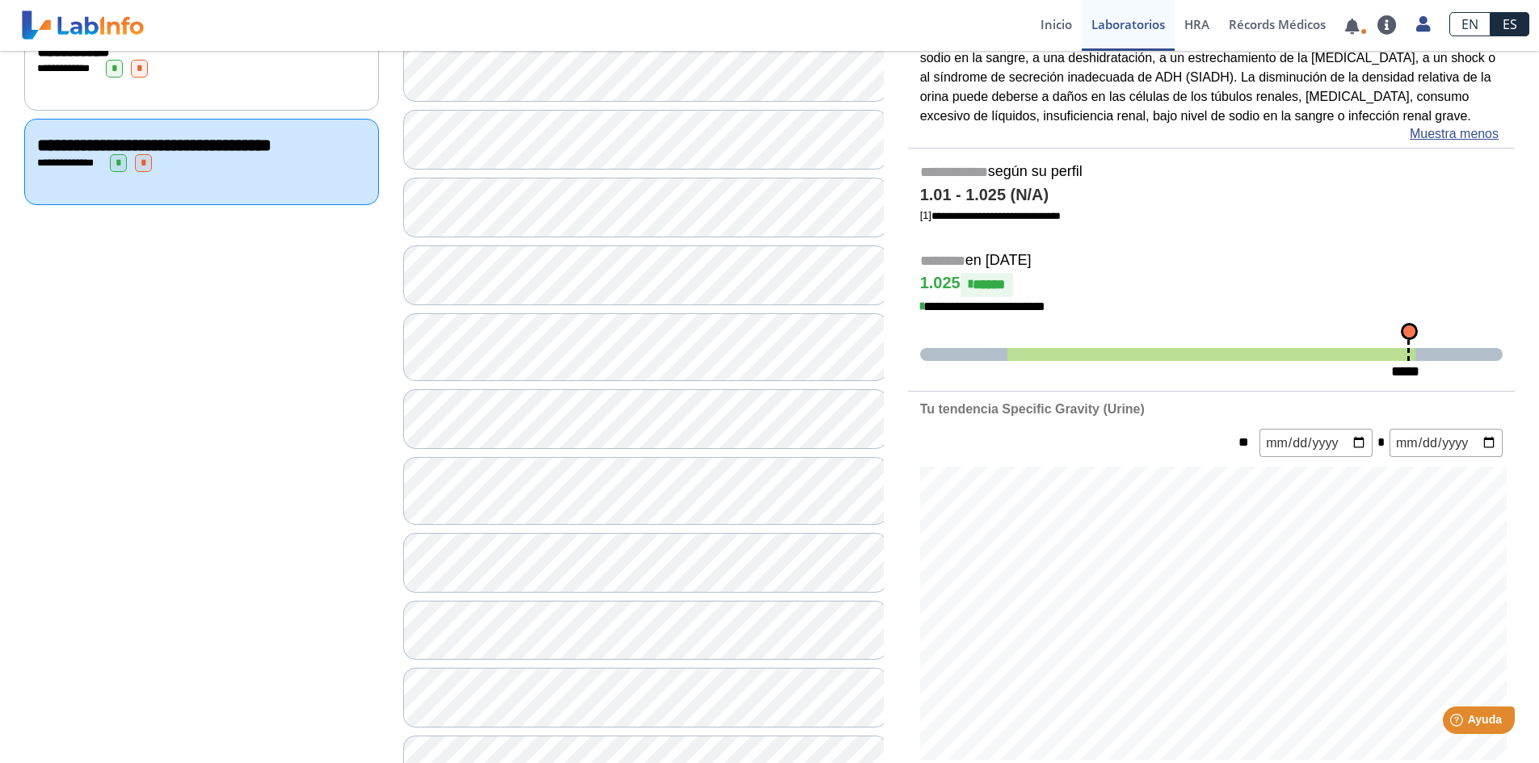
scroll to position [404, 0]
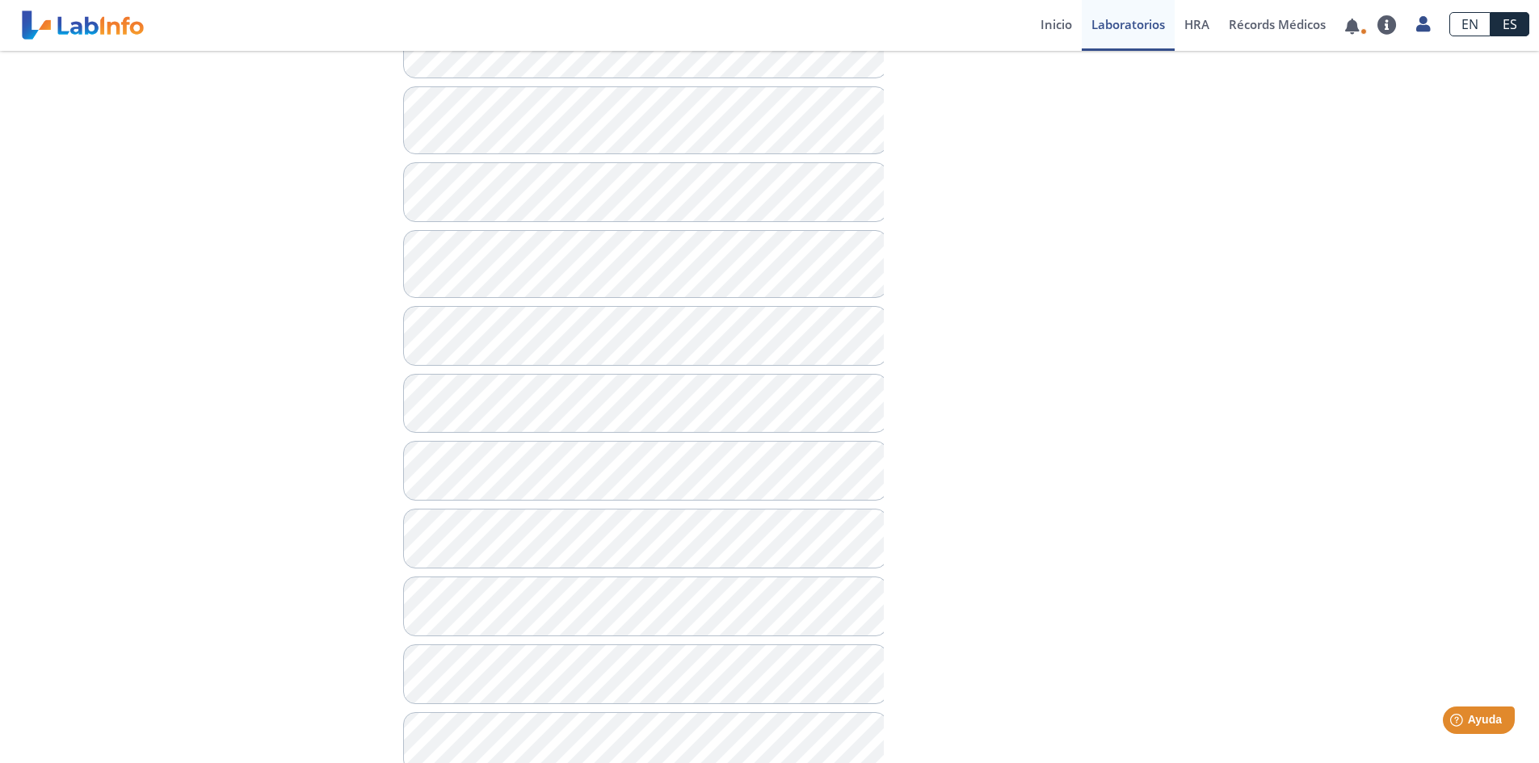
scroll to position [565, 0]
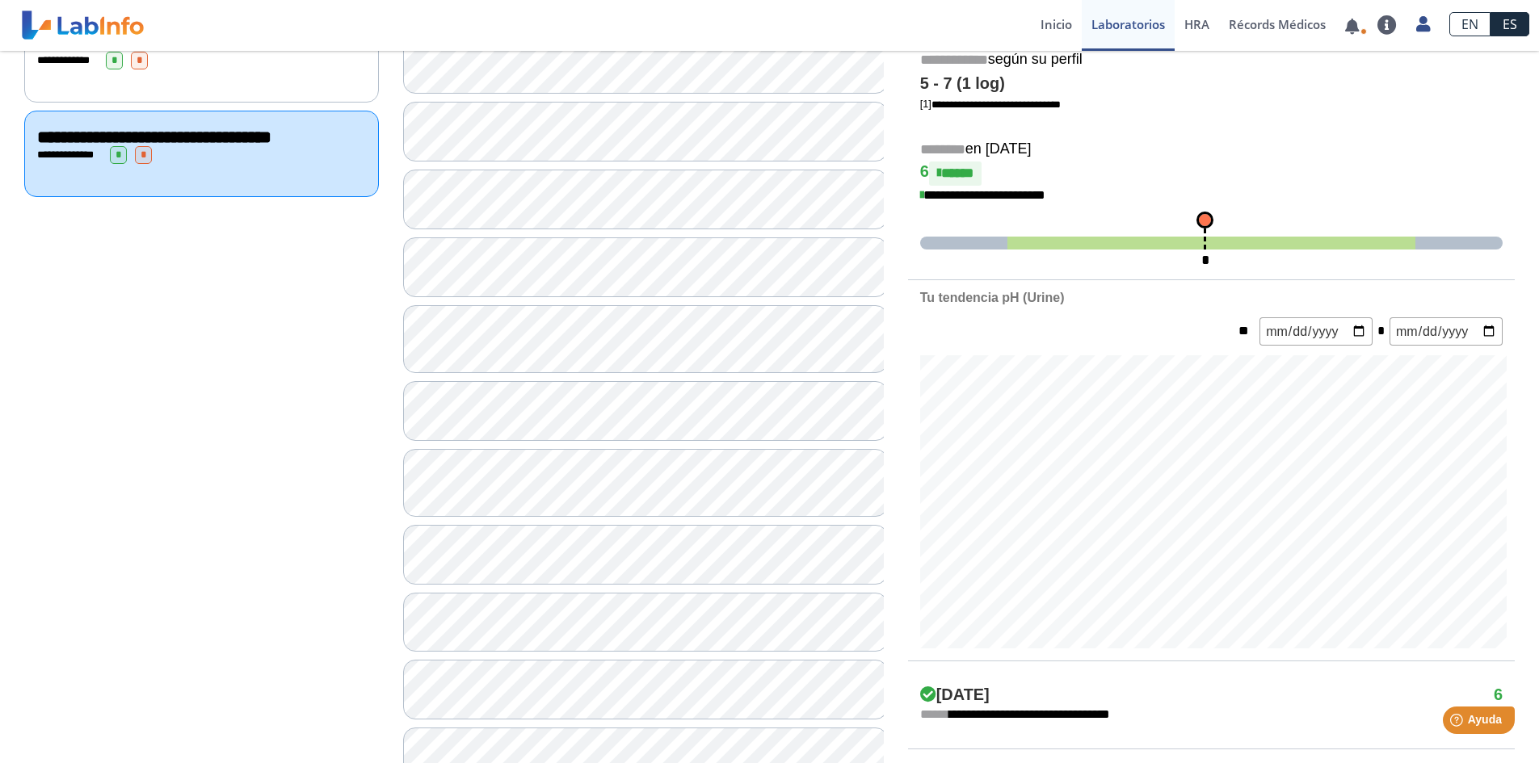
scroll to position [404, 0]
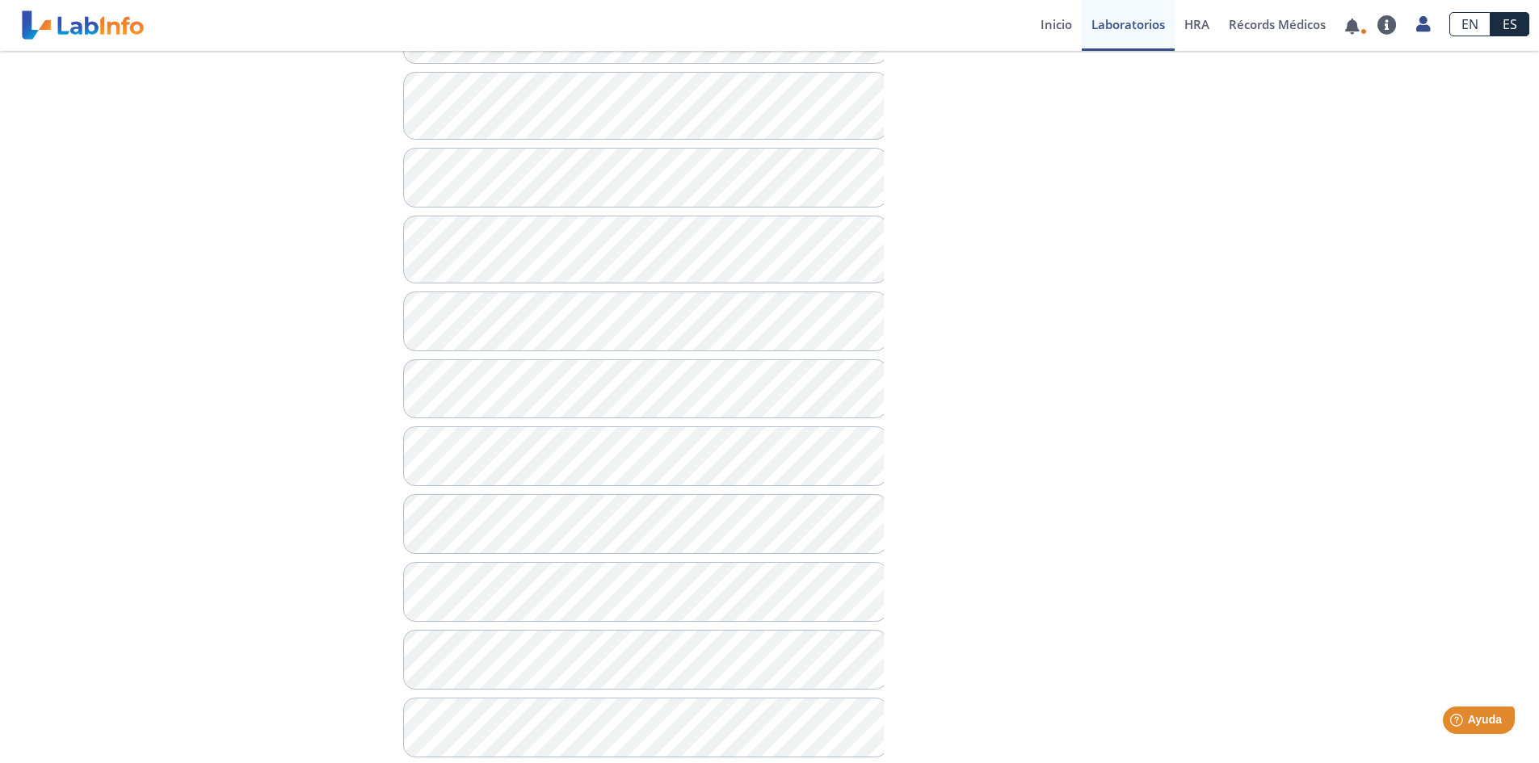
scroll to position [565, 0]
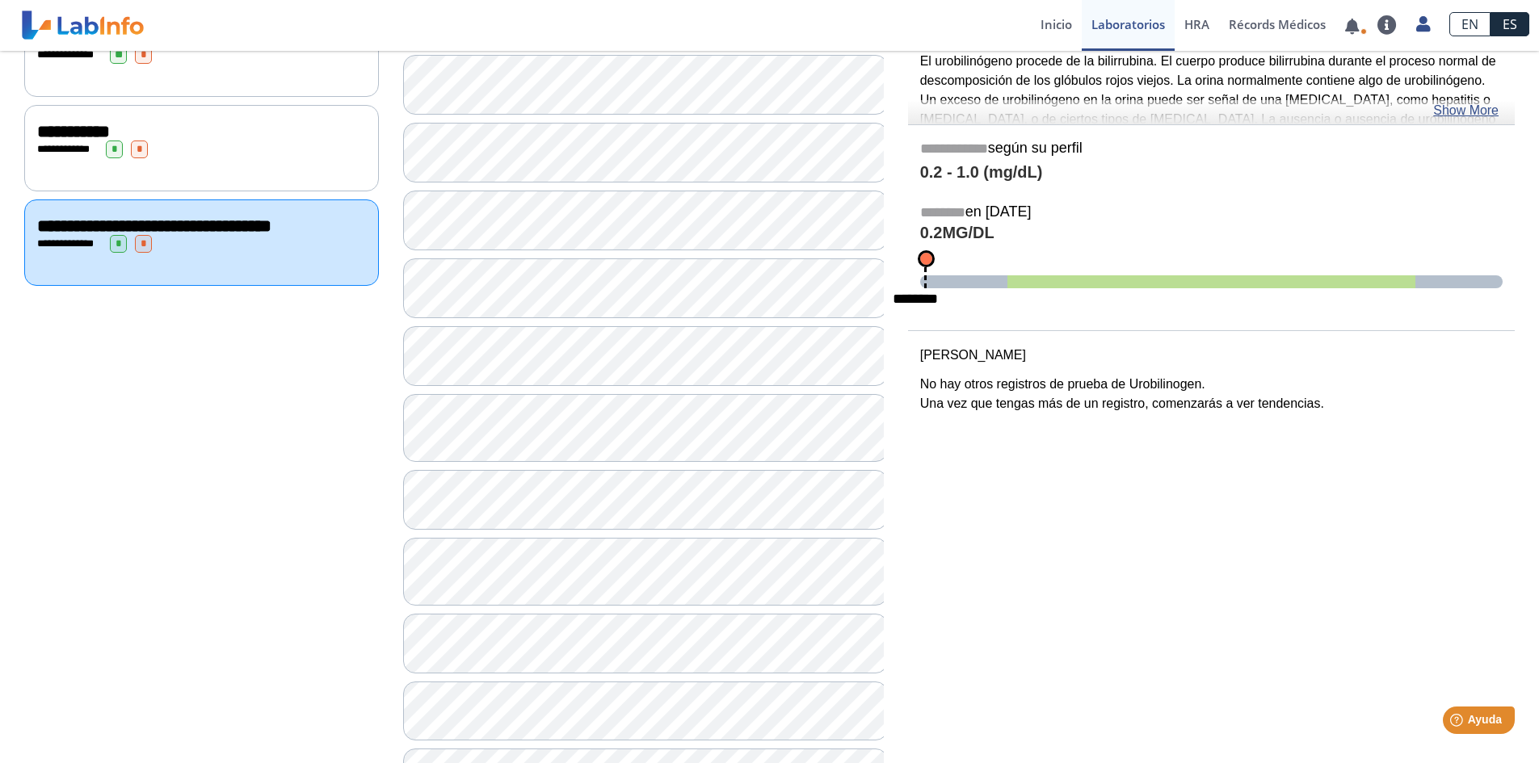
scroll to position [162, 0]
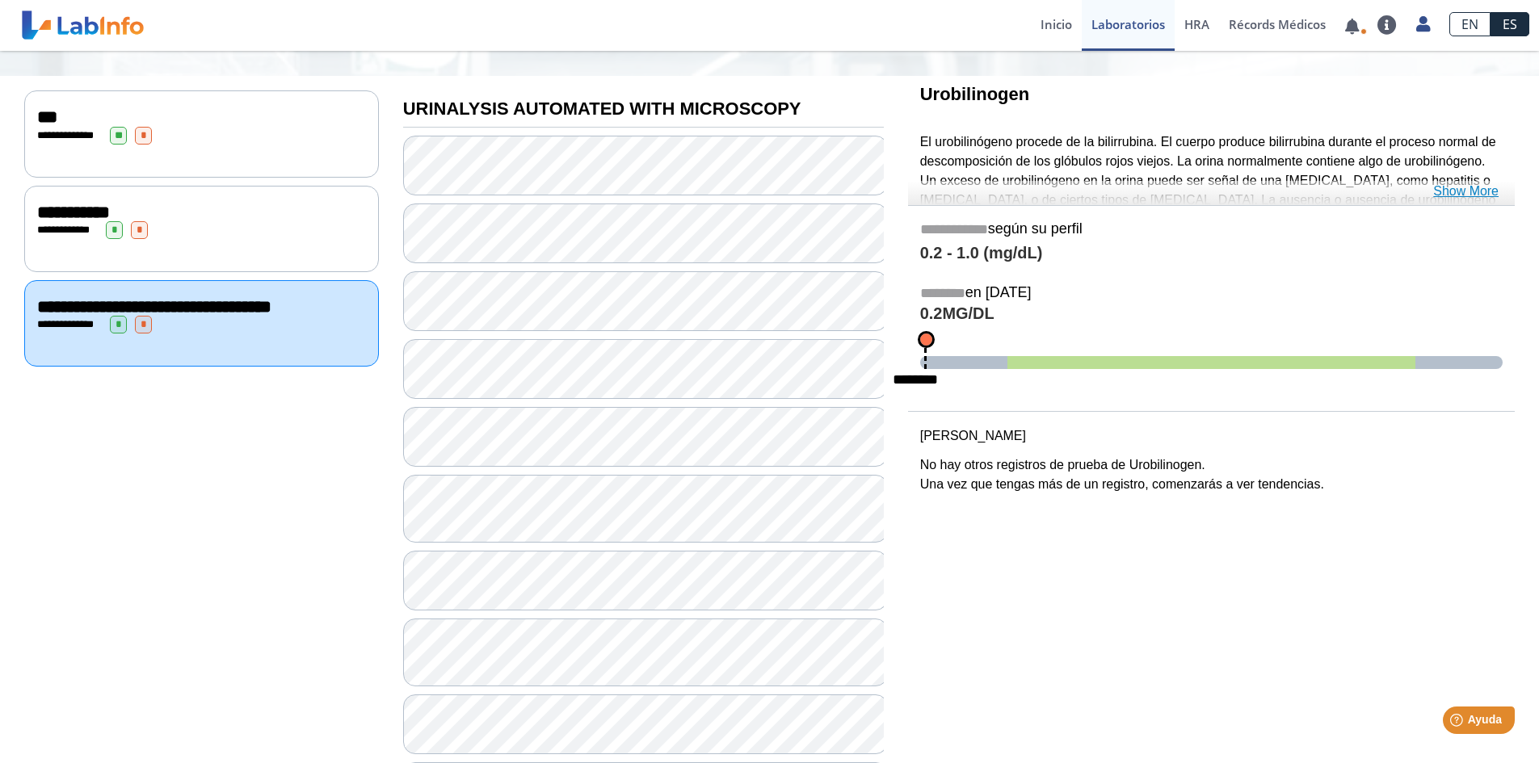
click at [1452, 193] on link "Show More" at bounding box center [1465, 191] width 65 height 19
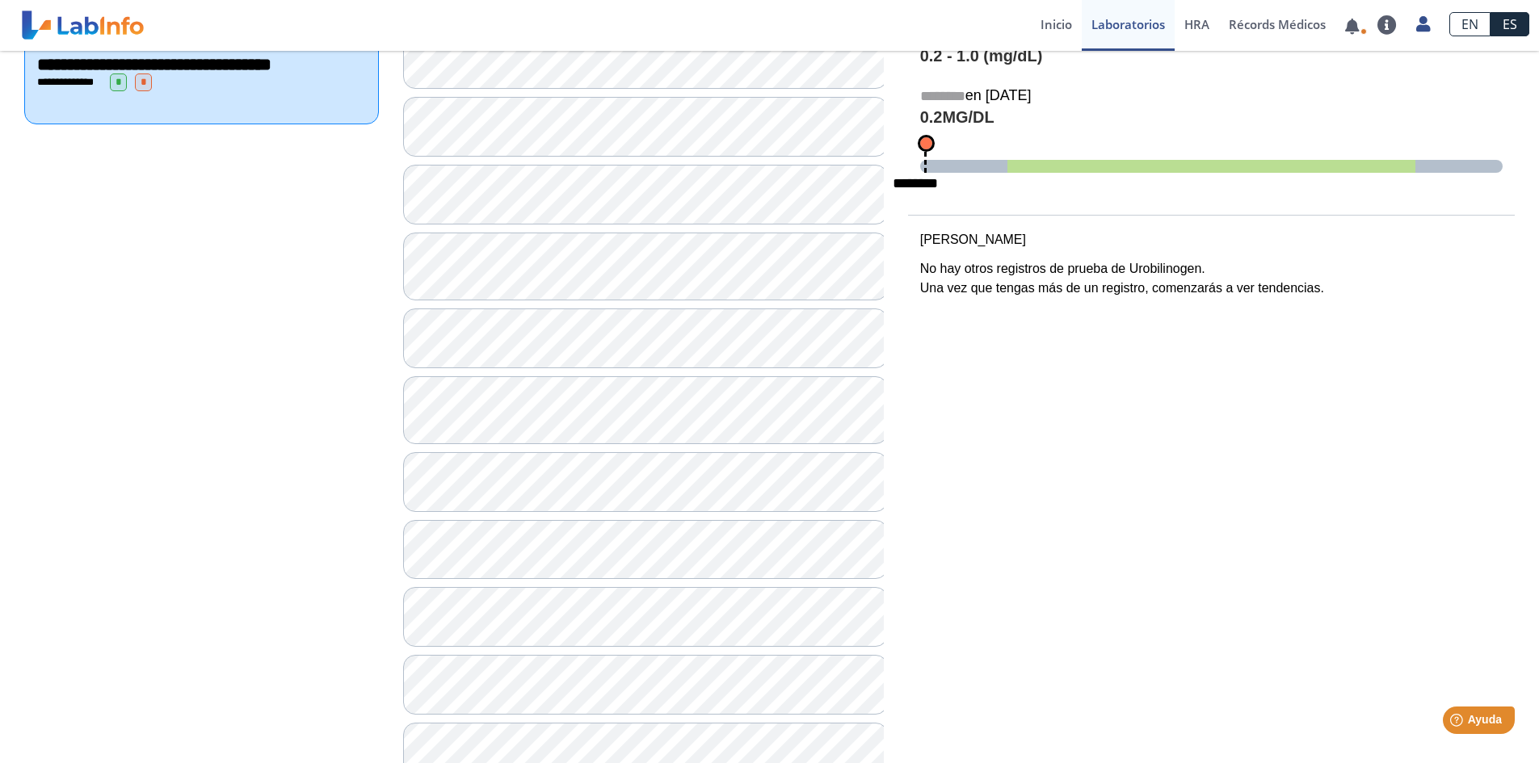
scroll to position [485, 0]
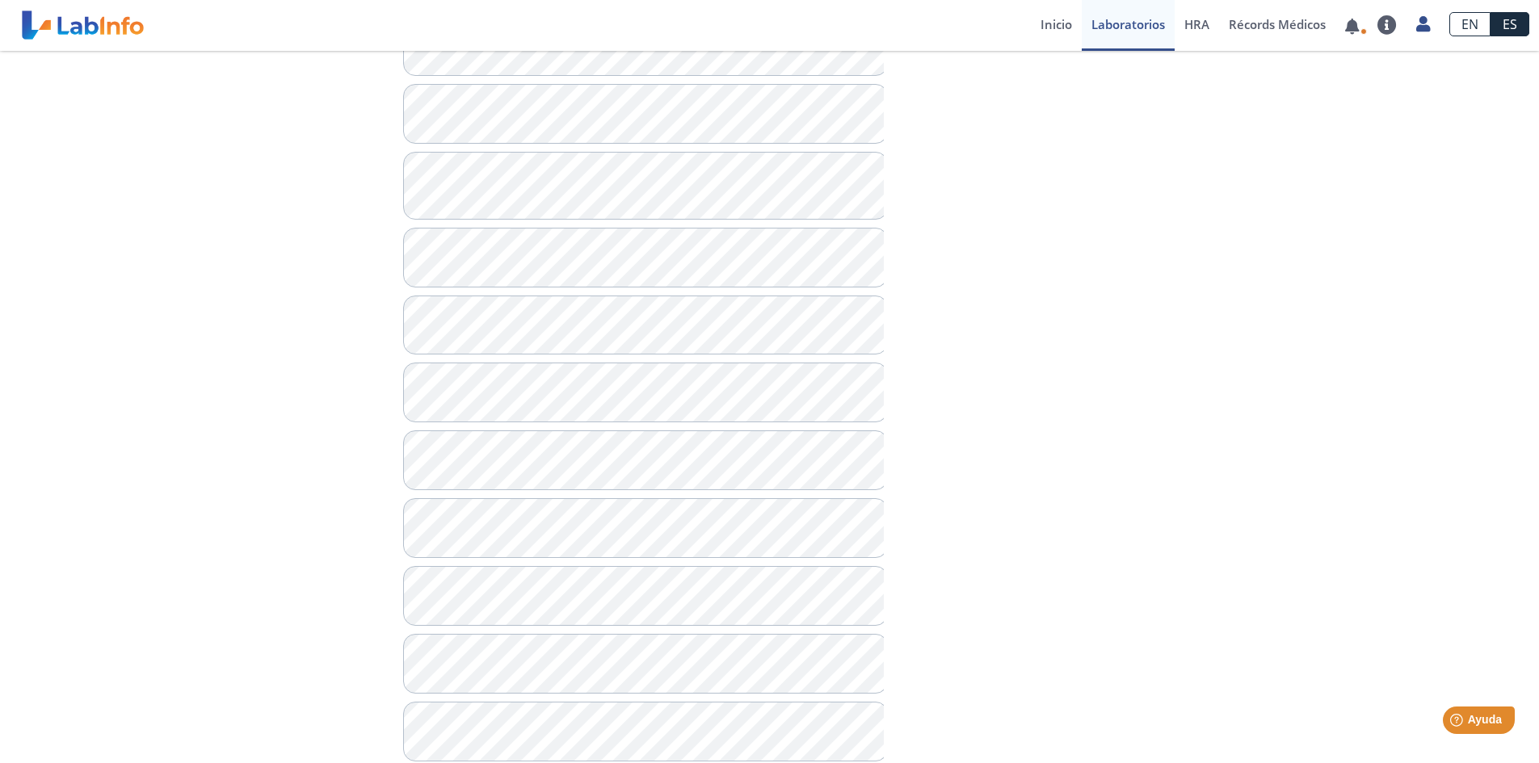
scroll to position [646, 0]
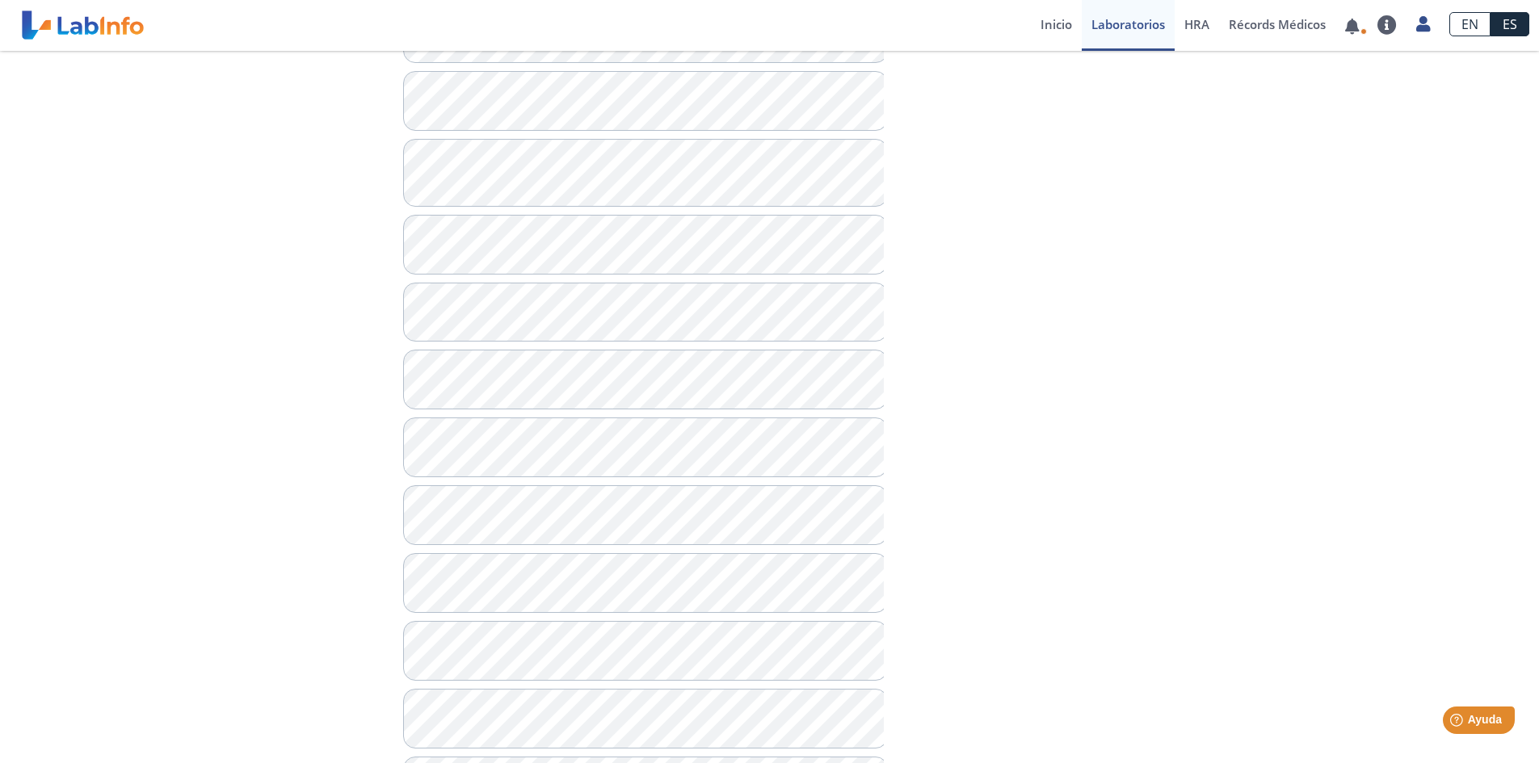
scroll to position [803, 0]
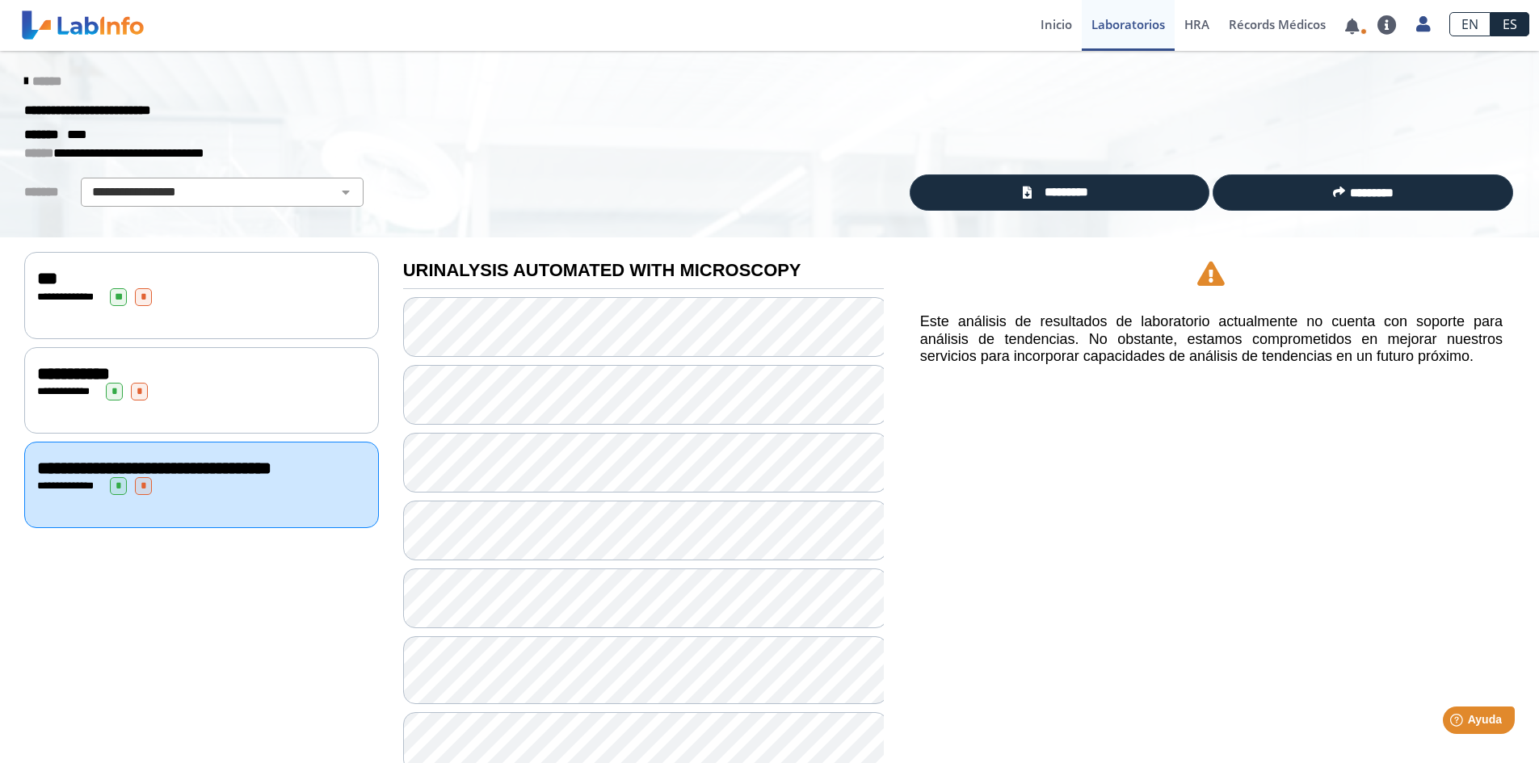
click at [216, 293] on div "**********" at bounding box center [201, 297] width 329 height 18
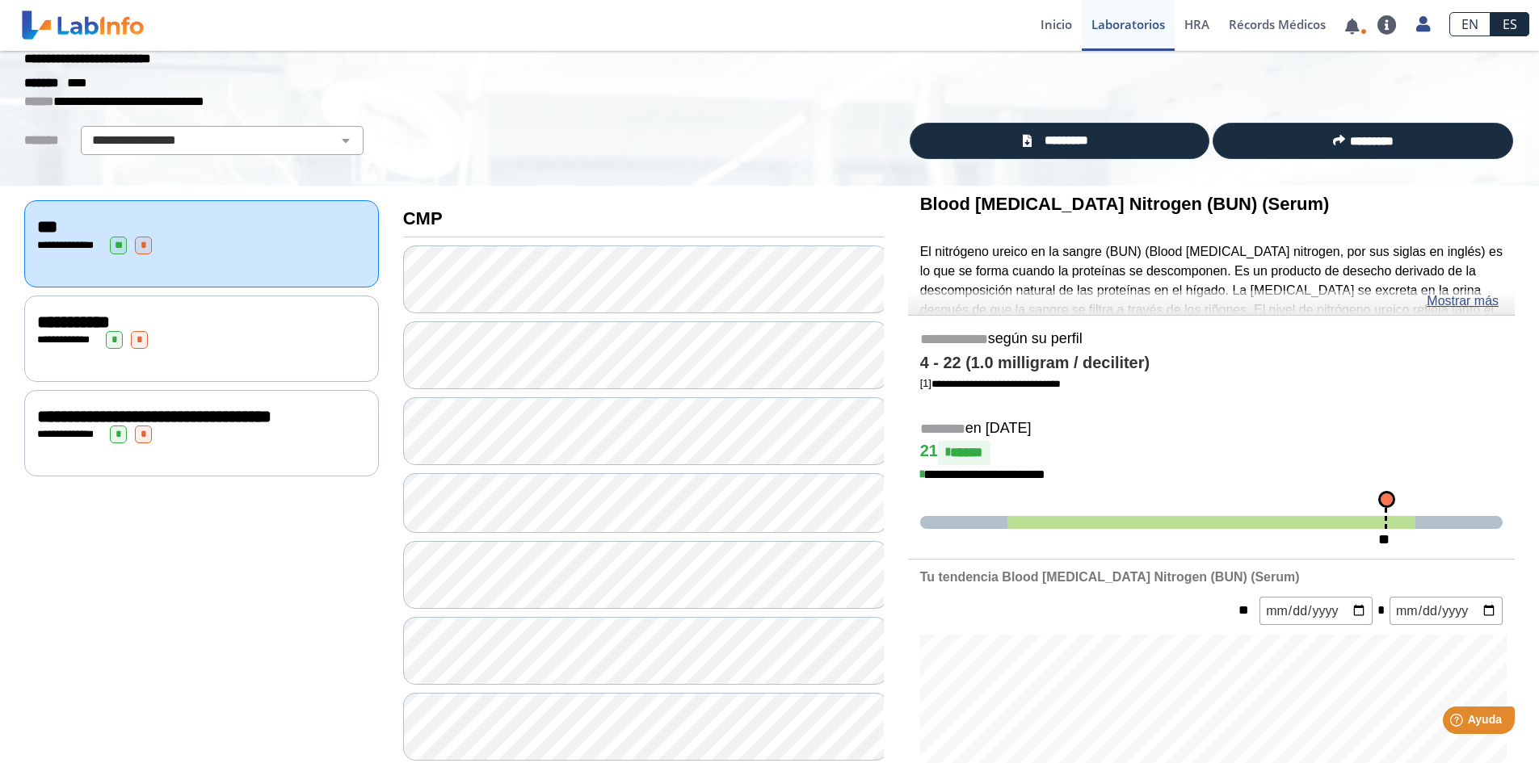
scroll to position [81, 0]
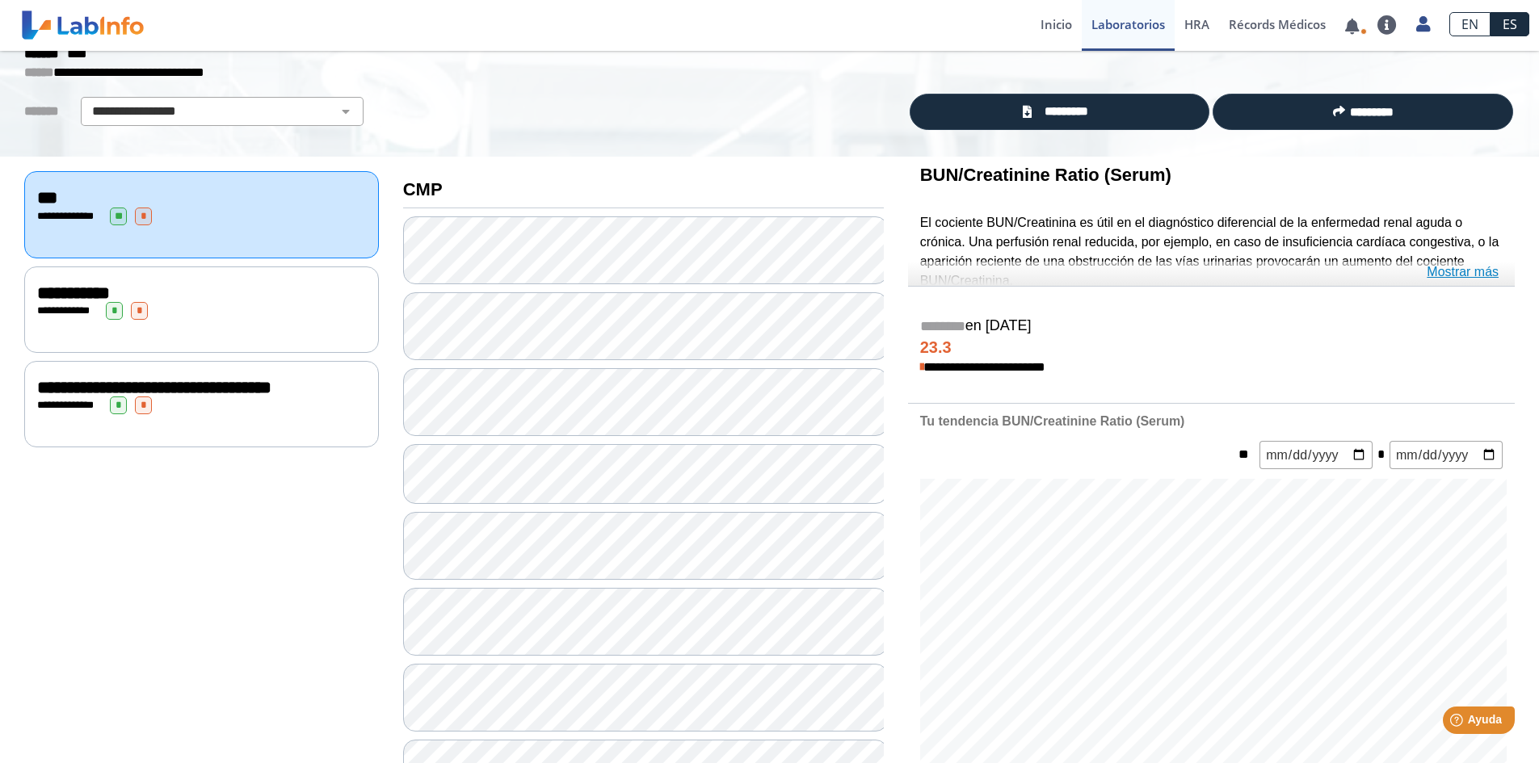
click at [1456, 267] on link "Mostrar más" at bounding box center [1462, 272] width 72 height 19
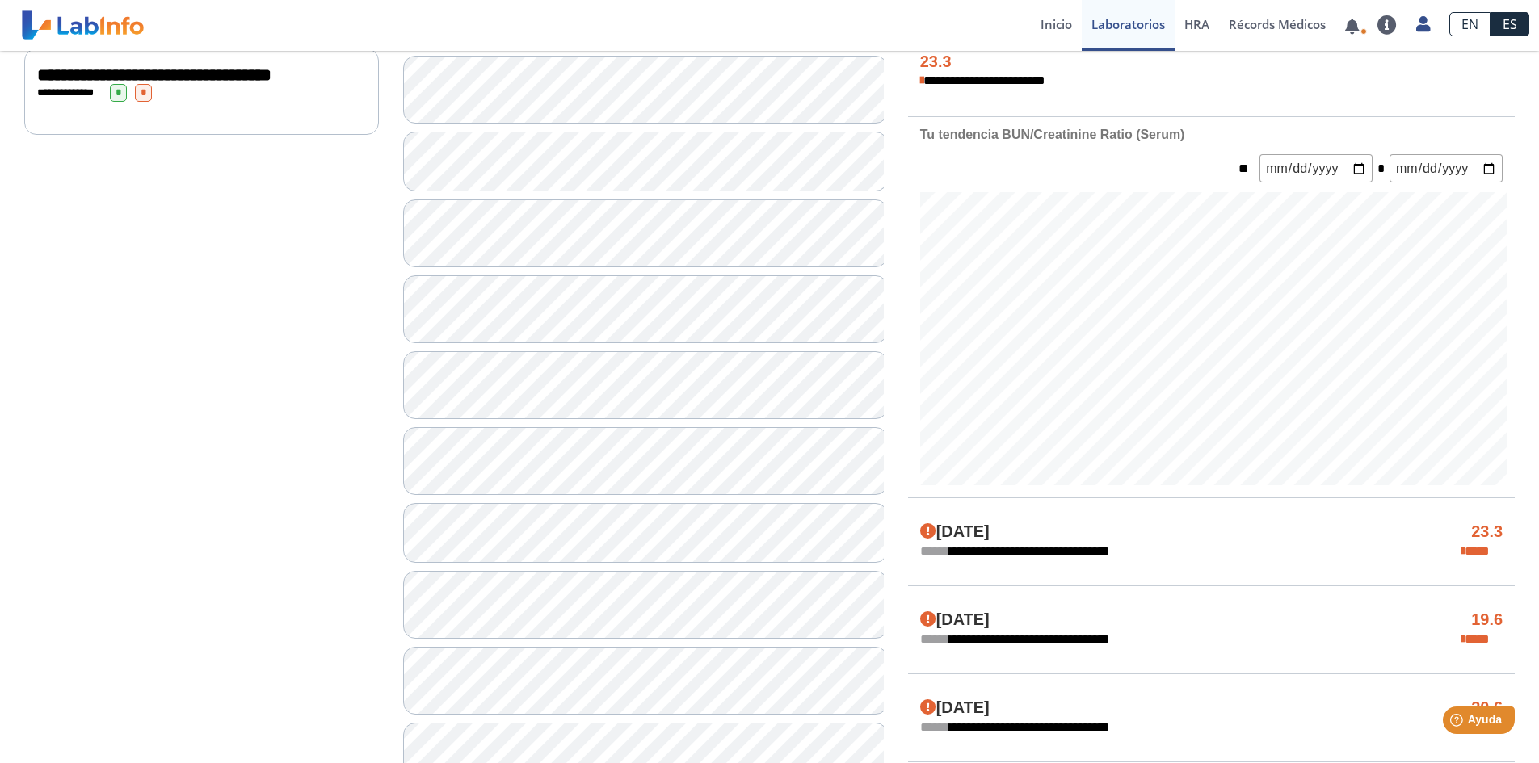
scroll to position [323, 0]
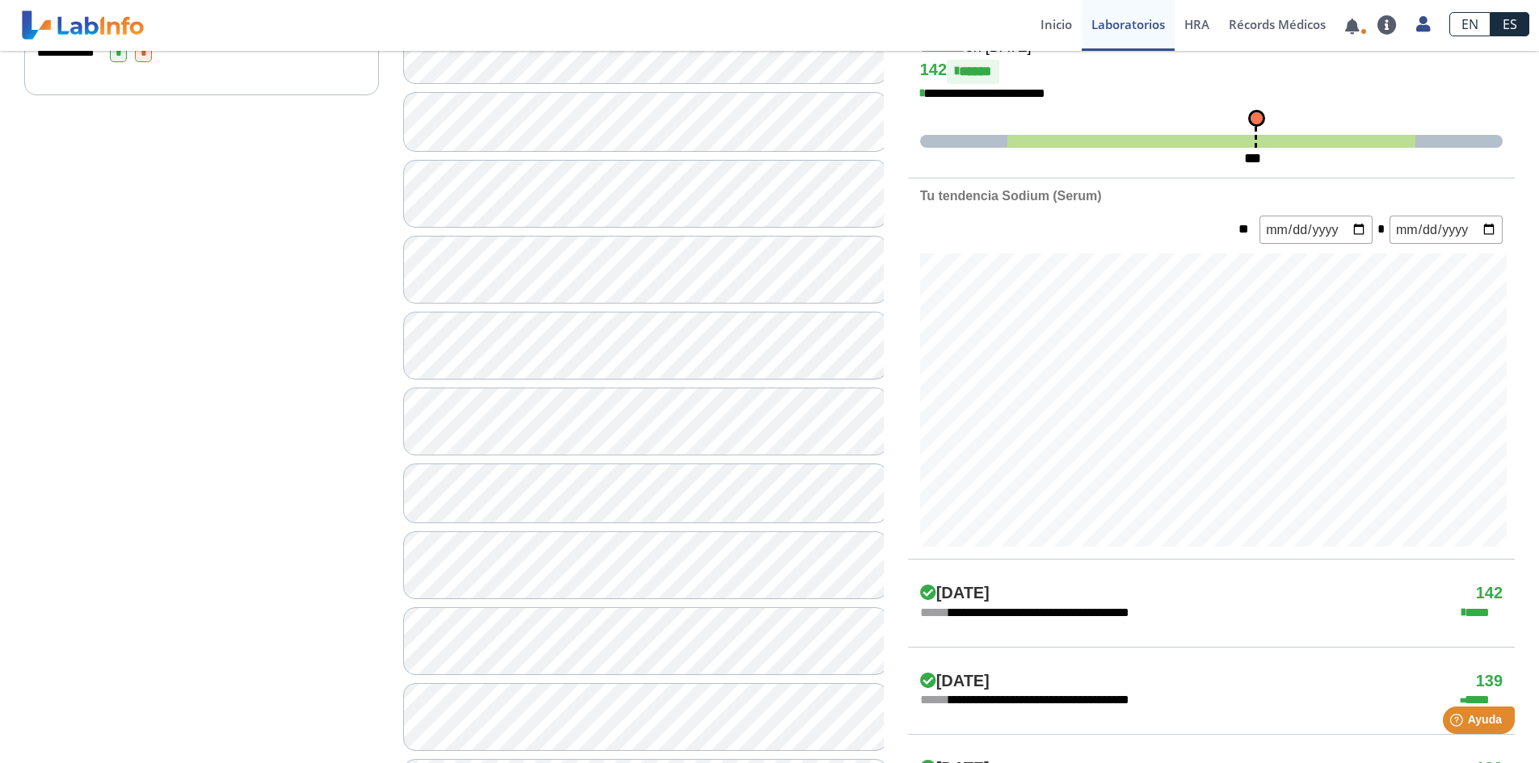
scroll to position [404, 0]
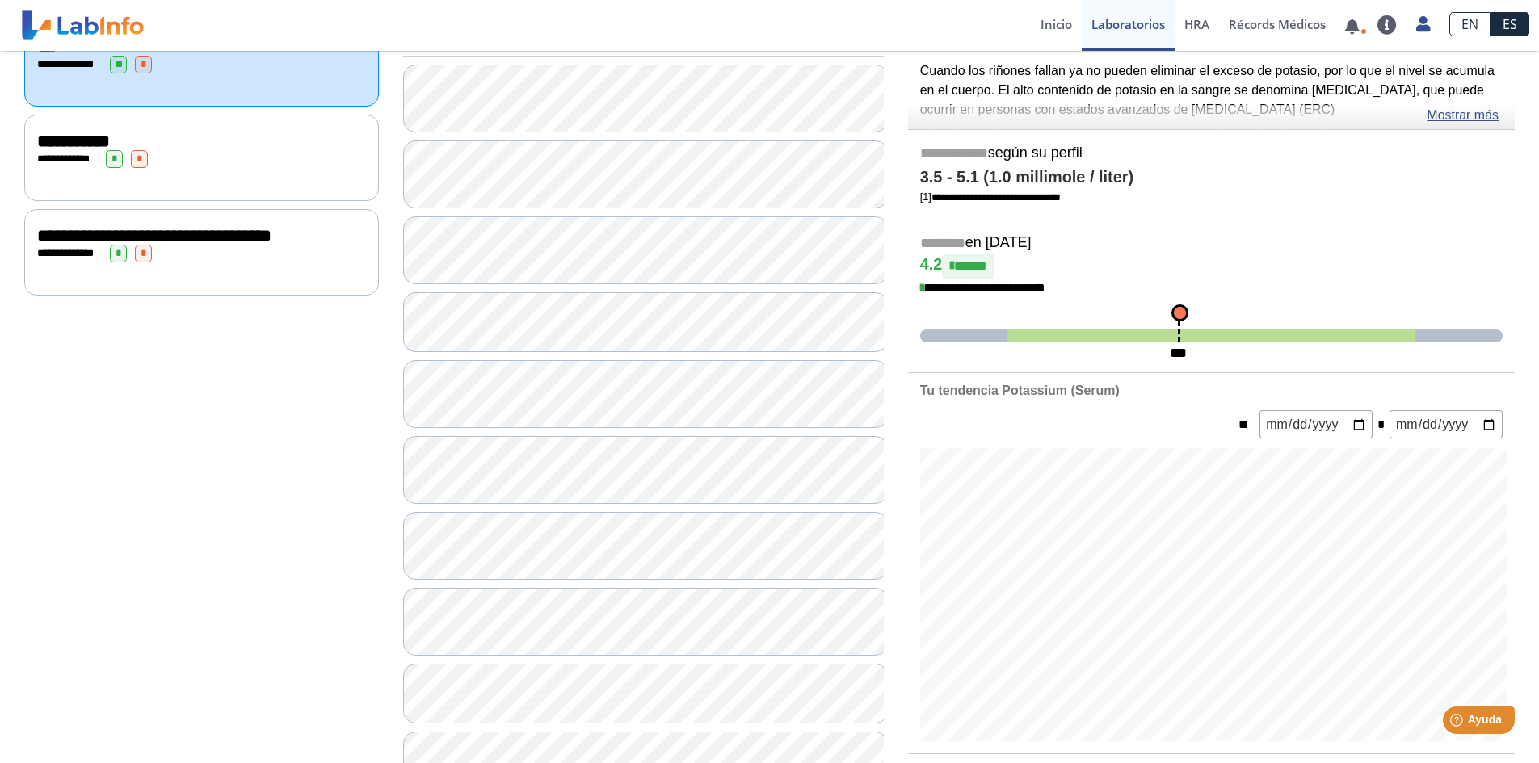
scroll to position [162, 0]
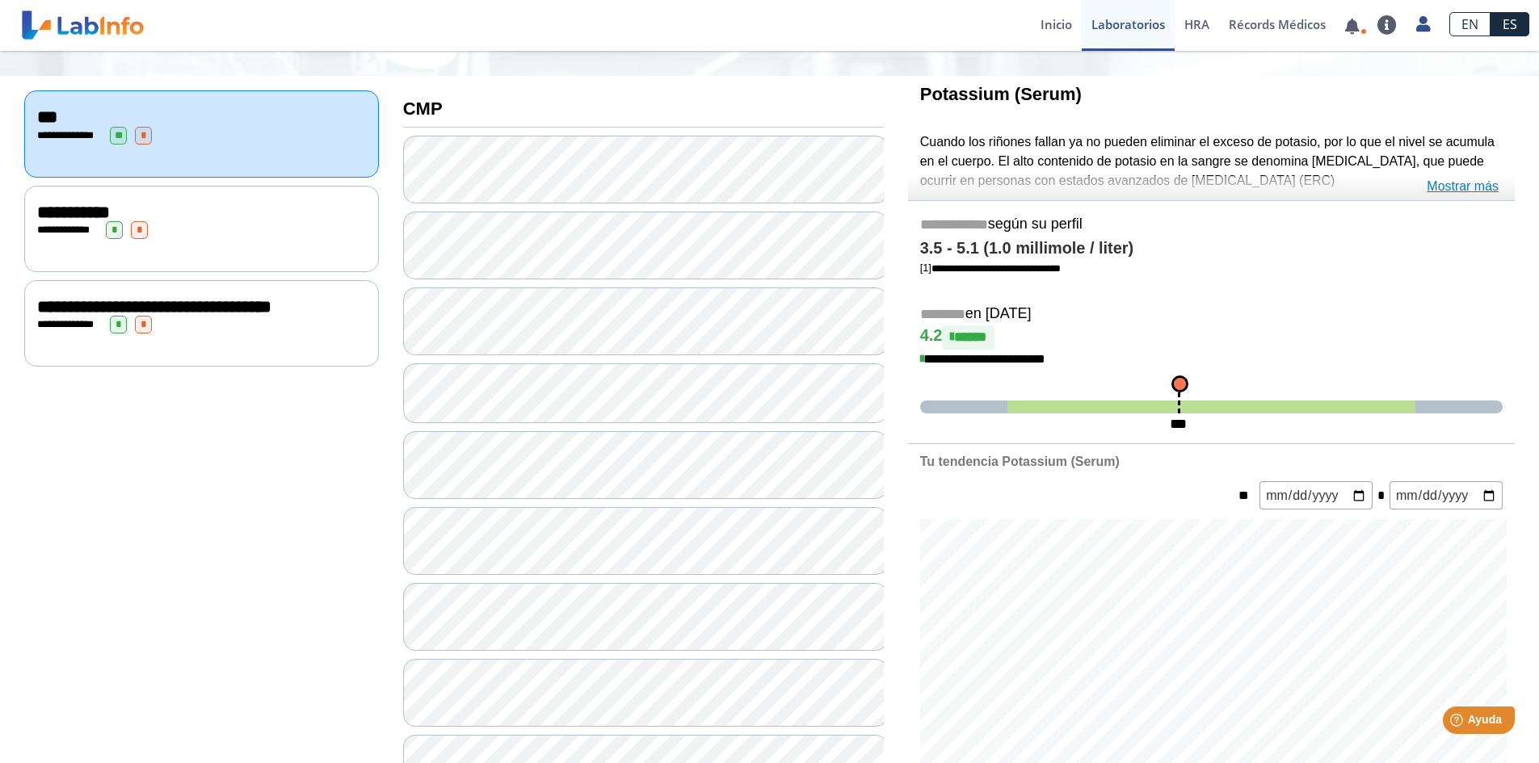
click at [1435, 179] on link "Mostrar más" at bounding box center [1462, 186] width 72 height 19
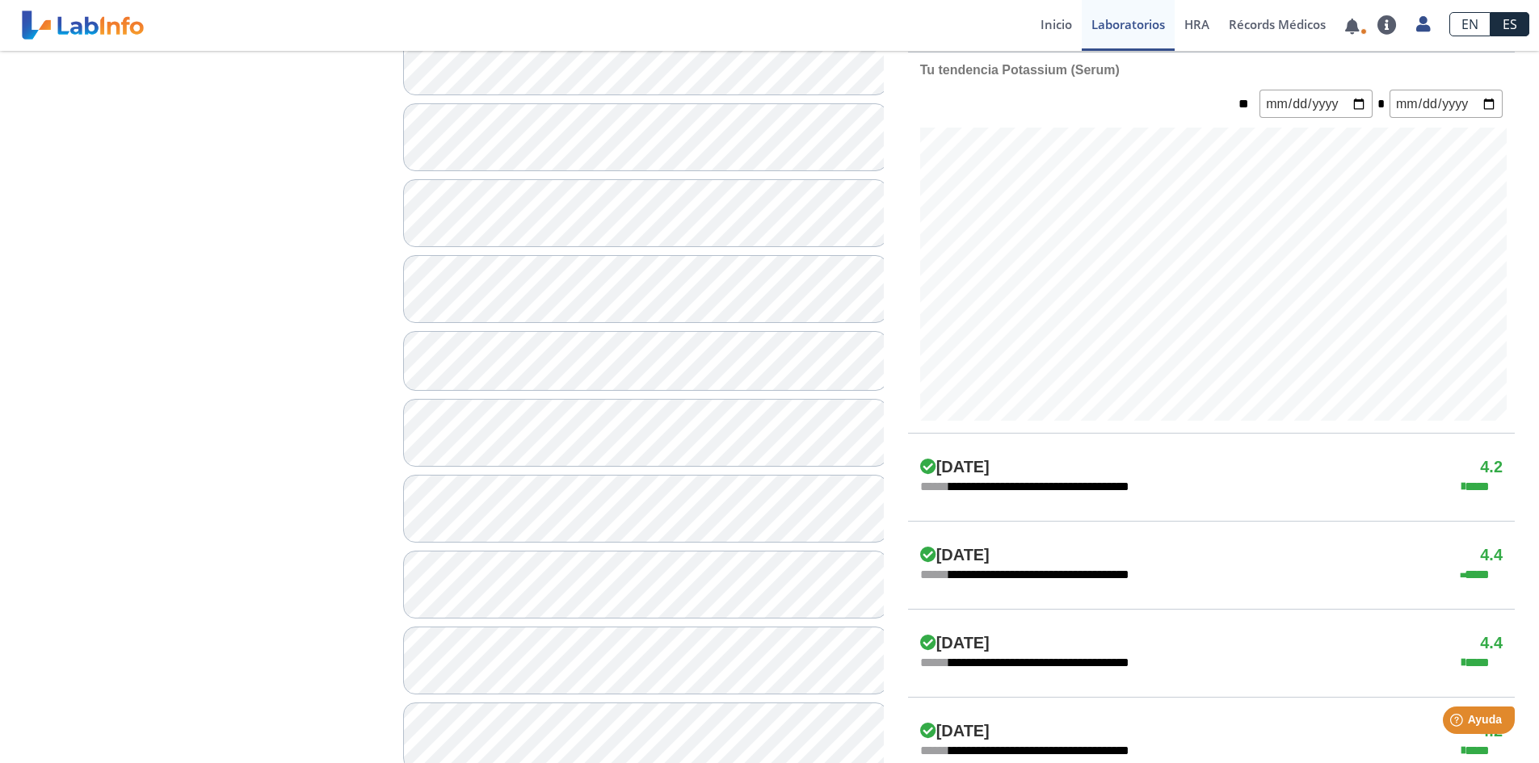
scroll to position [485, 0]
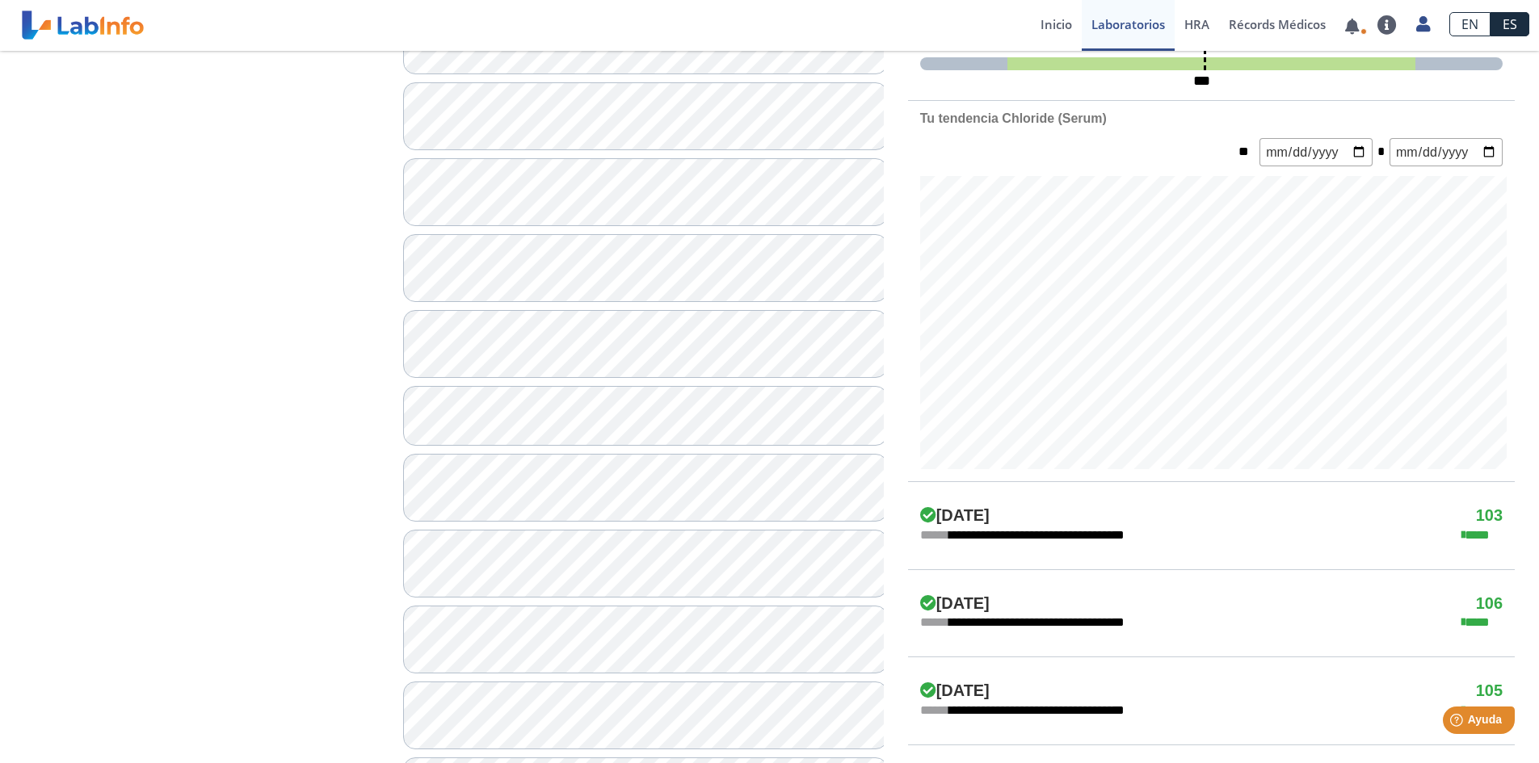
scroll to position [485, 0]
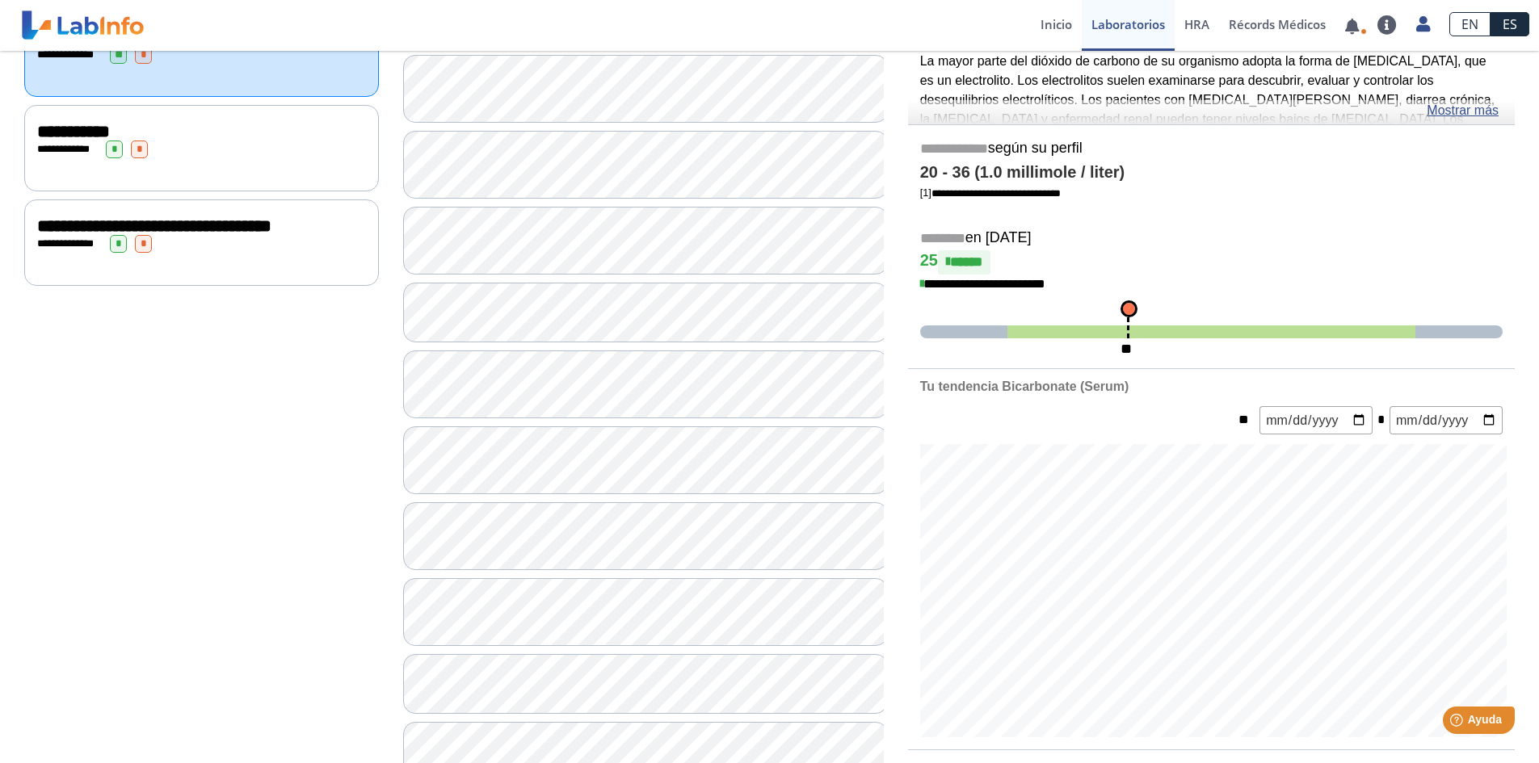
scroll to position [162, 0]
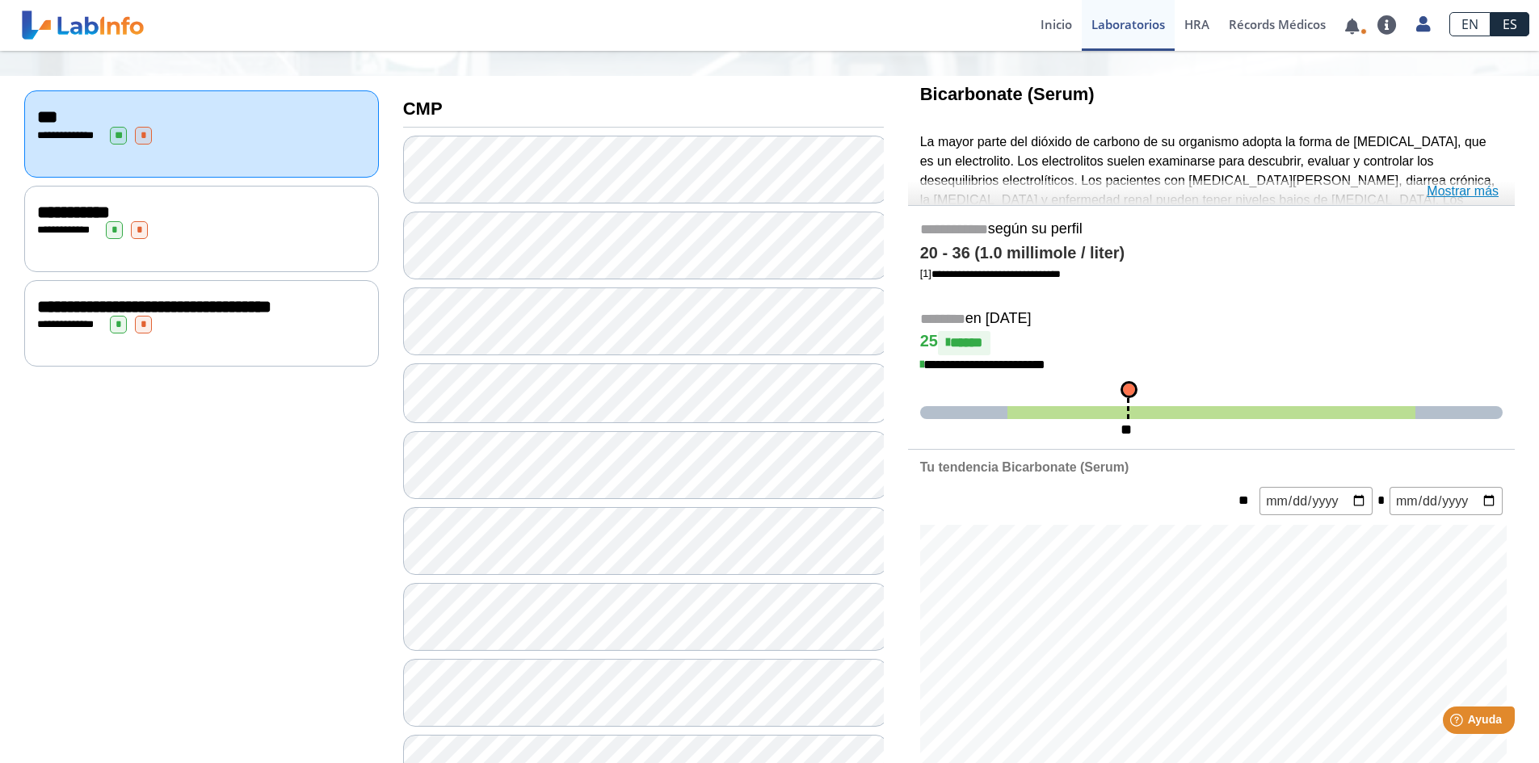
click at [1444, 188] on link "Mostrar más" at bounding box center [1462, 191] width 72 height 19
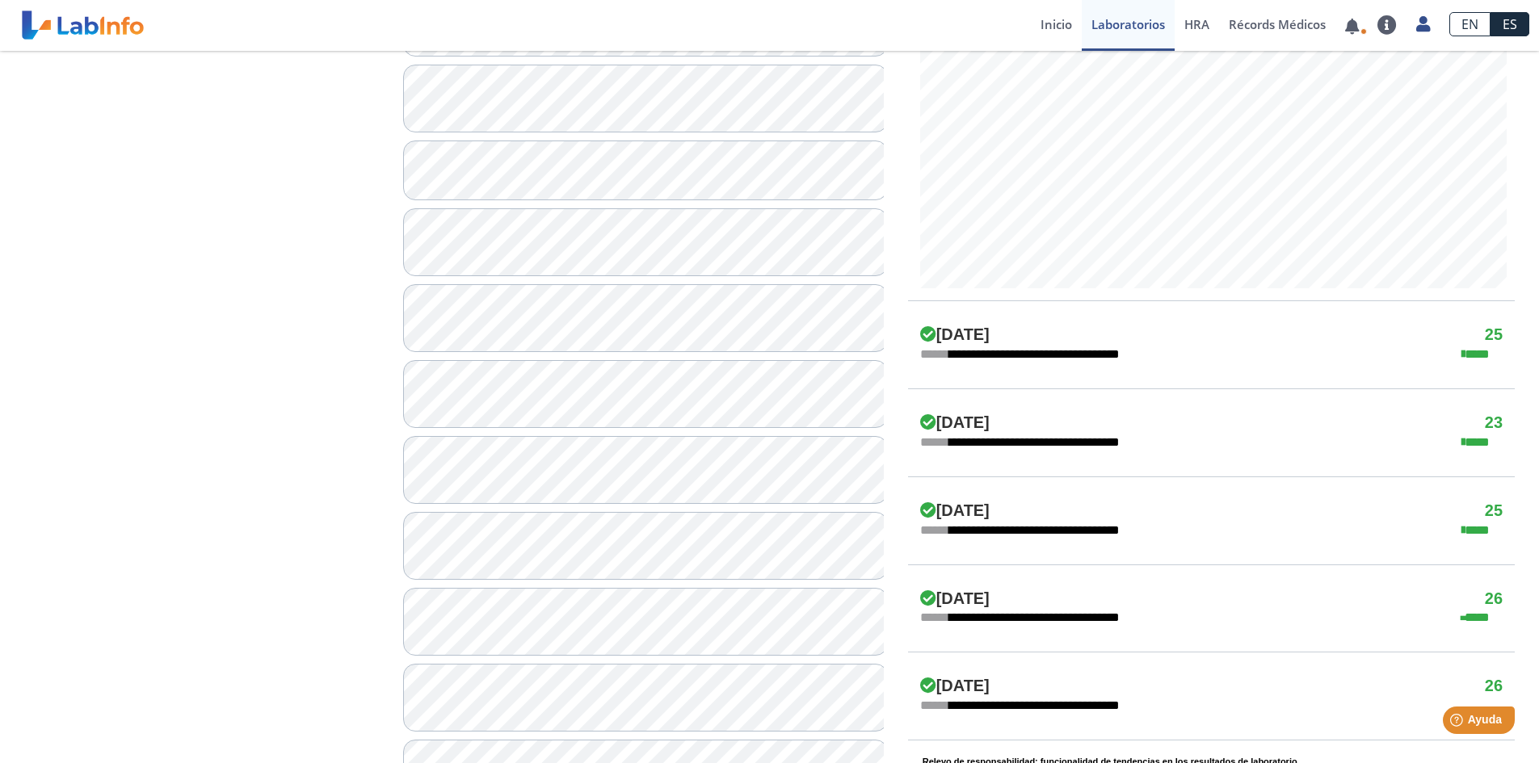
scroll to position [727, 0]
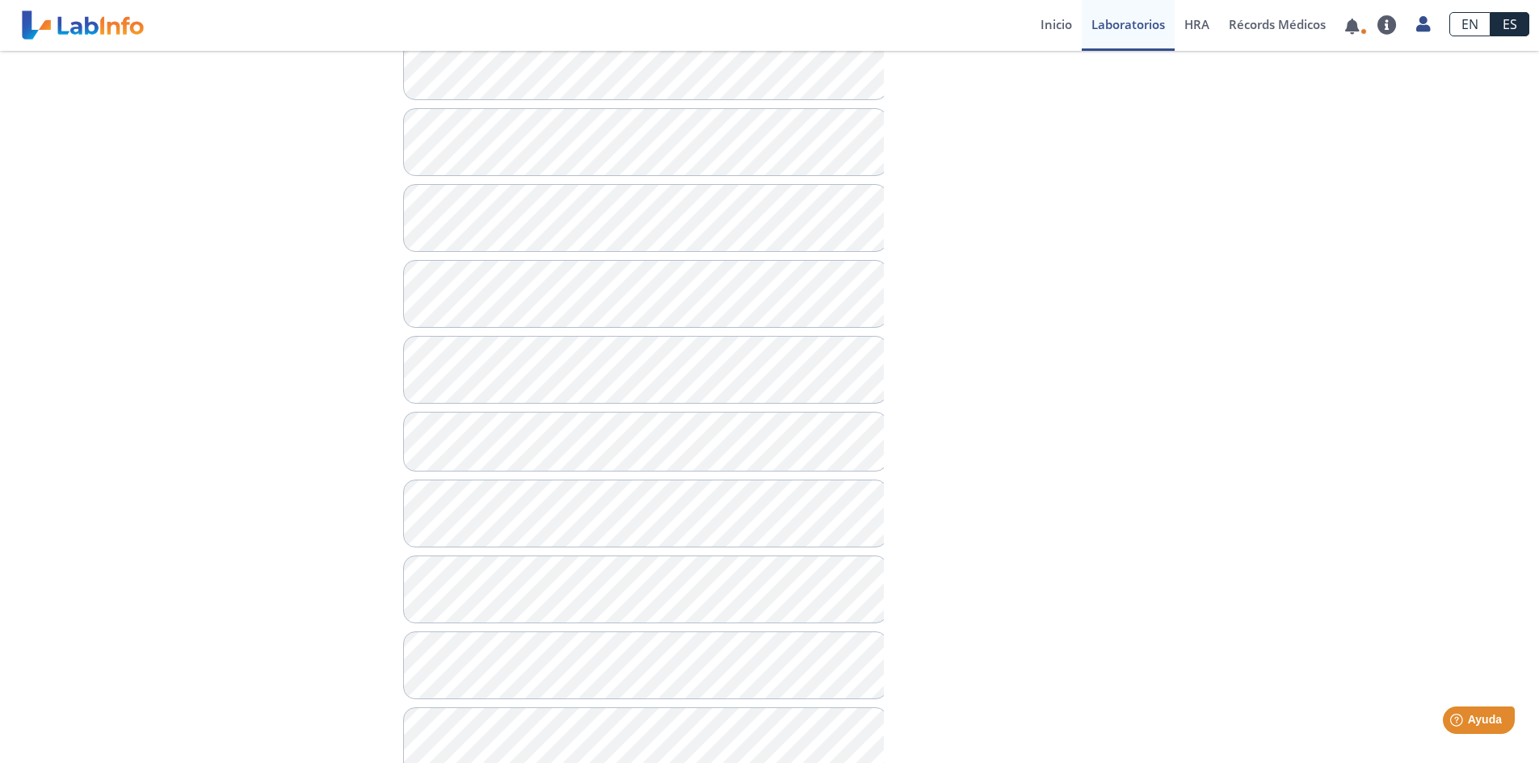
scroll to position [565, 0]
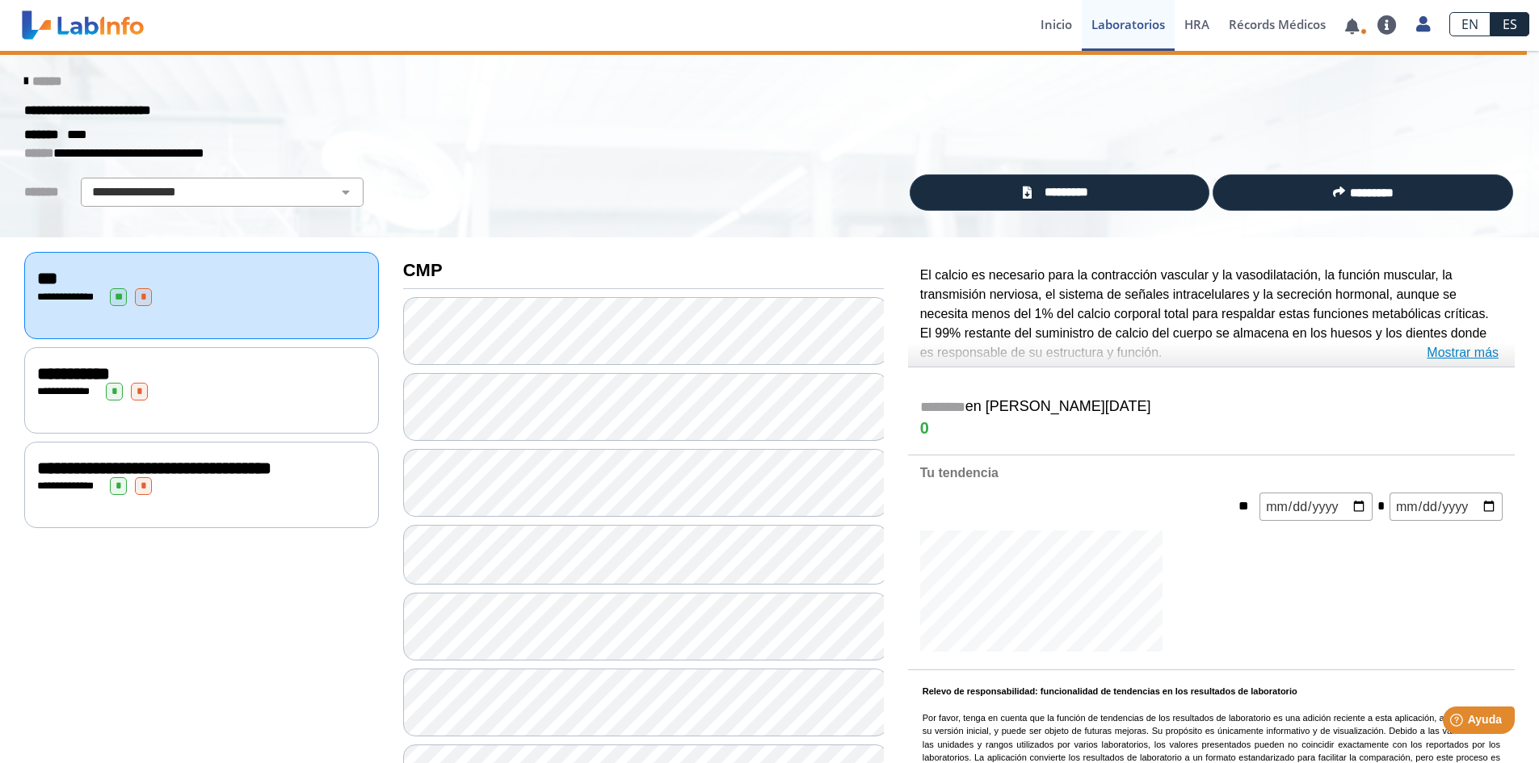
click at [1461, 351] on link "Mostrar más" at bounding box center [1462, 352] width 72 height 19
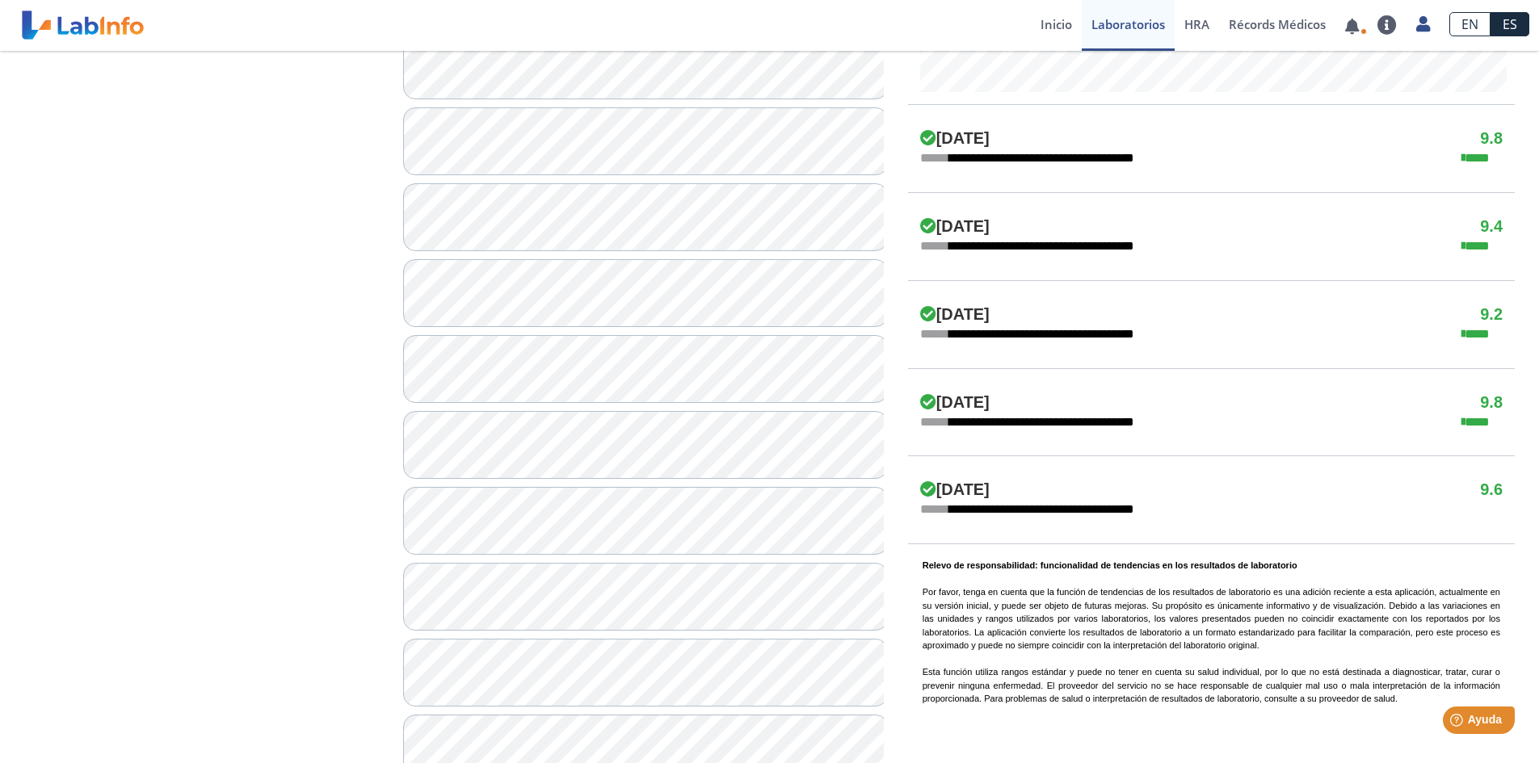
scroll to position [904, 0]
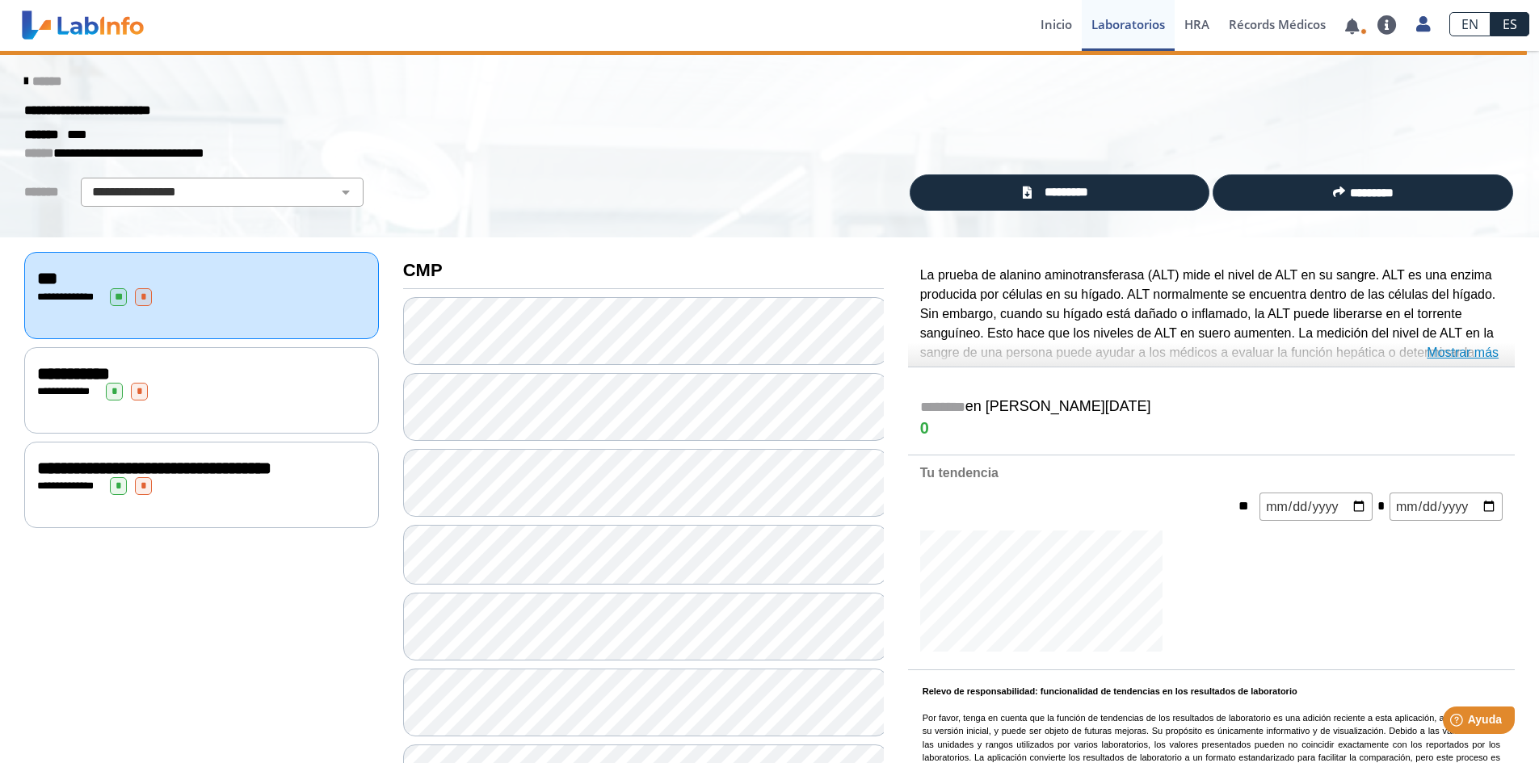
click at [1450, 346] on link "Mostrar más" at bounding box center [1462, 352] width 72 height 19
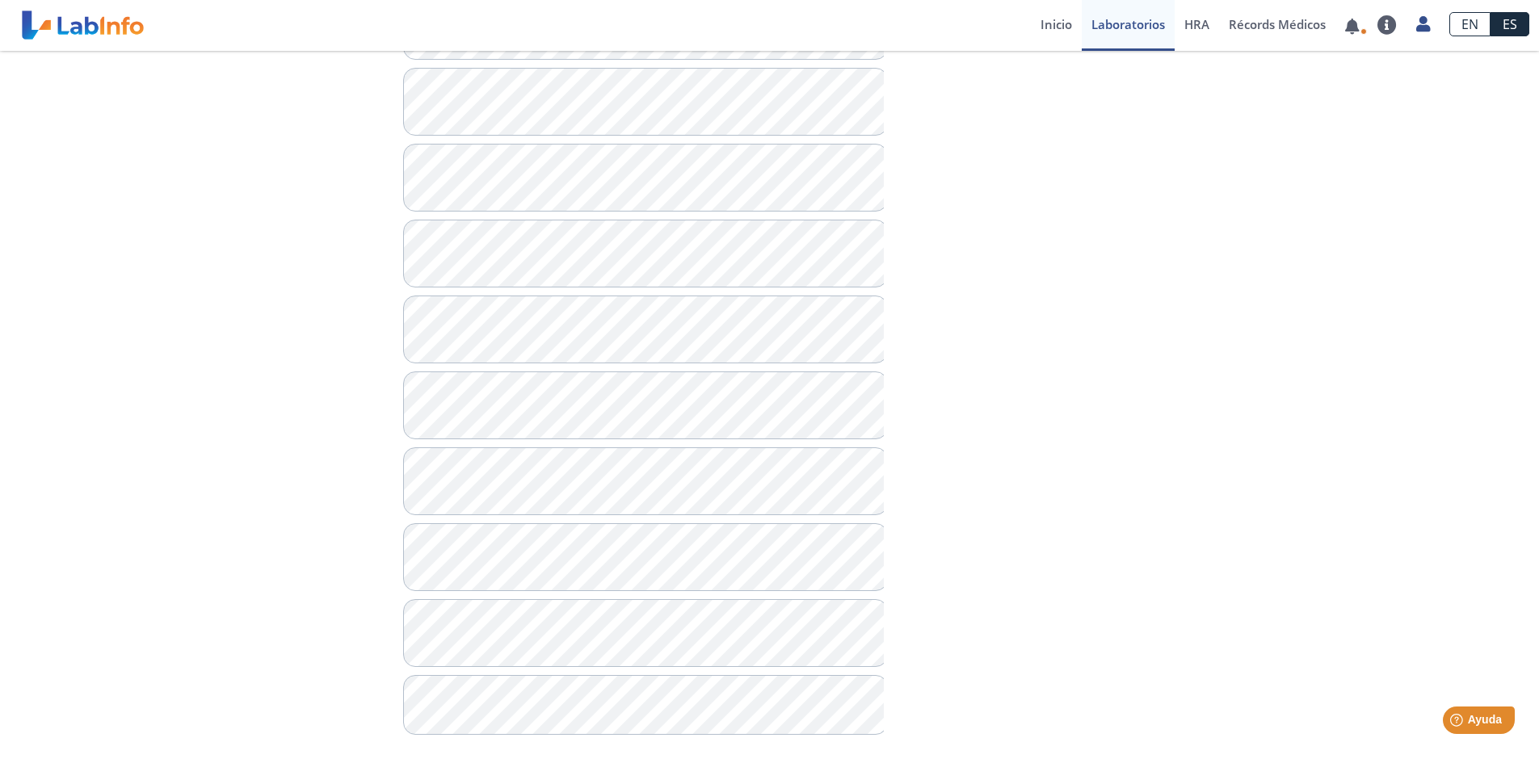
scroll to position [985, 0]
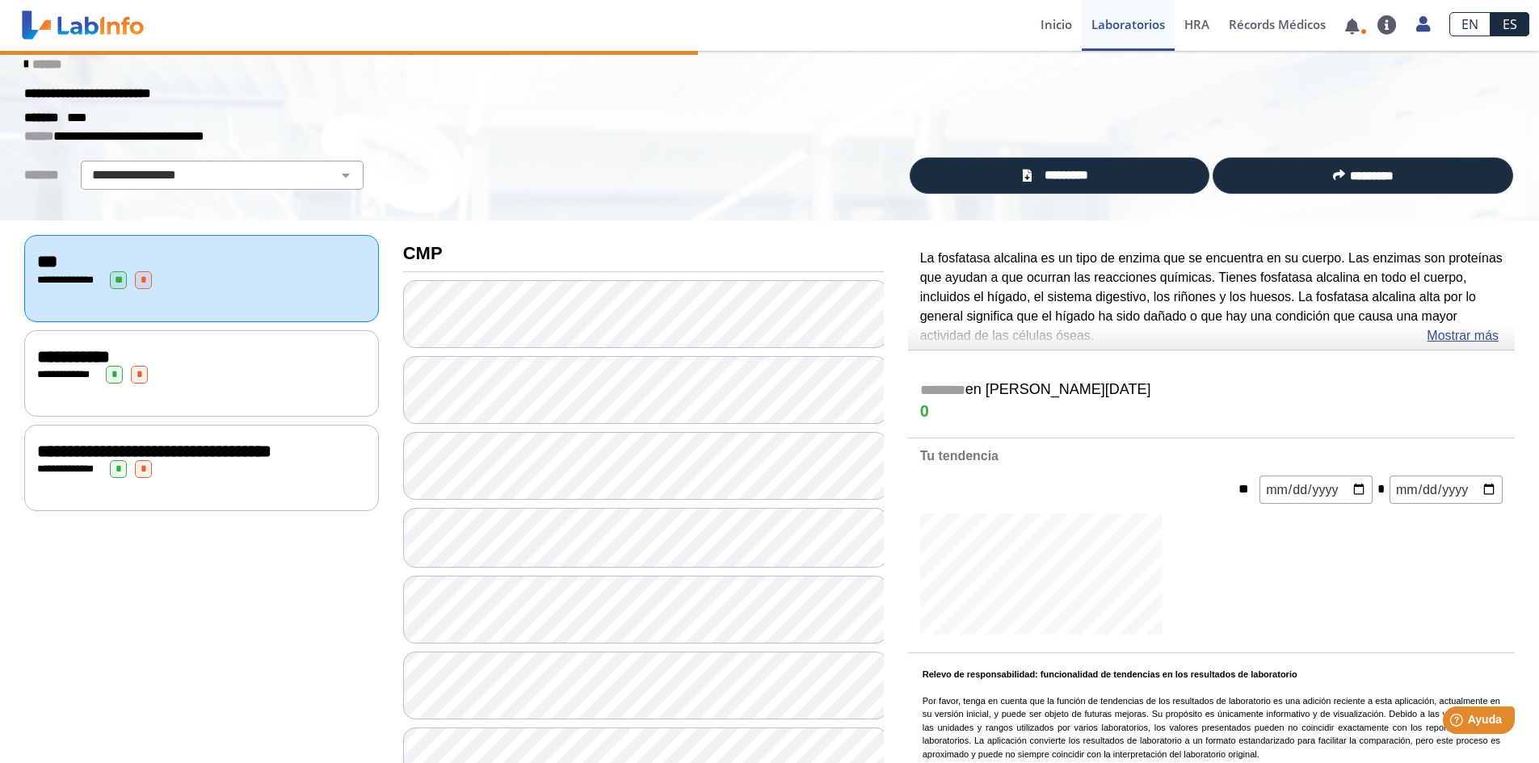
scroll to position [15, 0]
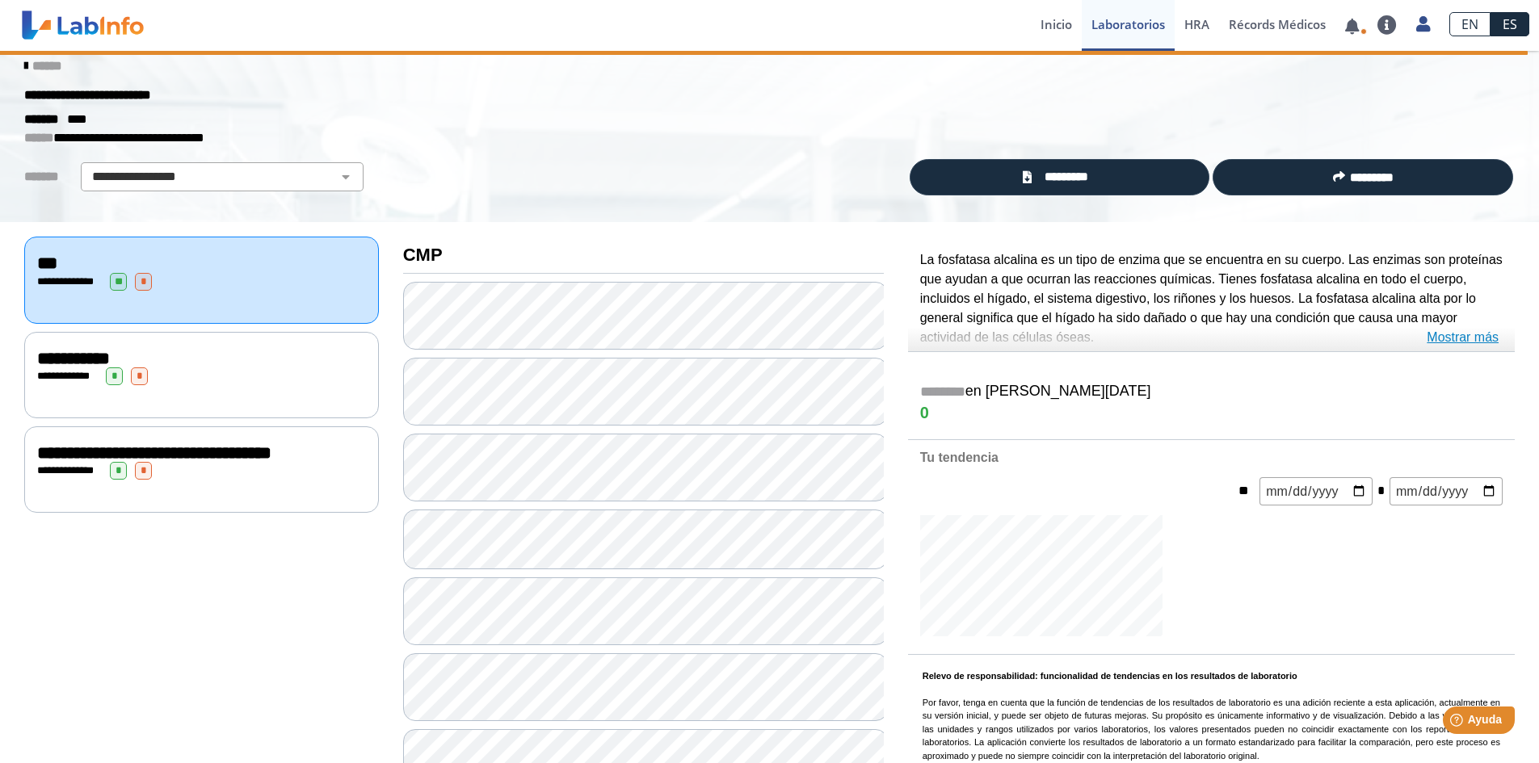
click at [1458, 338] on link "Mostrar más" at bounding box center [1462, 337] width 72 height 19
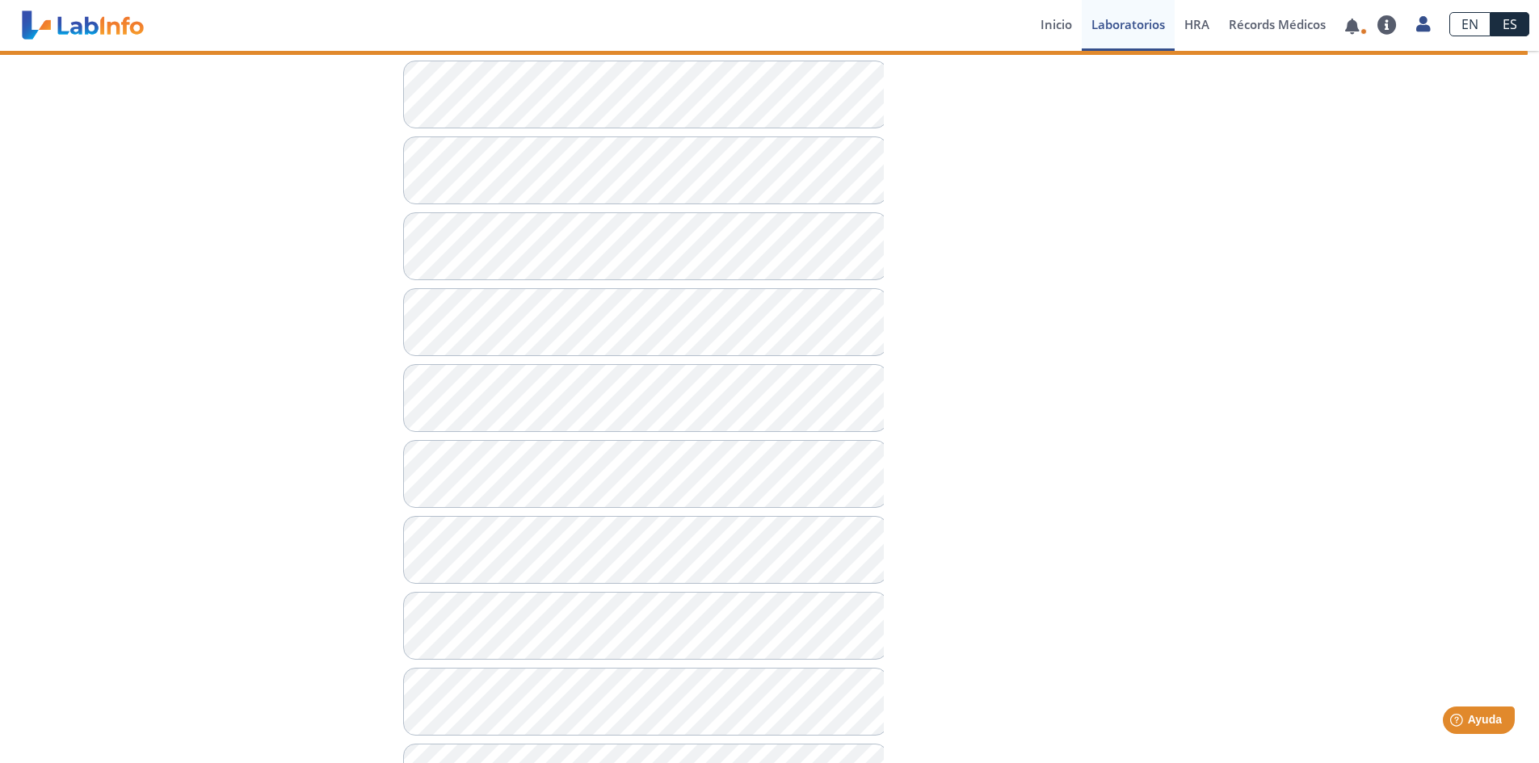
scroll to position [985, 0]
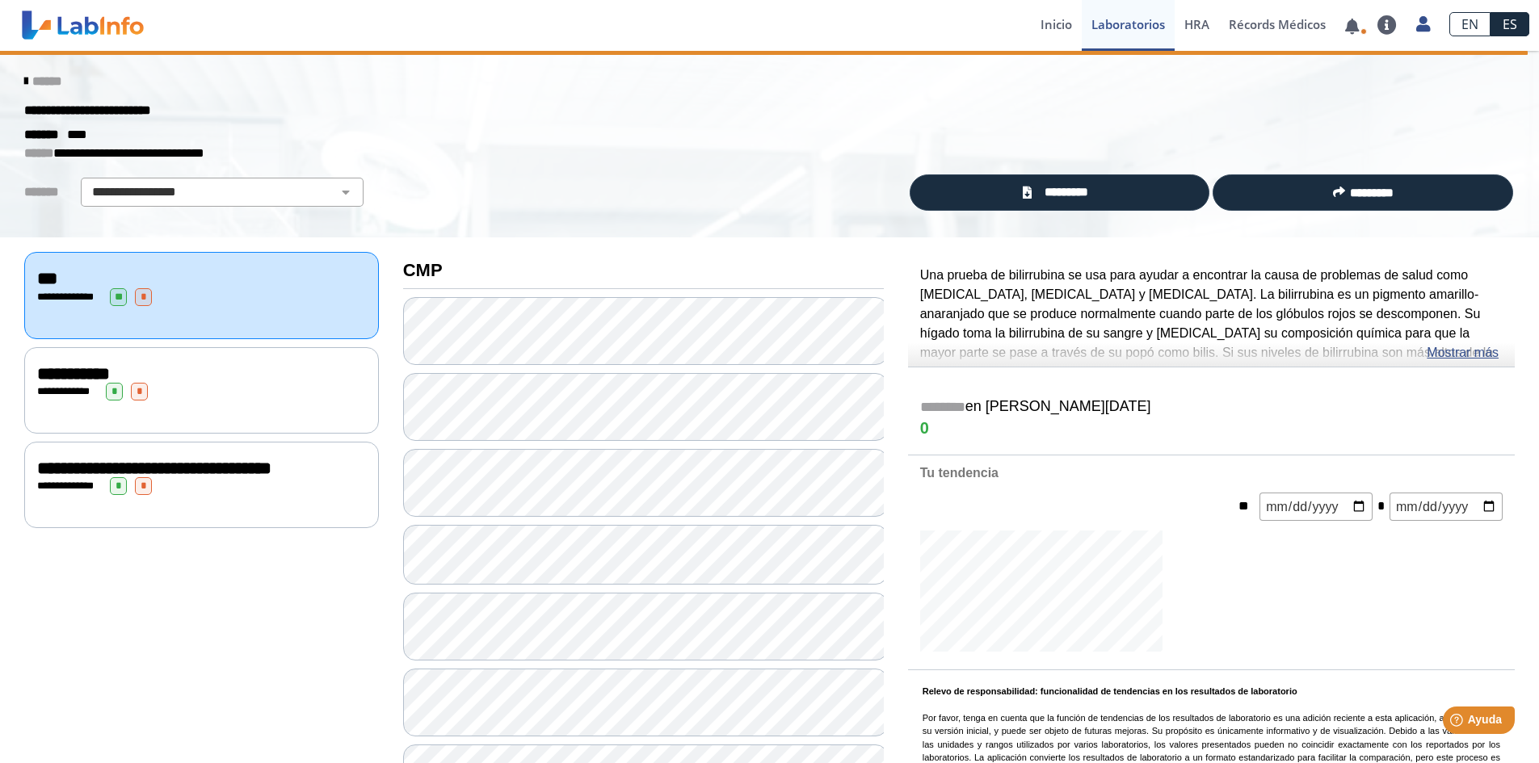
click at [1474, 353] on link "Mostrar más" at bounding box center [1462, 352] width 72 height 19
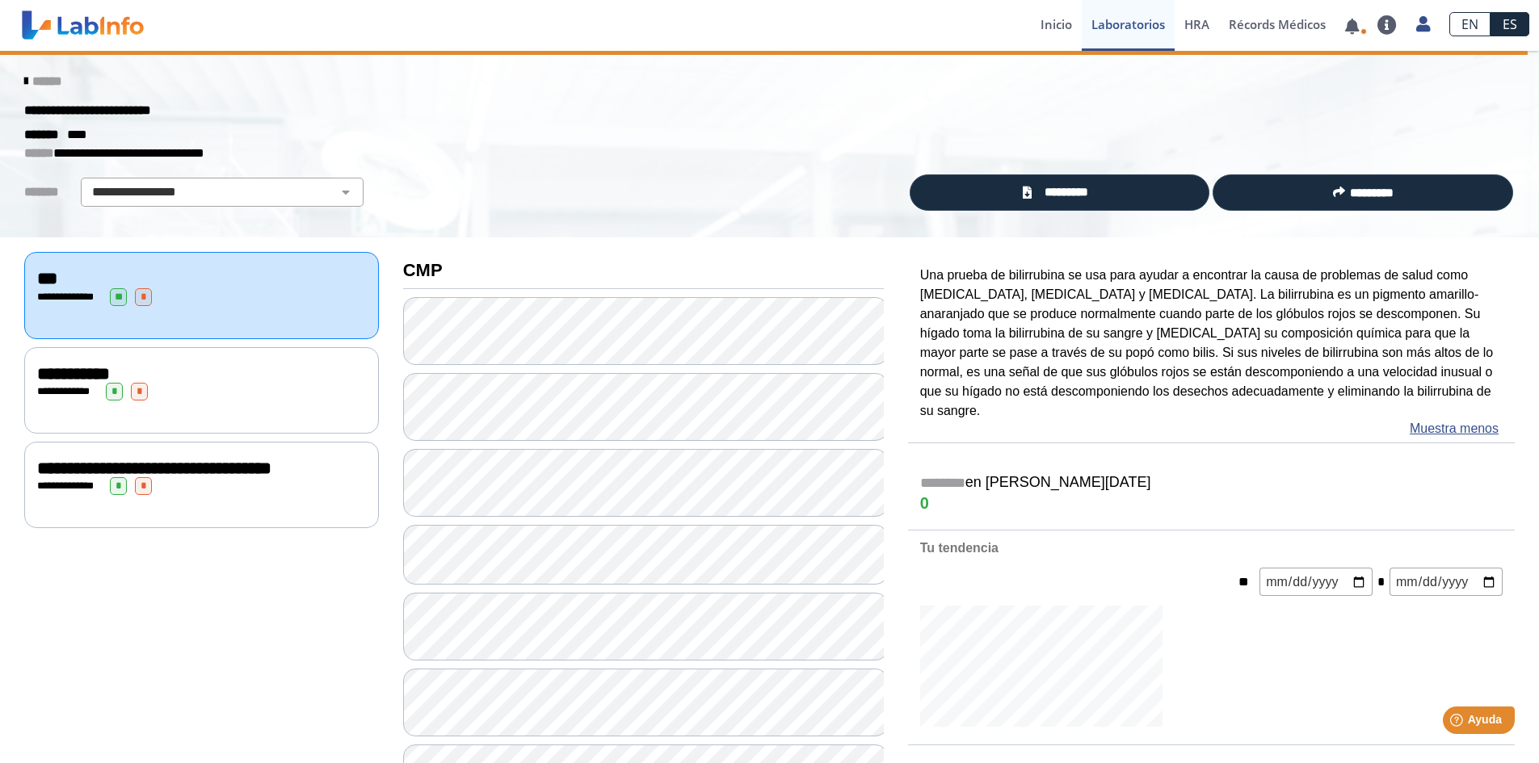
click at [163, 376] on div "**********" at bounding box center [201, 373] width 329 height 19
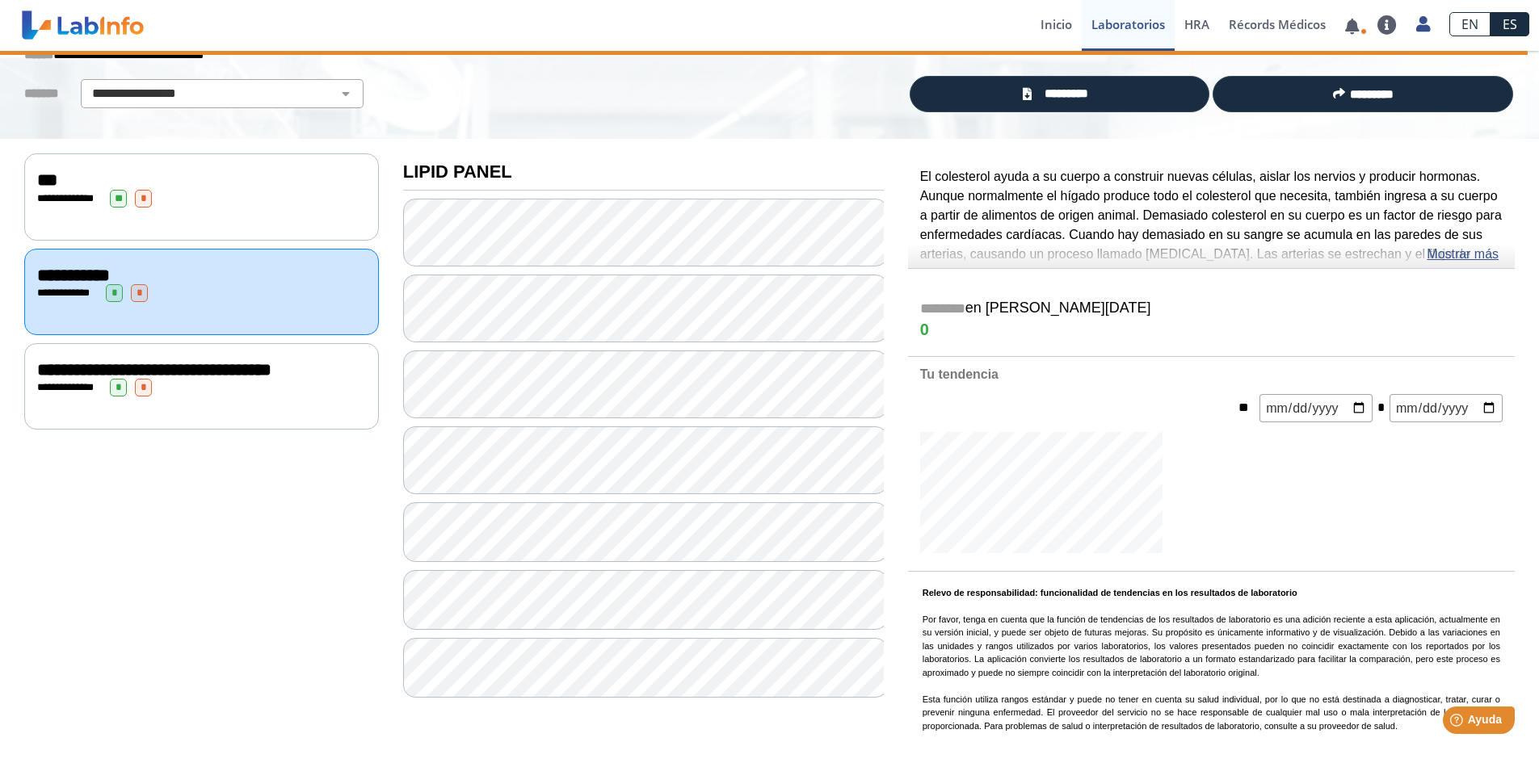
scroll to position [101, 0]
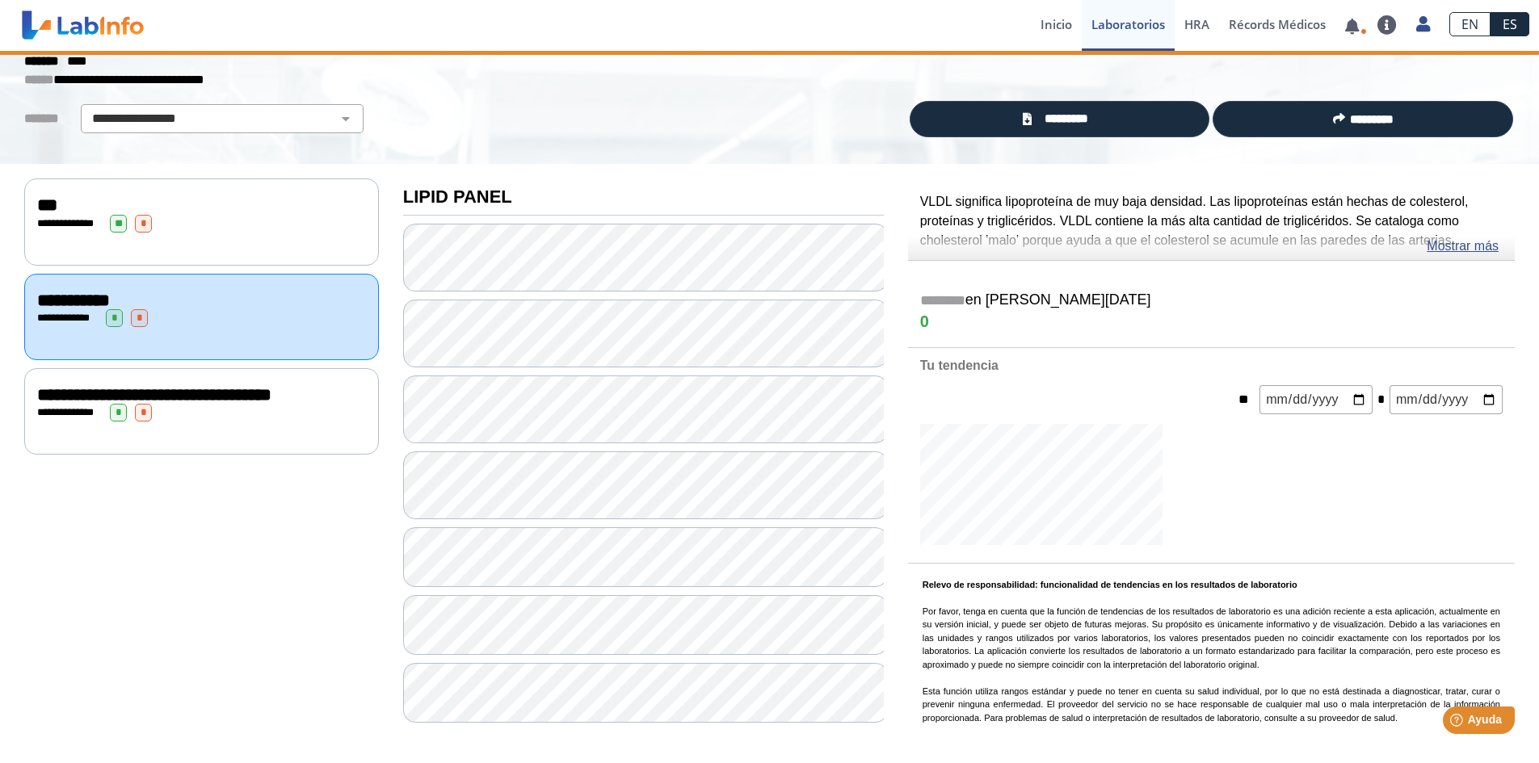
scroll to position [74, 0]
click at [1439, 245] on link "Mostrar más" at bounding box center [1462, 246] width 72 height 19
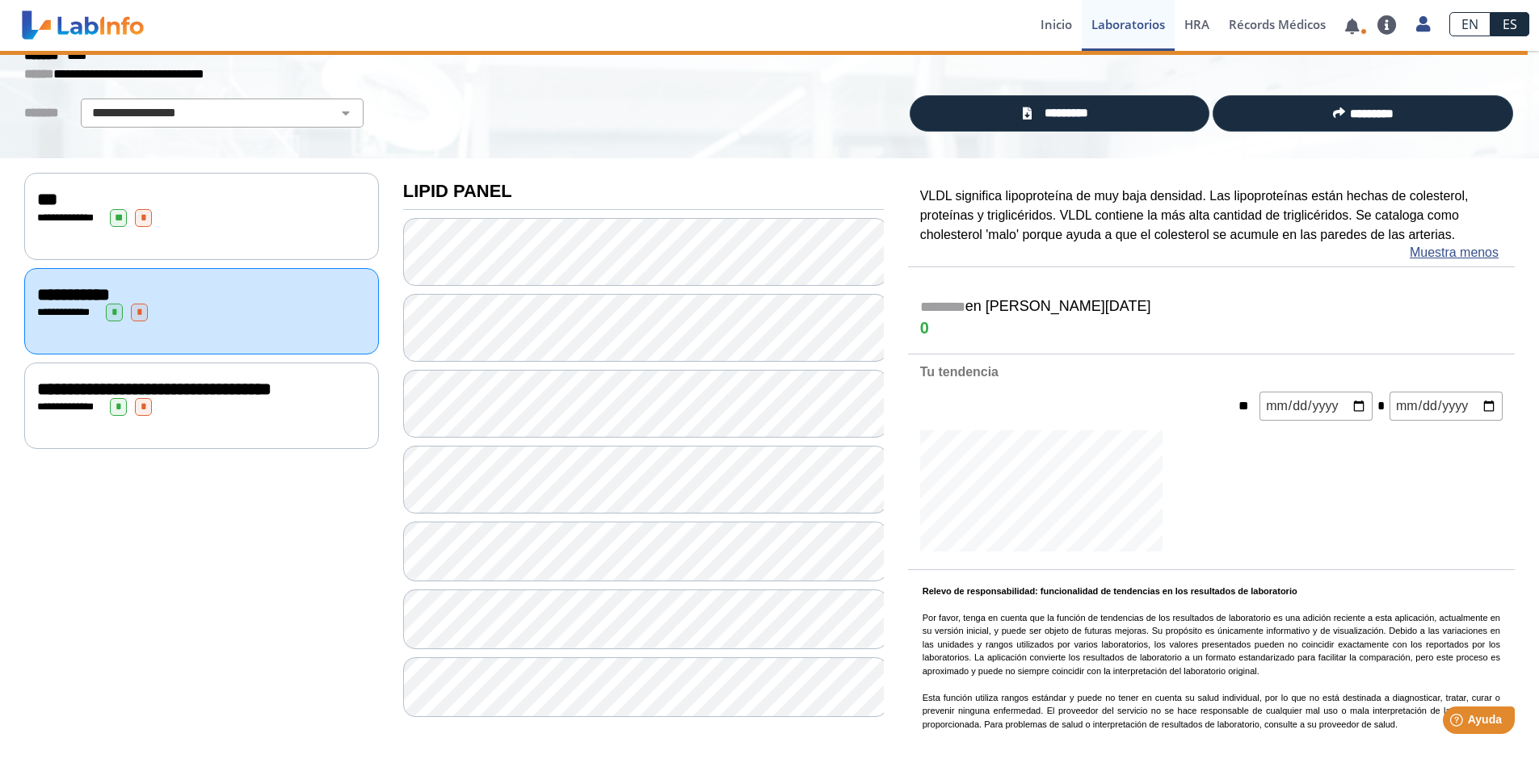
scroll to position [0, 0]
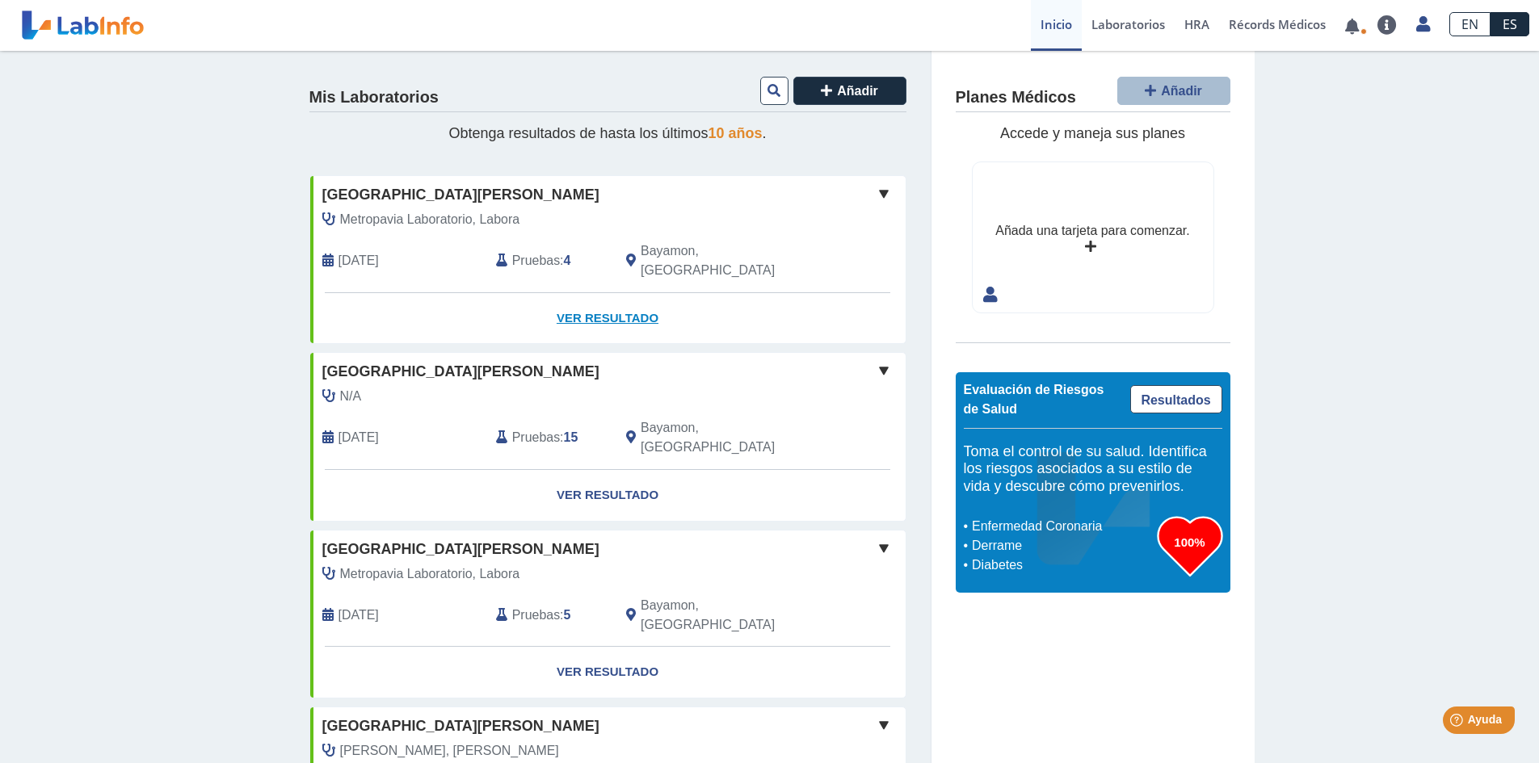
click at [605, 294] on link "Ver Resultado" at bounding box center [607, 318] width 595 height 51
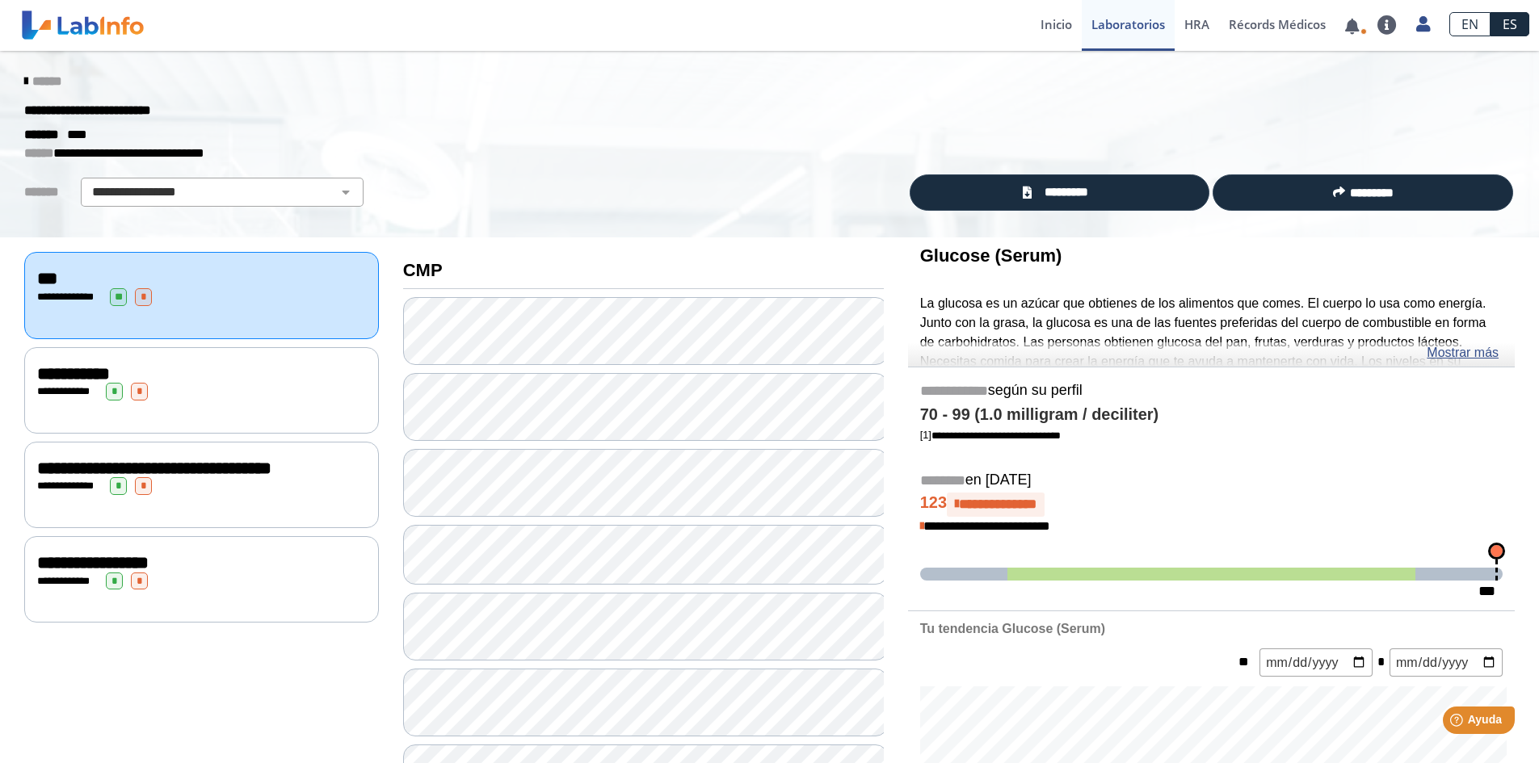
click at [149, 572] on span "**********" at bounding box center [92, 563] width 111 height 18
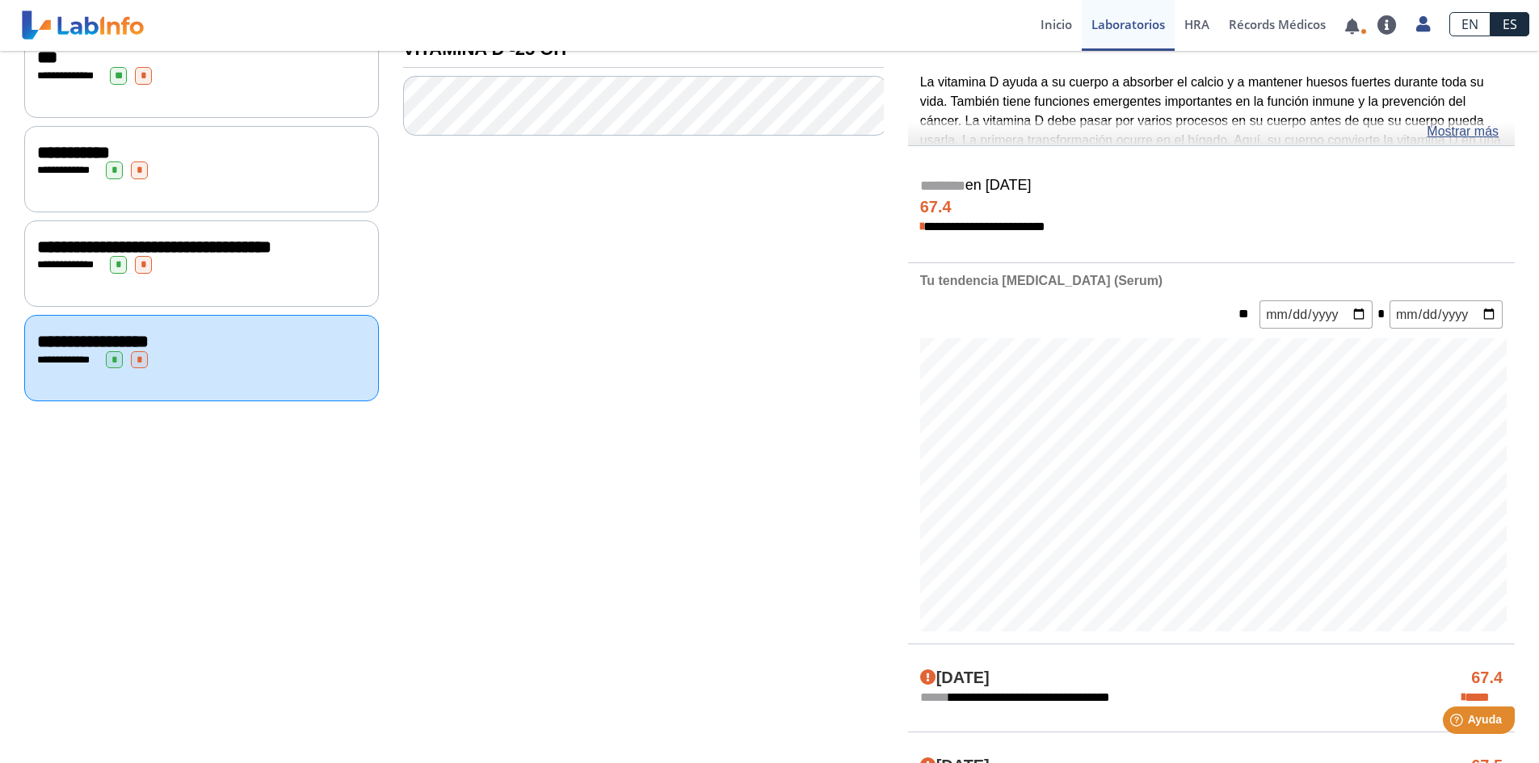
scroll to position [162, 0]
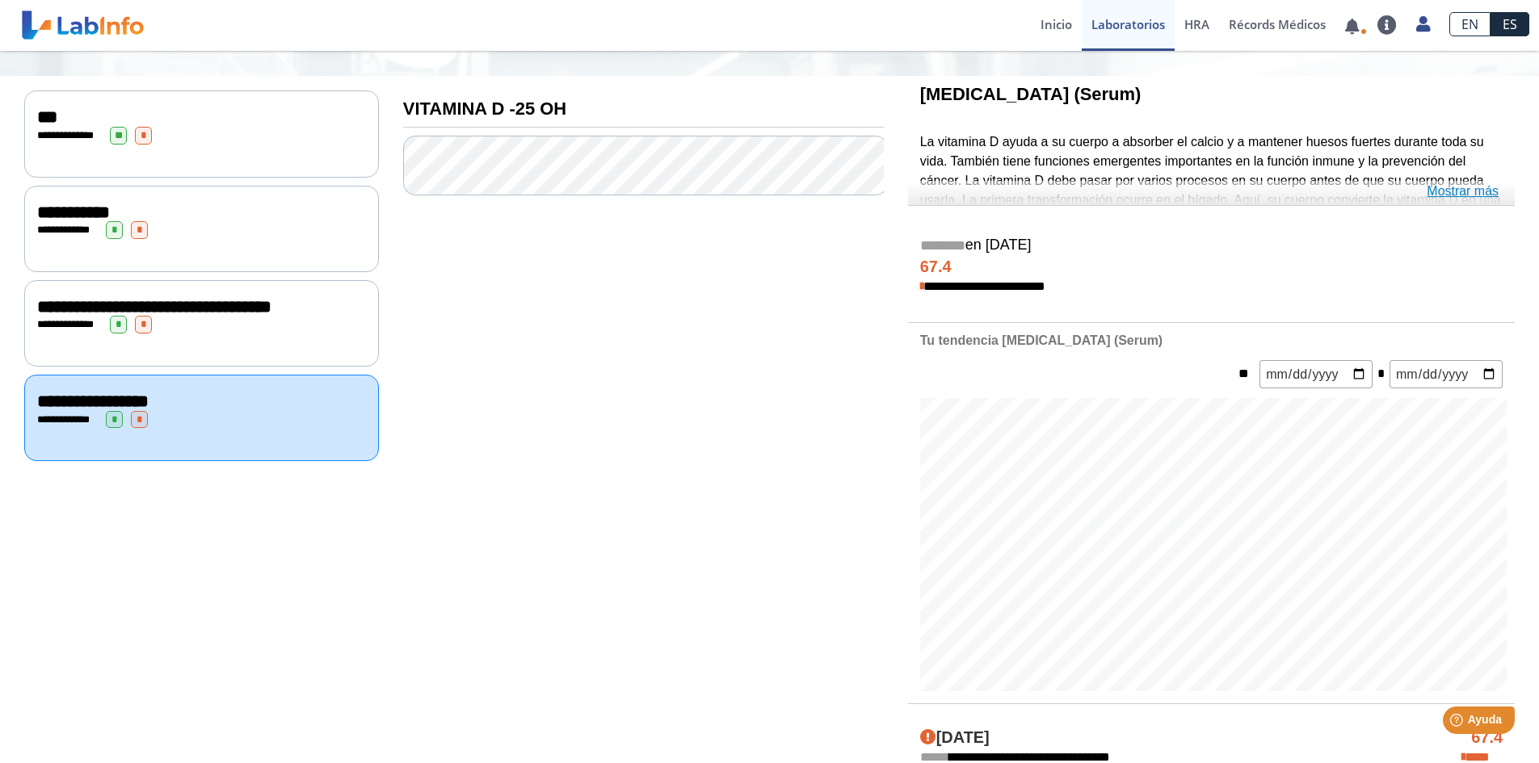
click at [1442, 190] on link "Mostrar más" at bounding box center [1462, 191] width 72 height 19
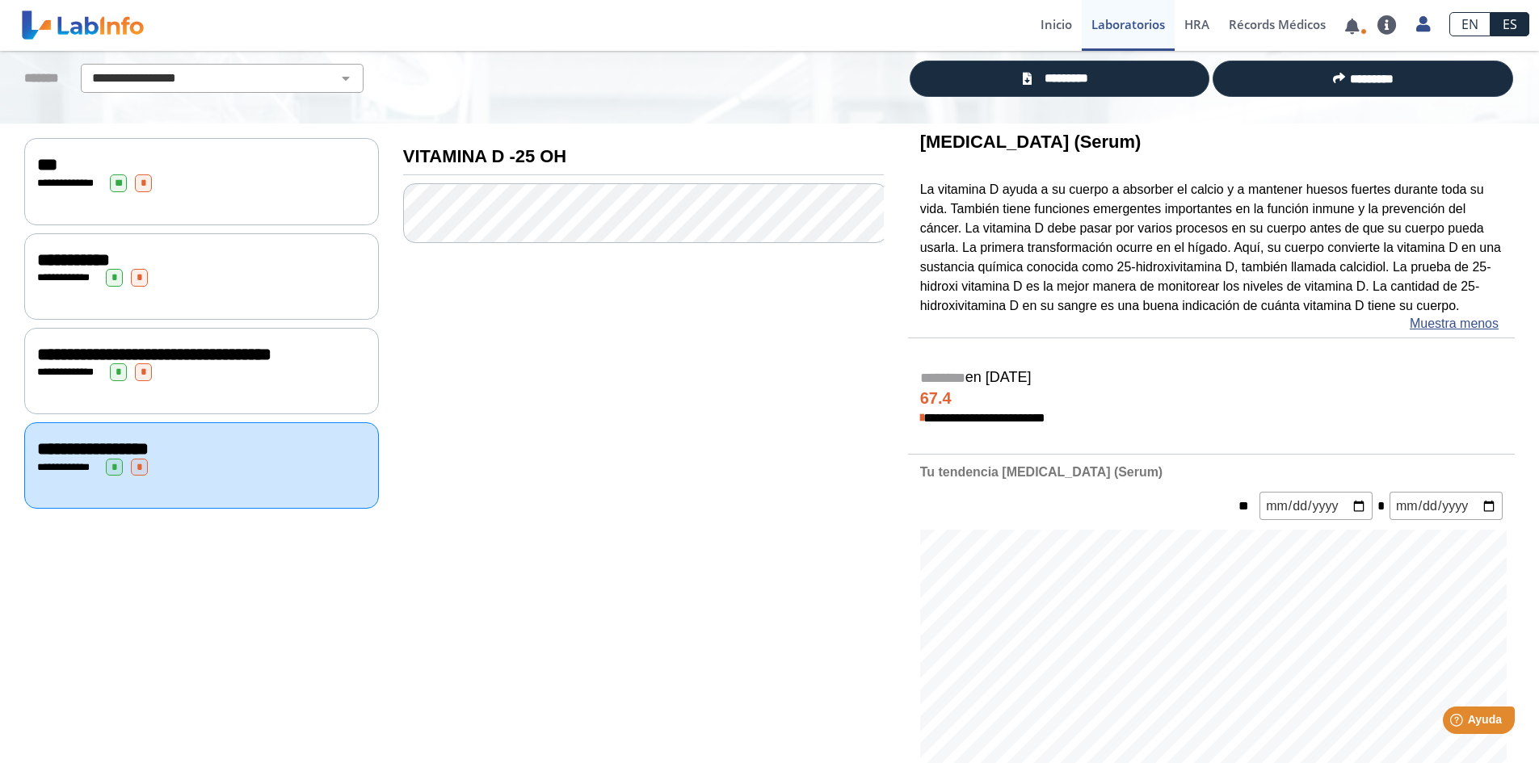
scroll to position [0, 0]
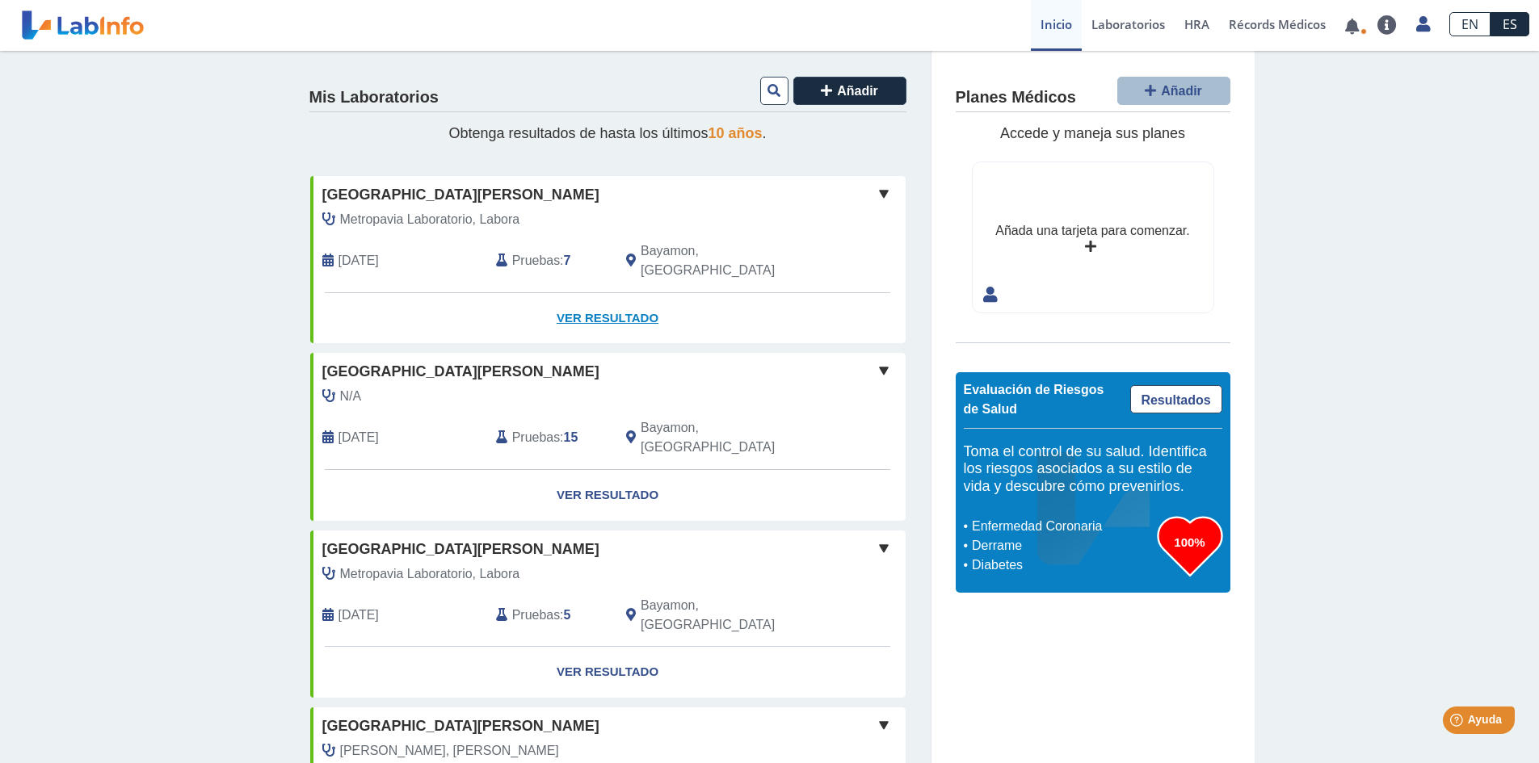
click at [557, 309] on link "Ver Resultado" at bounding box center [607, 318] width 595 height 51
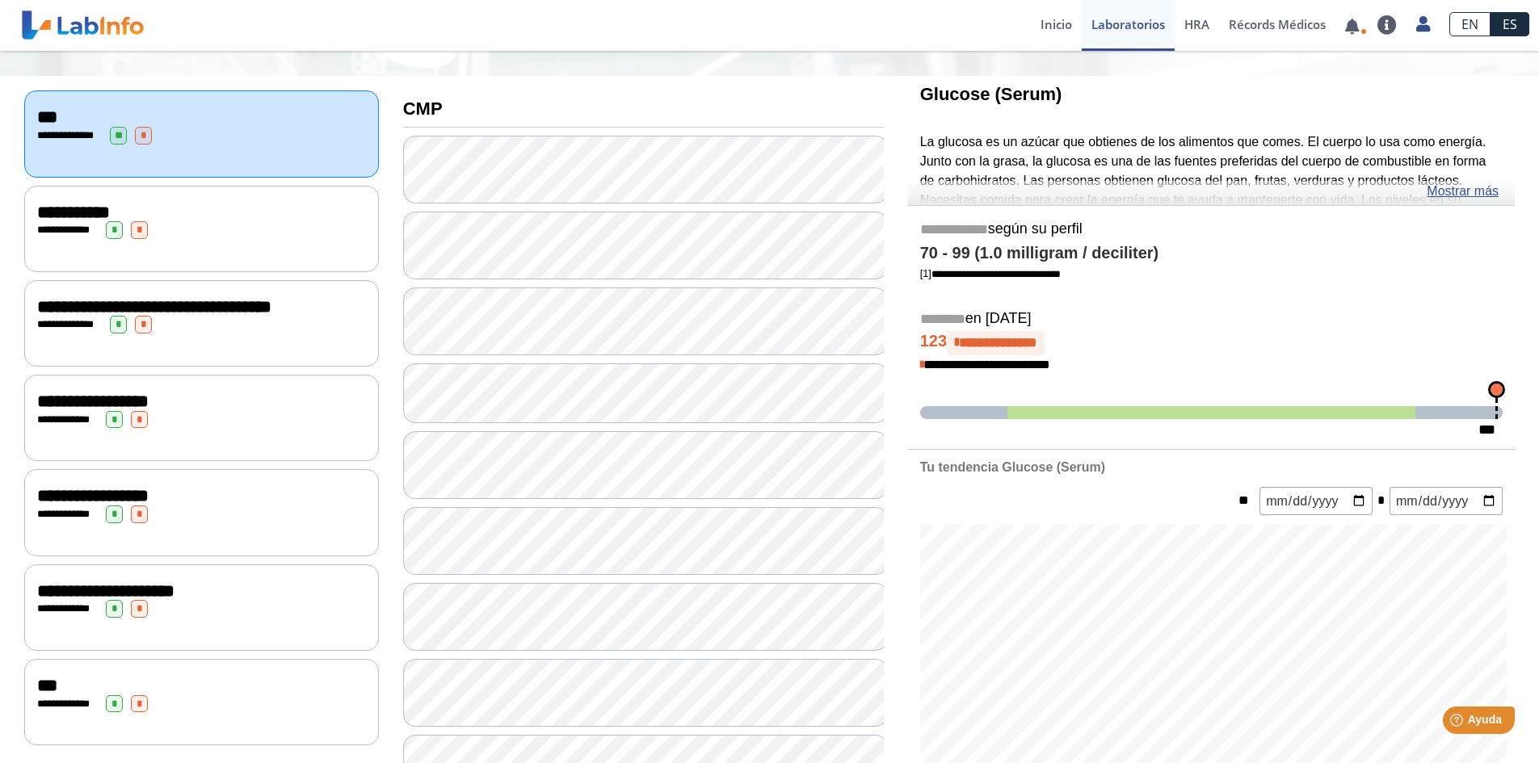
scroll to position [242, 0]
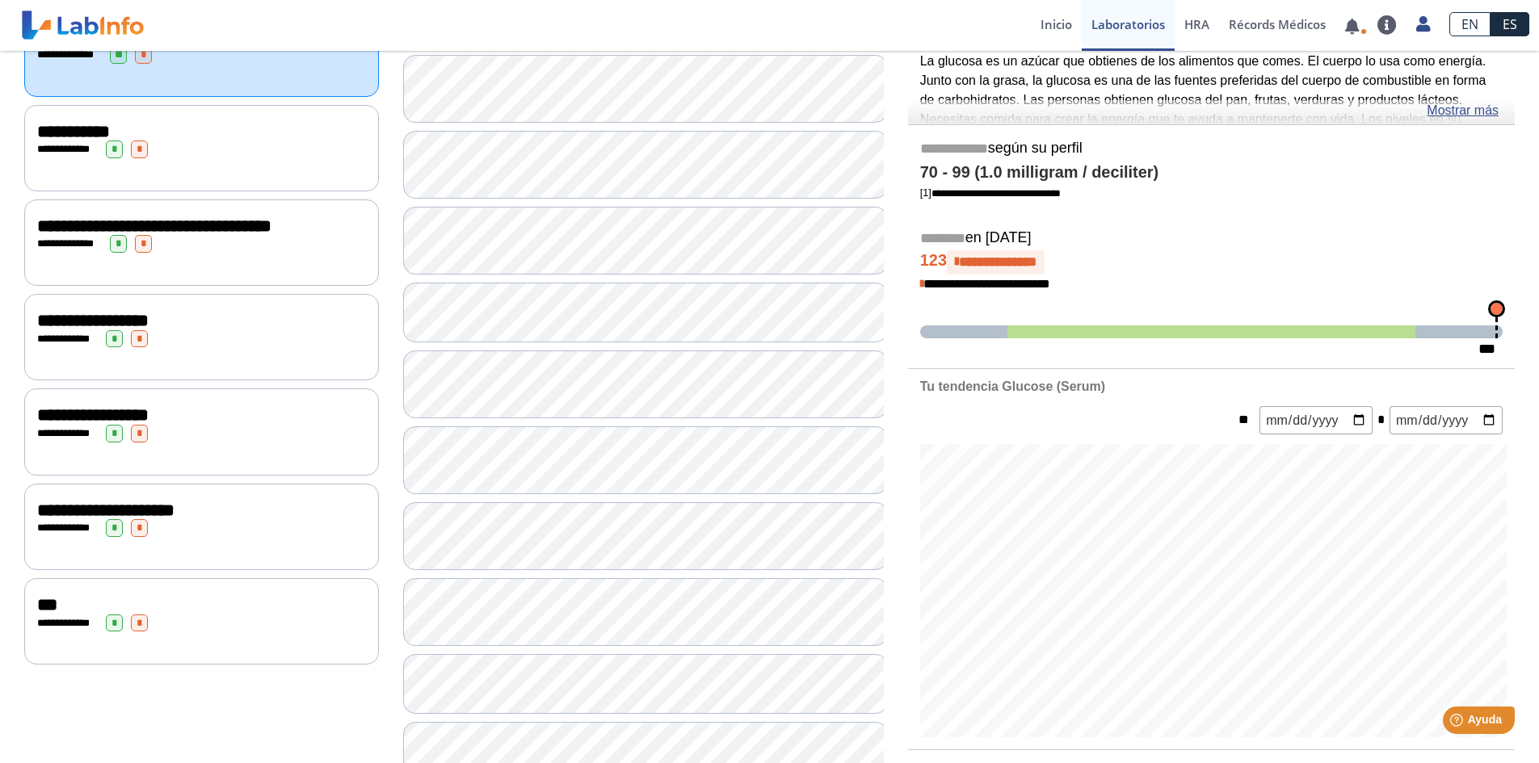
click at [149, 330] on span "**********" at bounding box center [92, 321] width 111 height 18
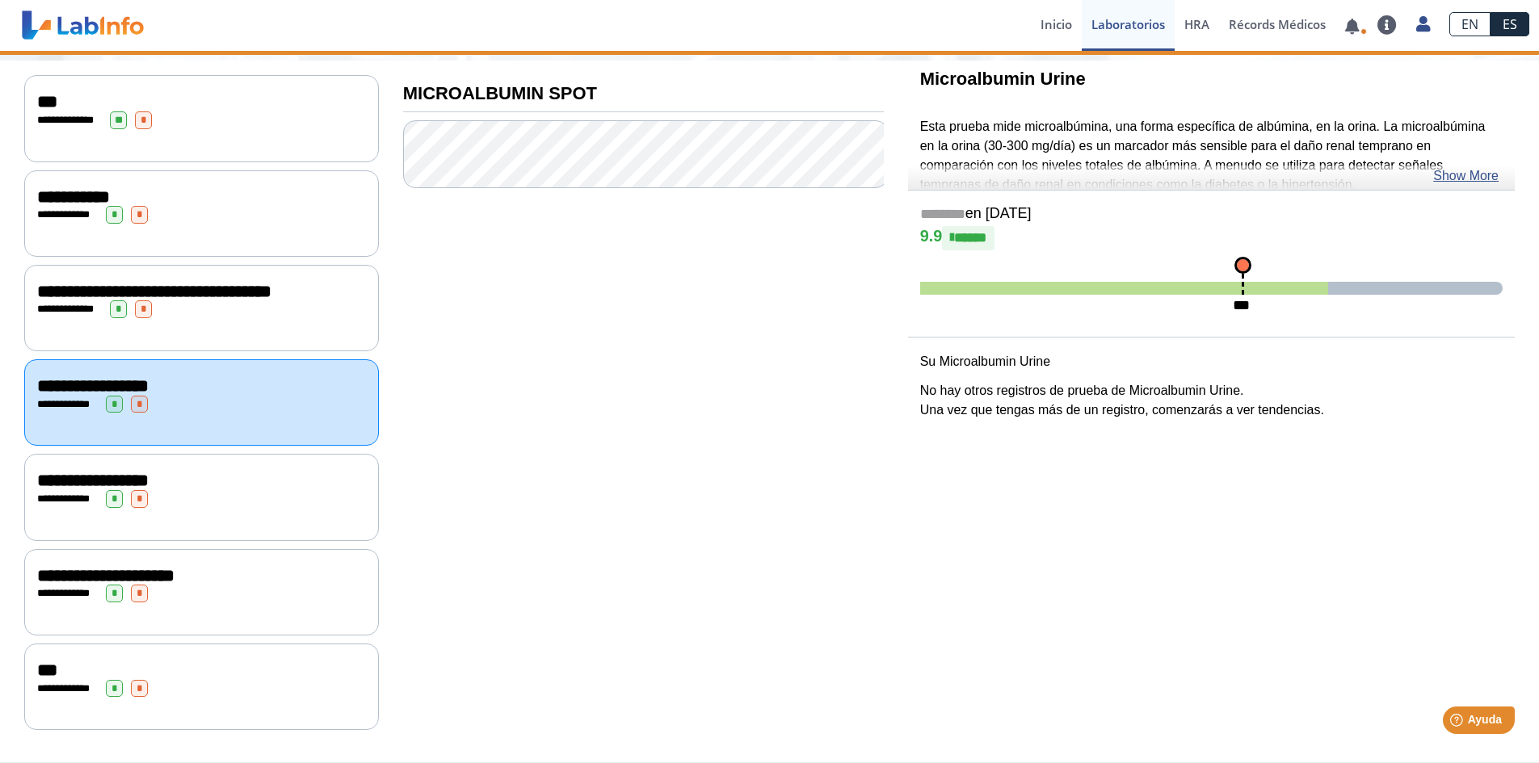
scroll to position [183, 0]
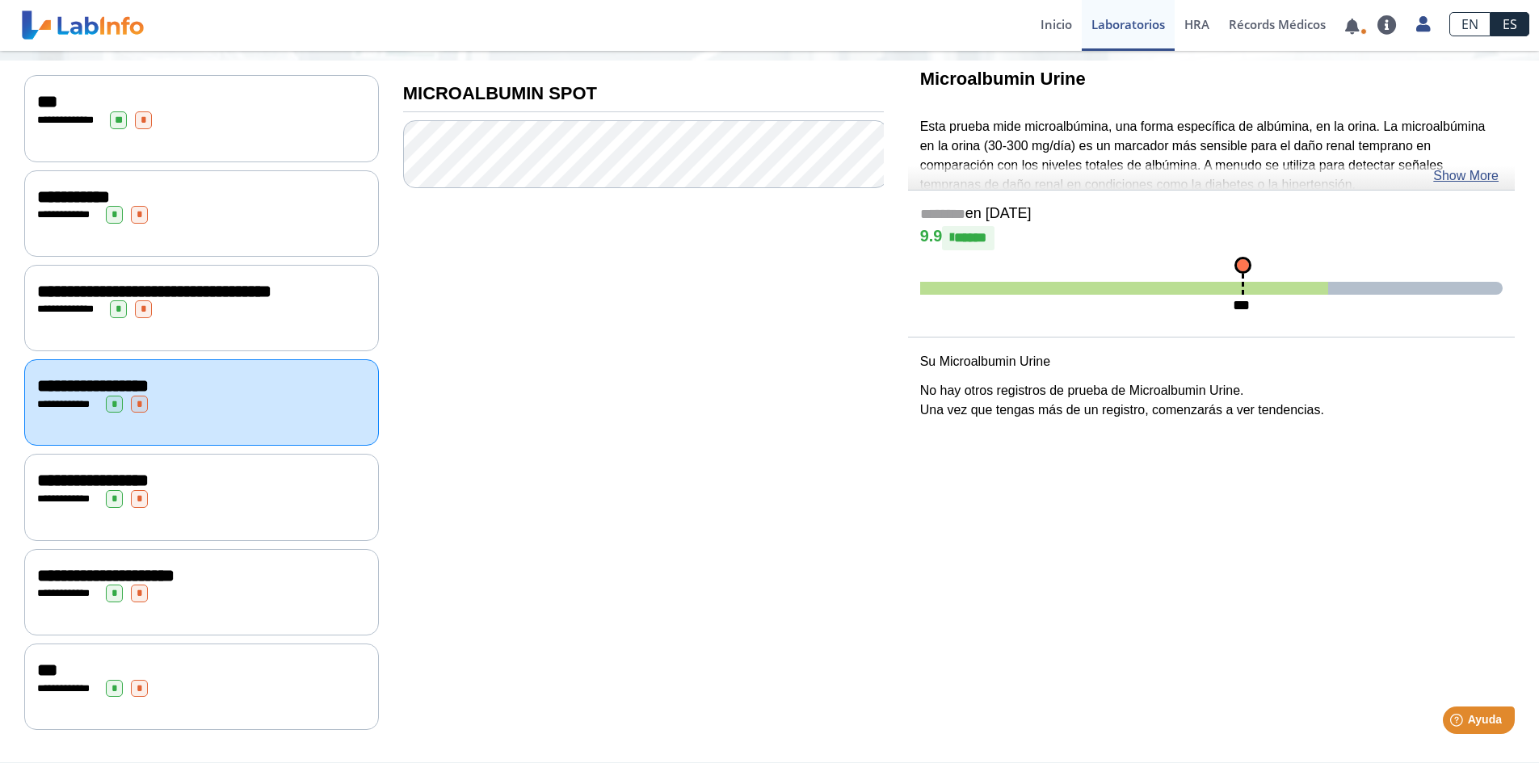
click at [130, 585] on span "**********" at bounding box center [105, 576] width 137 height 18
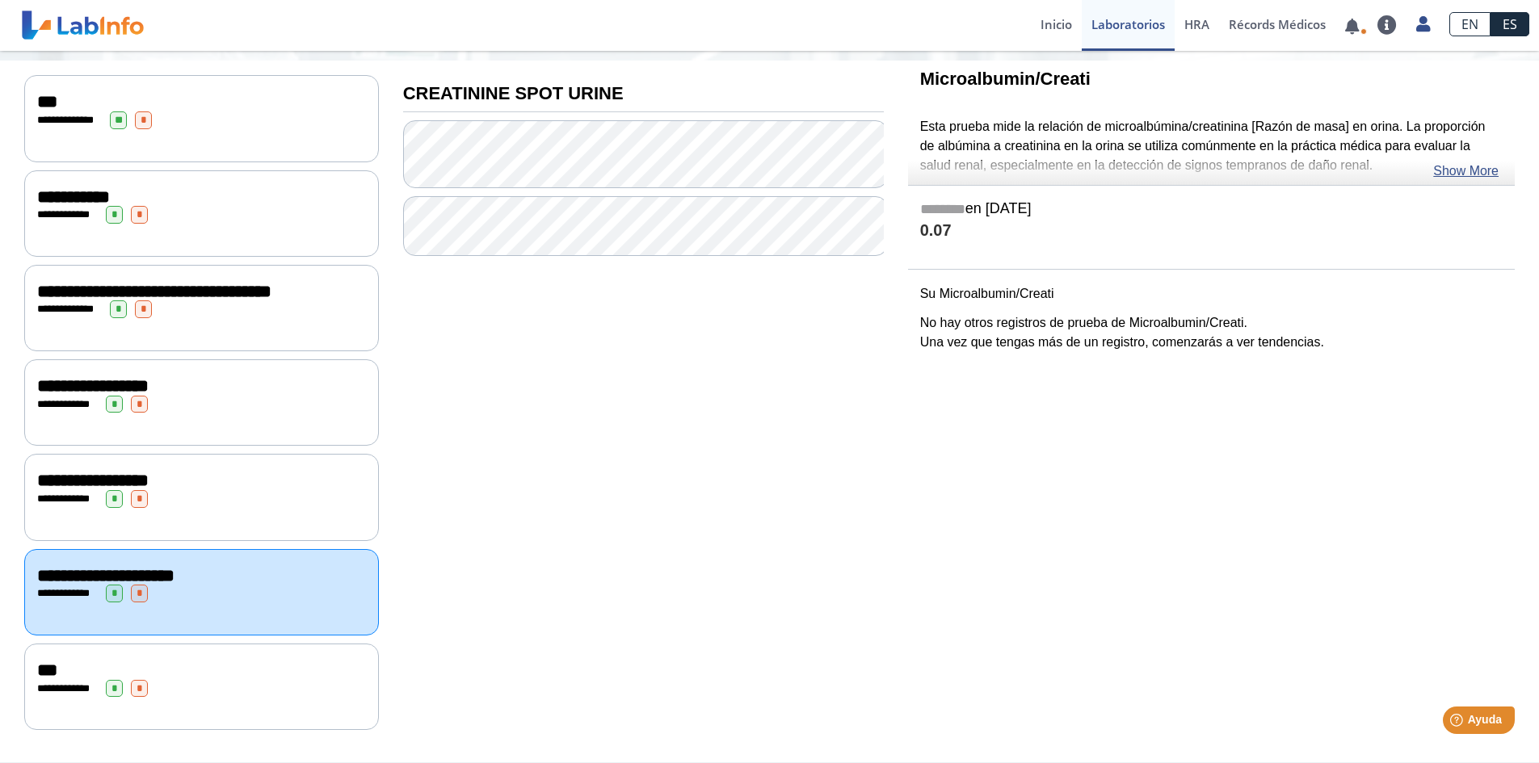
click at [102, 672] on div "***" at bounding box center [201, 670] width 329 height 19
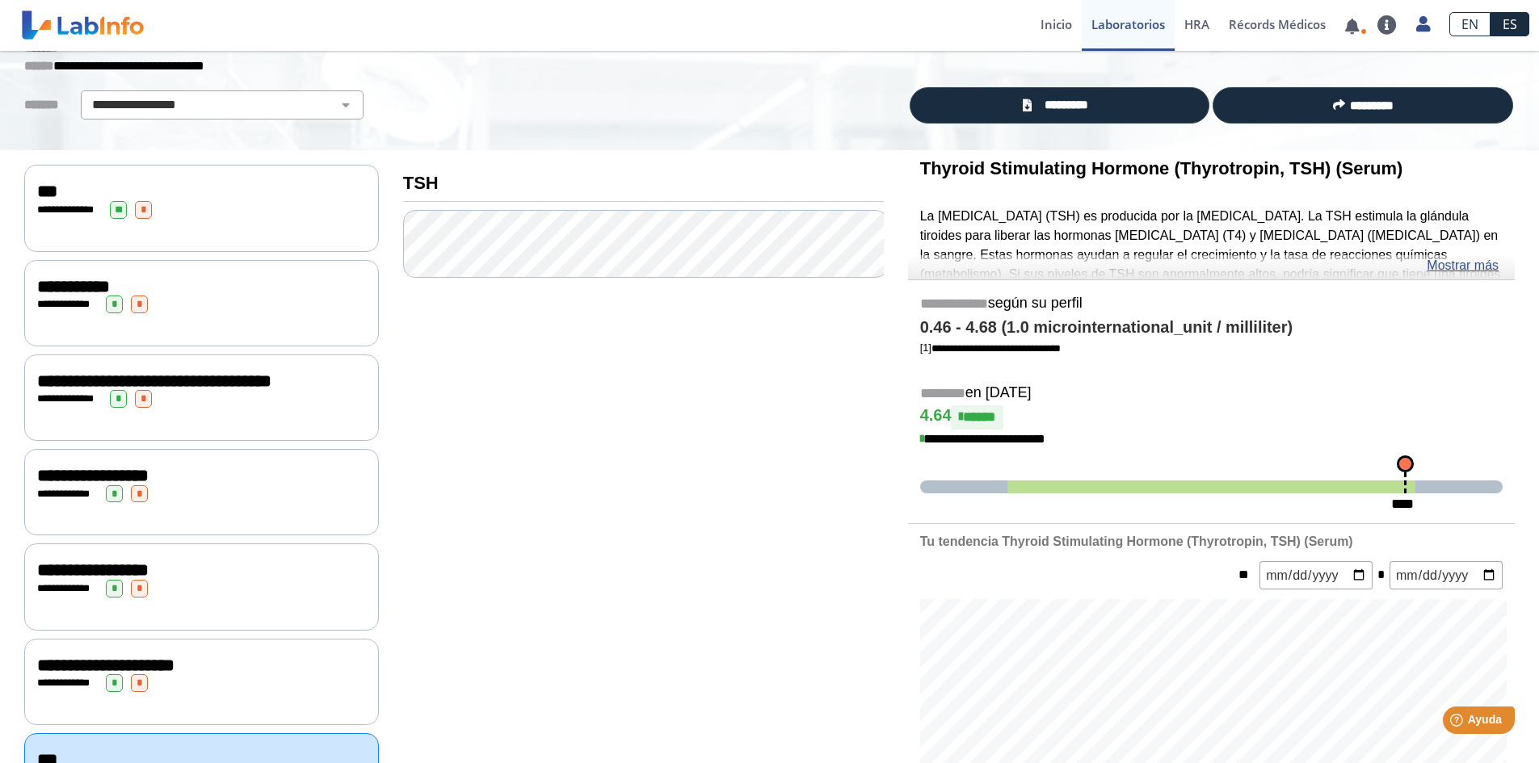
scroll to position [81, 0]
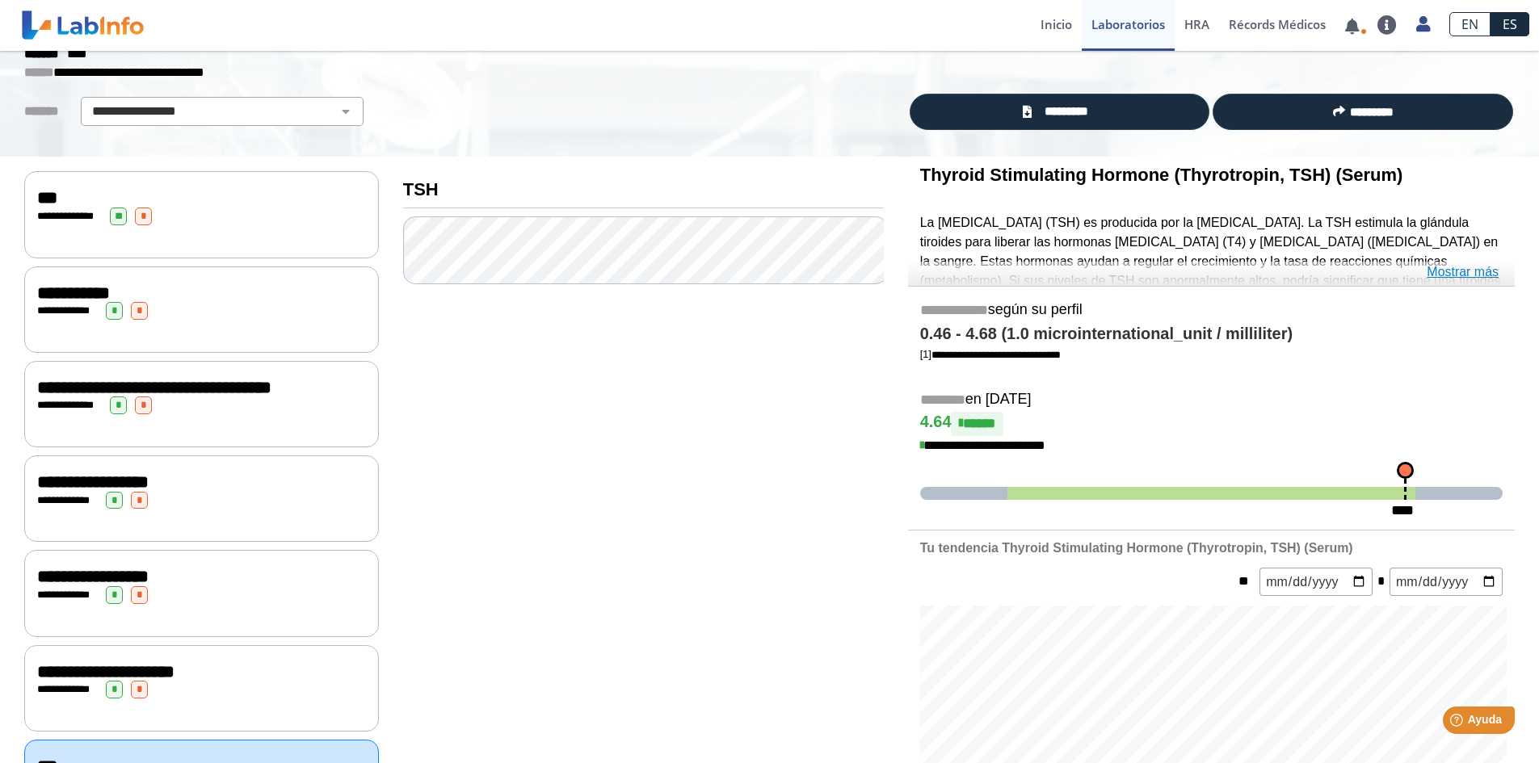
click at [1443, 270] on link "Mostrar más" at bounding box center [1462, 272] width 72 height 19
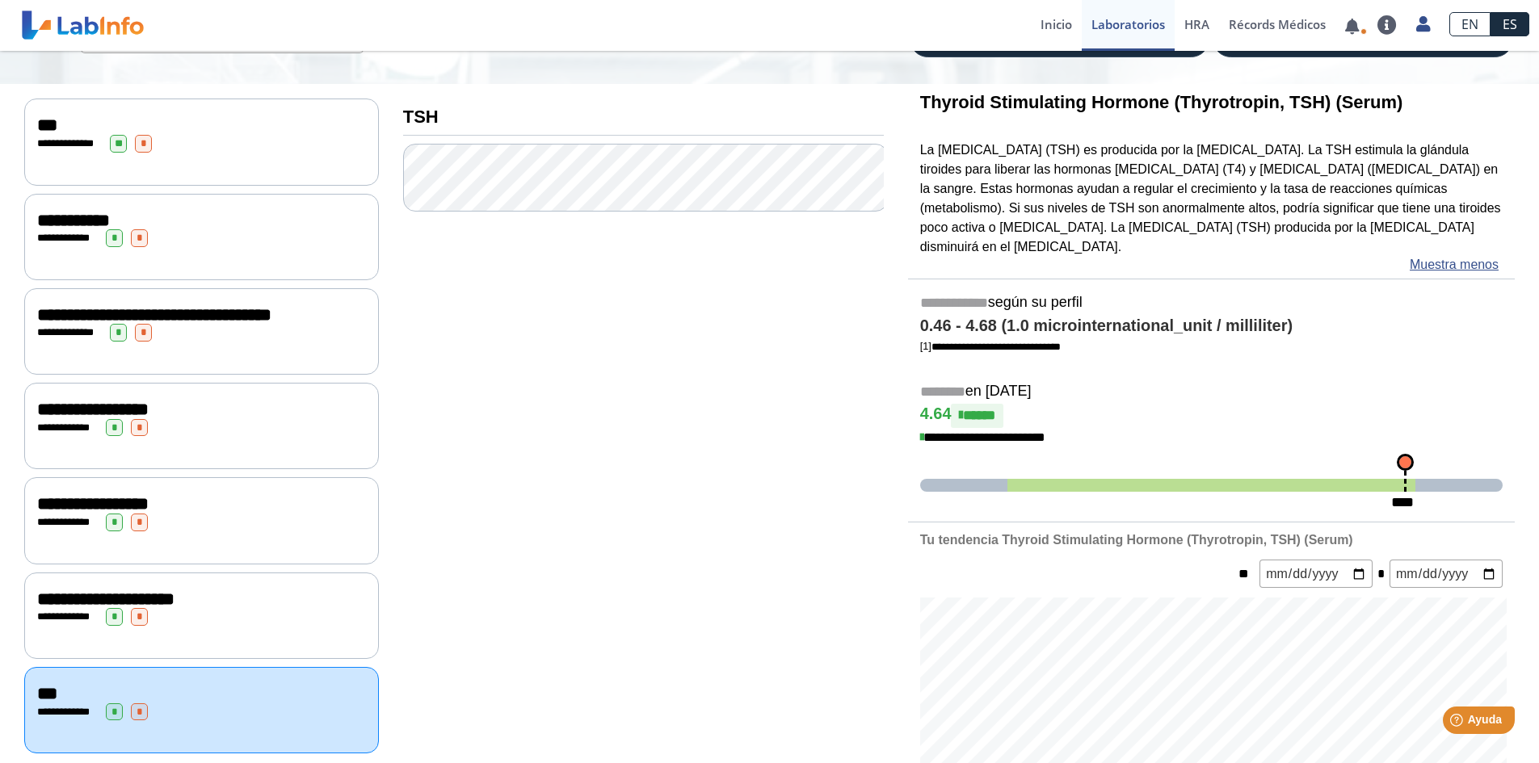
scroll to position [0, 0]
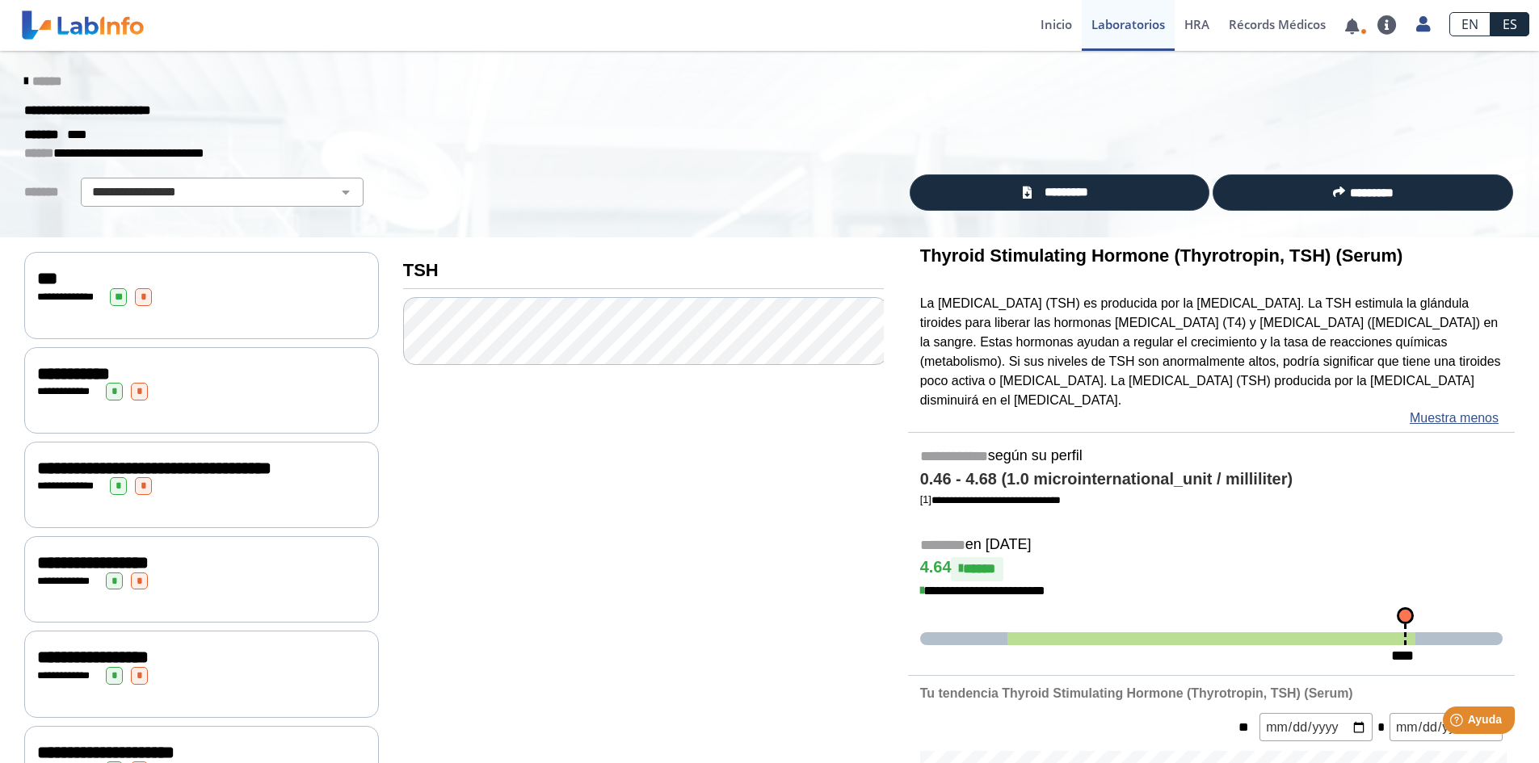
click at [225, 299] on div "**********" at bounding box center [201, 297] width 329 height 18
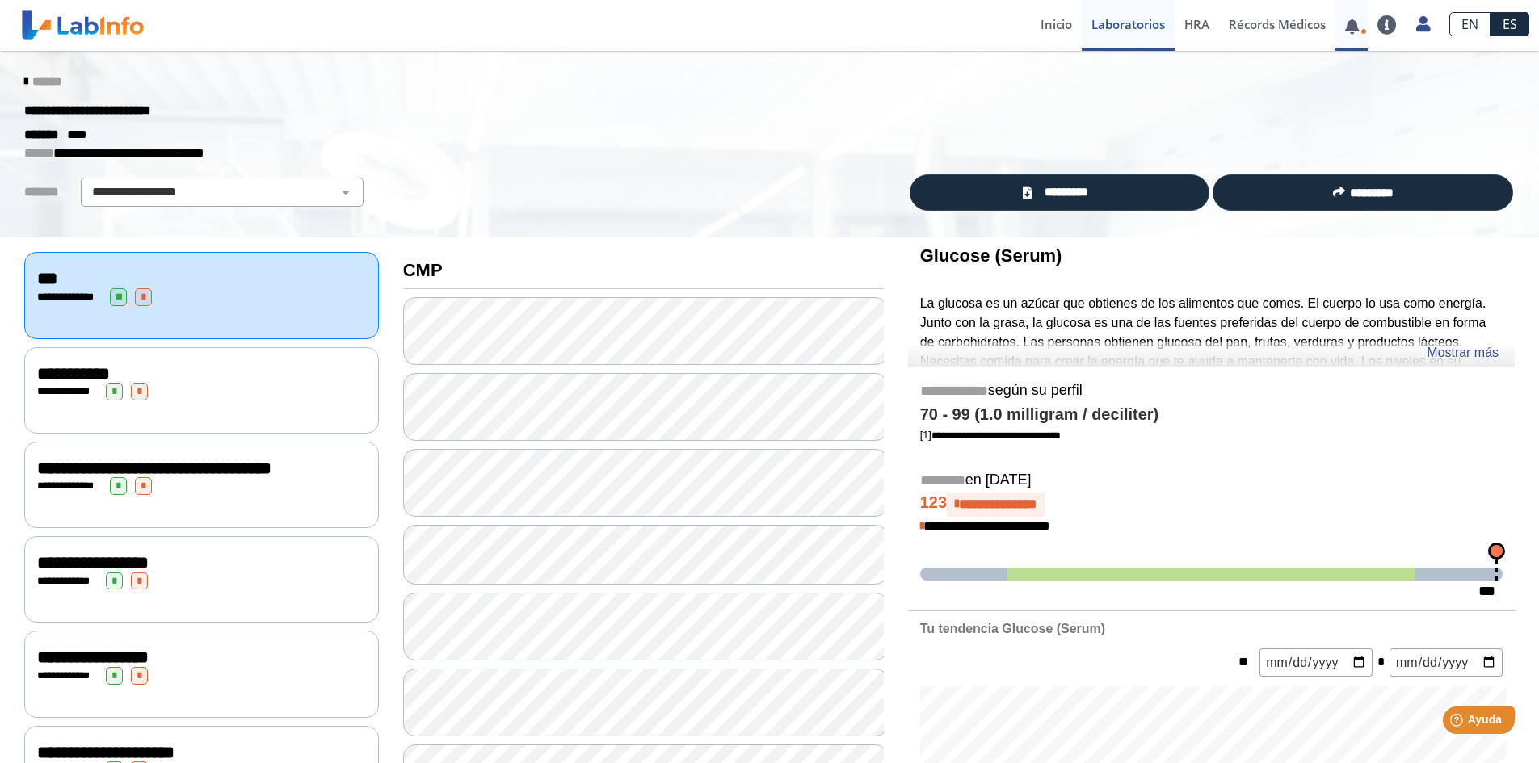
click at [1357, 27] on link at bounding box center [1351, 26] width 33 height 12
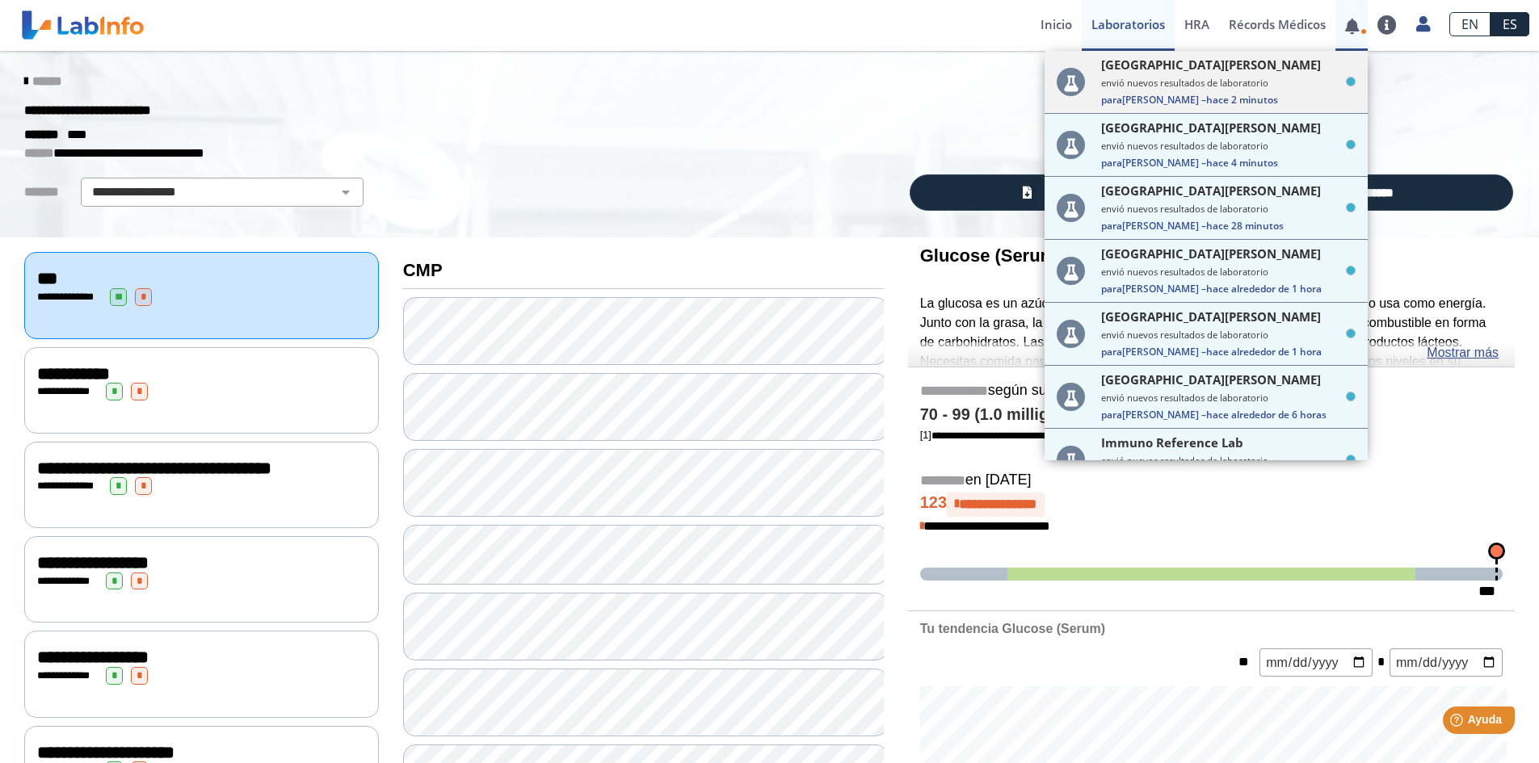
click at [1203, 79] on small "envió nuevos resultados de laboratorio" at bounding box center [1228, 83] width 254 height 12
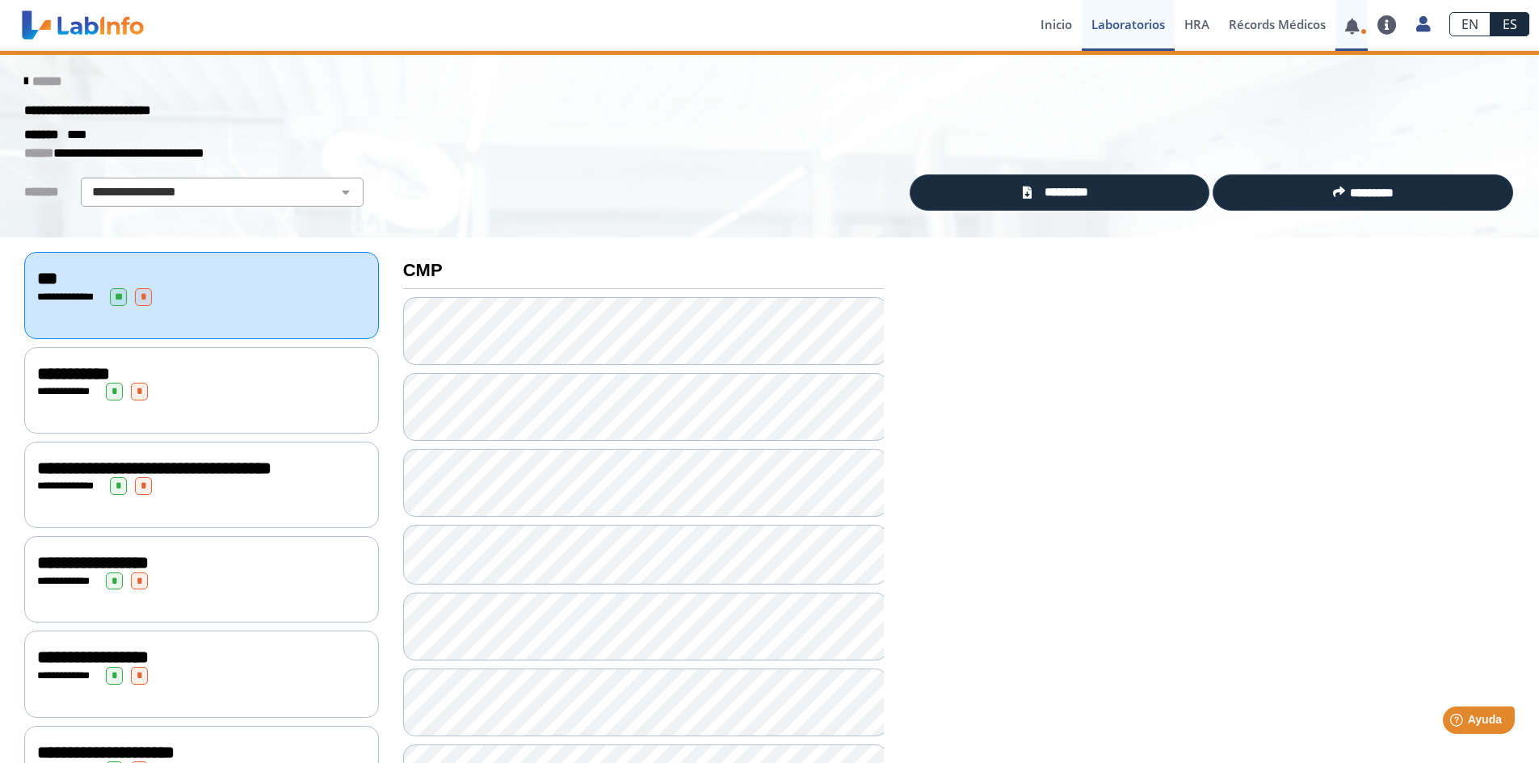
click at [1357, 32] on link at bounding box center [1351, 26] width 33 height 12
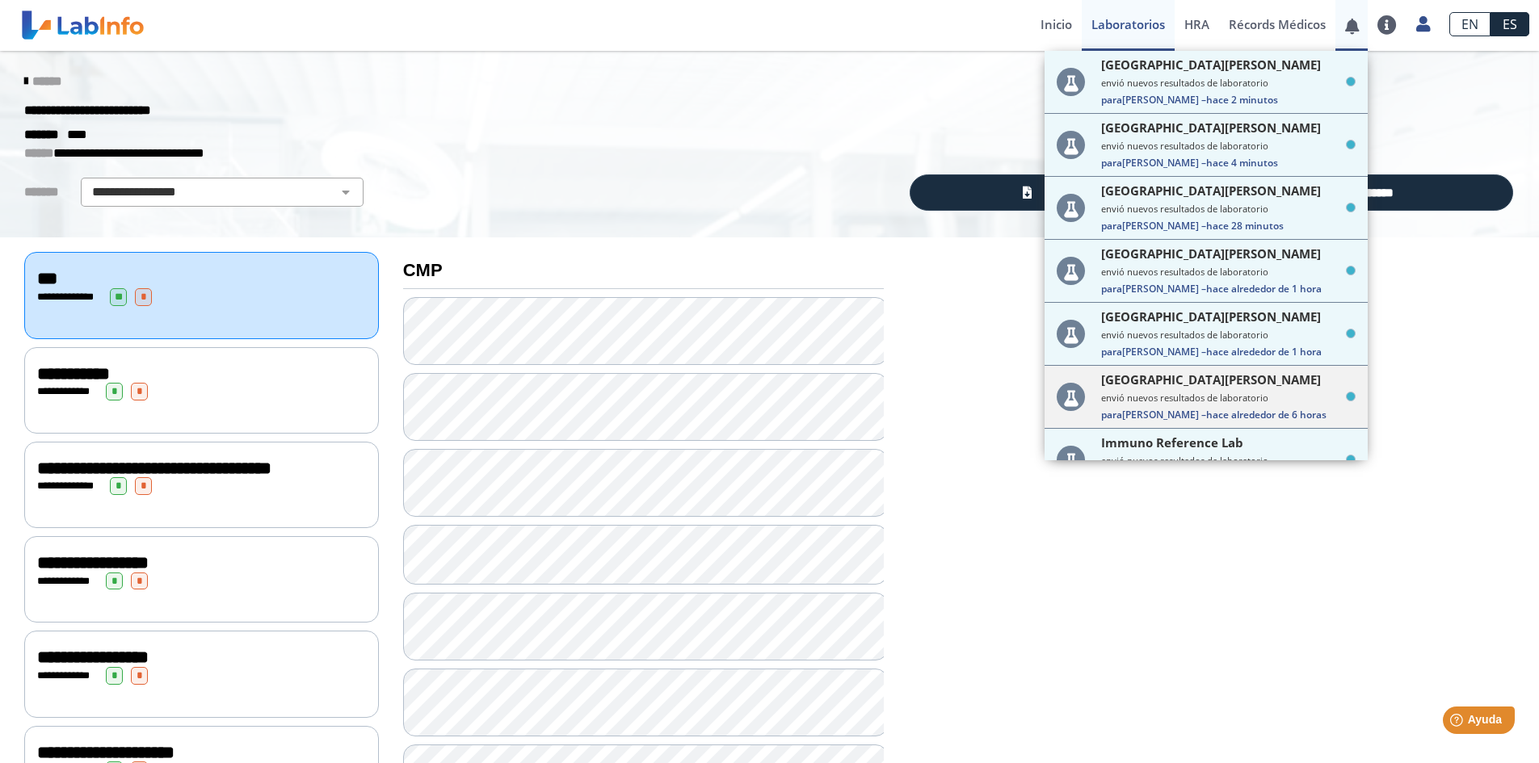
click at [1185, 398] on small "envió nuevos resultados de laboratorio" at bounding box center [1228, 398] width 254 height 12
click at [1224, 402] on small "envió nuevos resultados de laboratorio" at bounding box center [1228, 398] width 254 height 12
click at [1199, 332] on small "envió nuevos resultados de laboratorio" at bounding box center [1228, 335] width 254 height 12
click at [1194, 275] on small "envió nuevos resultados de laboratorio" at bounding box center [1228, 272] width 254 height 12
click at [1180, 201] on div "Metro Pavia Clinic Bayamon envió nuevos resultados de laboratorio Para Lymaris …" at bounding box center [1228, 208] width 254 height 50
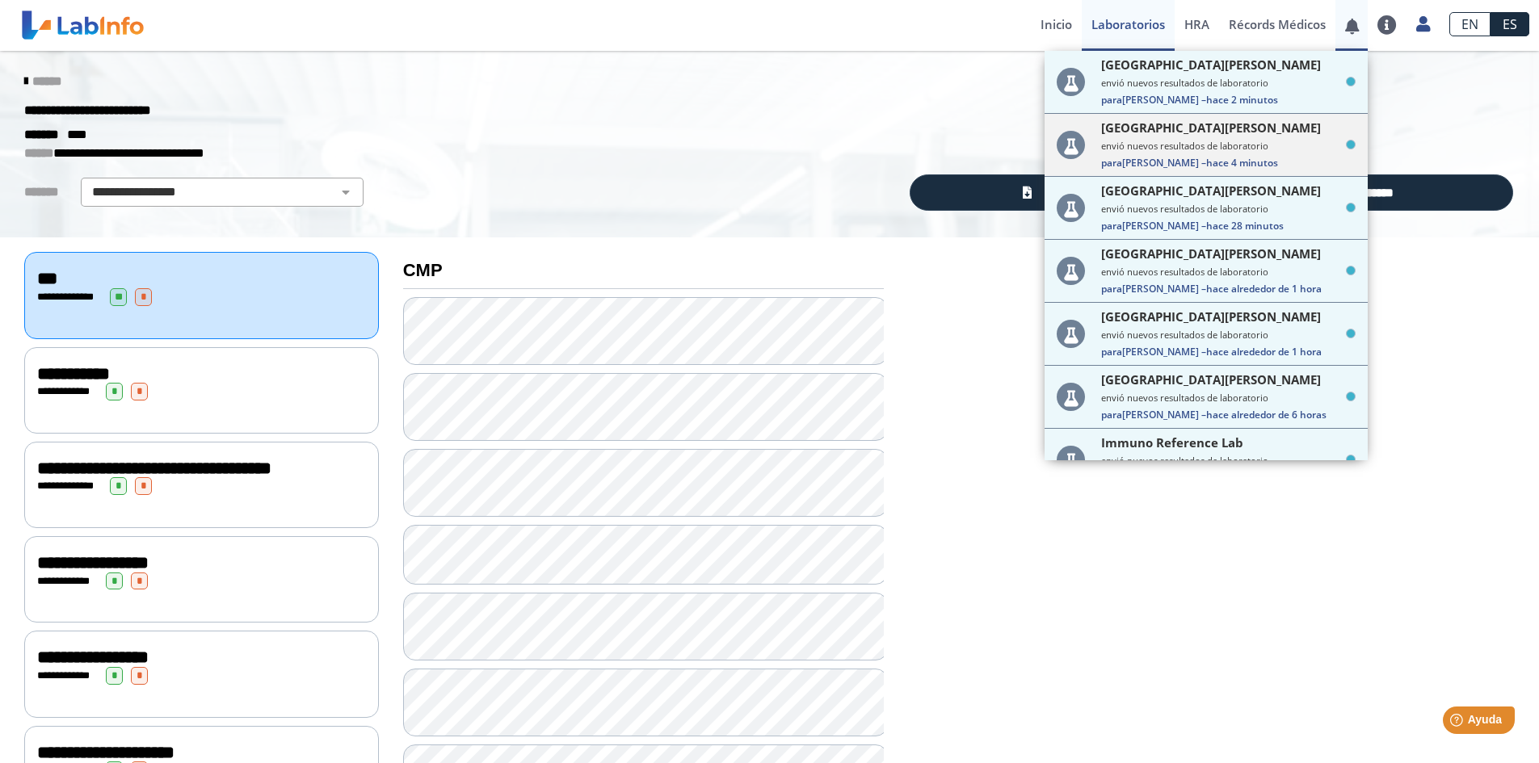
click at [1179, 132] on span "[GEOGRAPHIC_DATA][PERSON_NAME]" at bounding box center [1211, 128] width 220 height 16
drag, startPoint x: 1179, startPoint y: 89, endPoint x: 1225, endPoint y: 62, distance: 53.2
click at [1179, 87] on small "envió nuevos resultados de laboratorio" at bounding box center [1228, 83] width 254 height 12
click at [1351, 28] on link at bounding box center [1351, 26] width 33 height 12
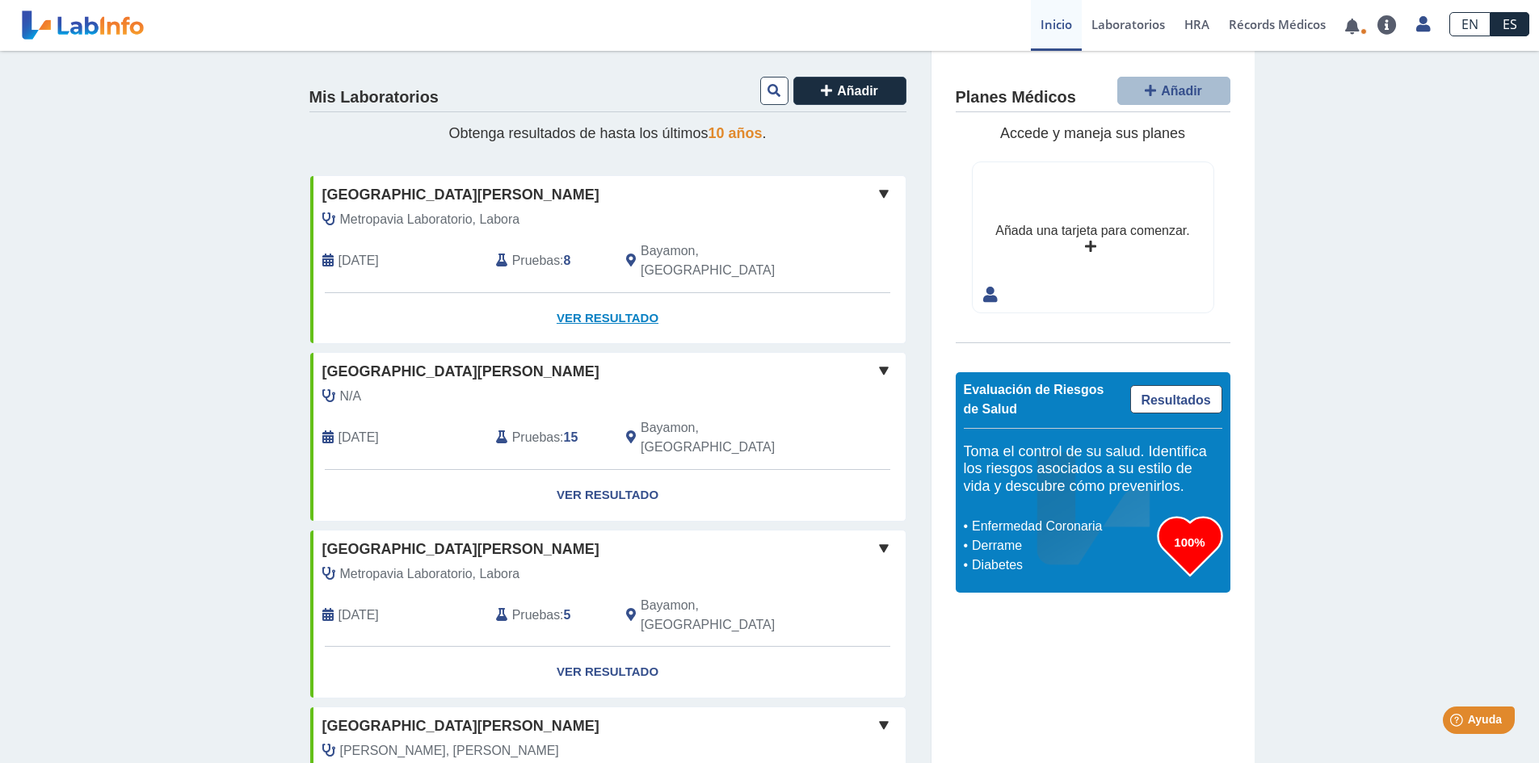
click at [583, 299] on link "Ver Resultado" at bounding box center [607, 318] width 595 height 51
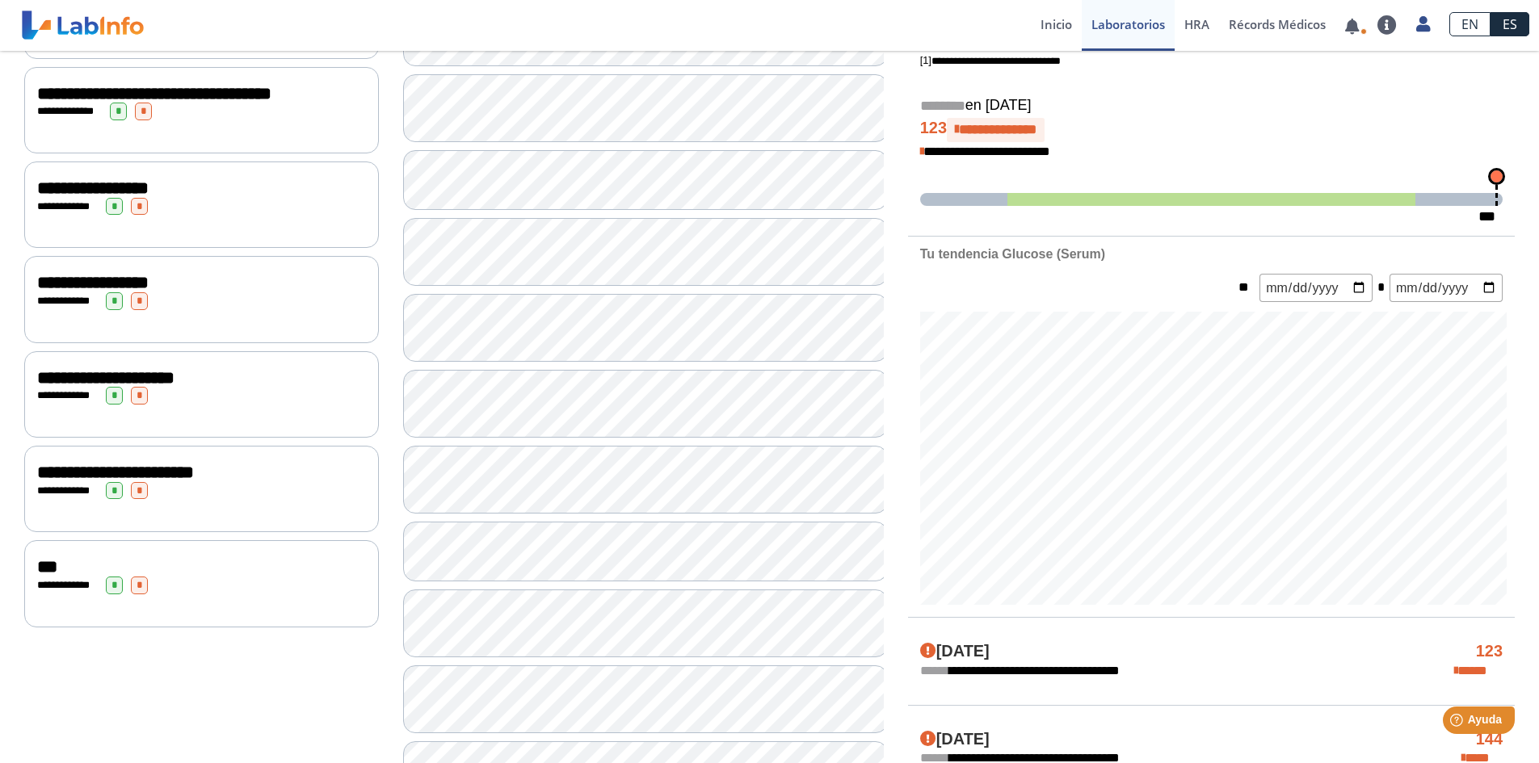
scroll to position [404, 0]
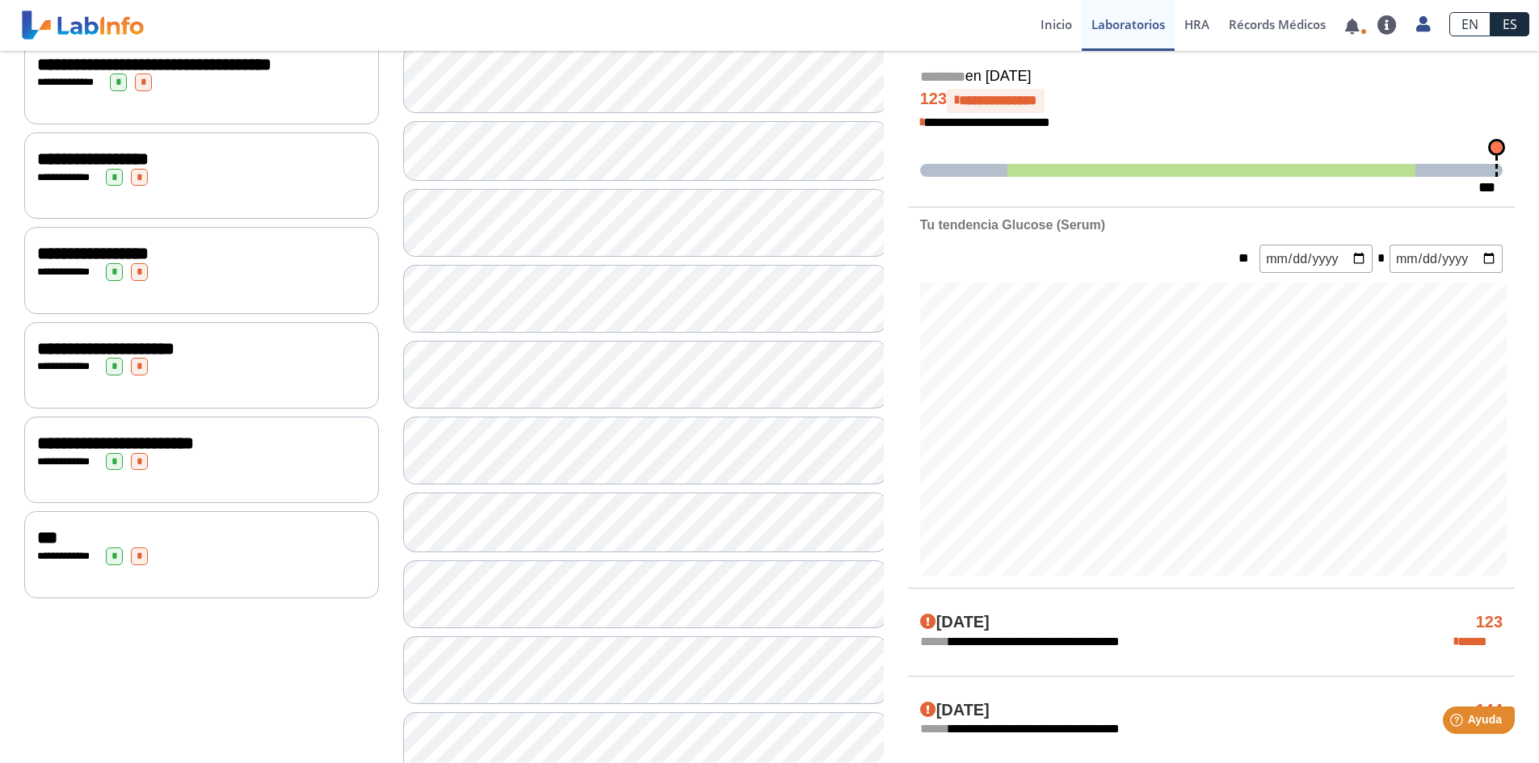
click at [194, 452] on span "**********" at bounding box center [115, 444] width 157 height 18
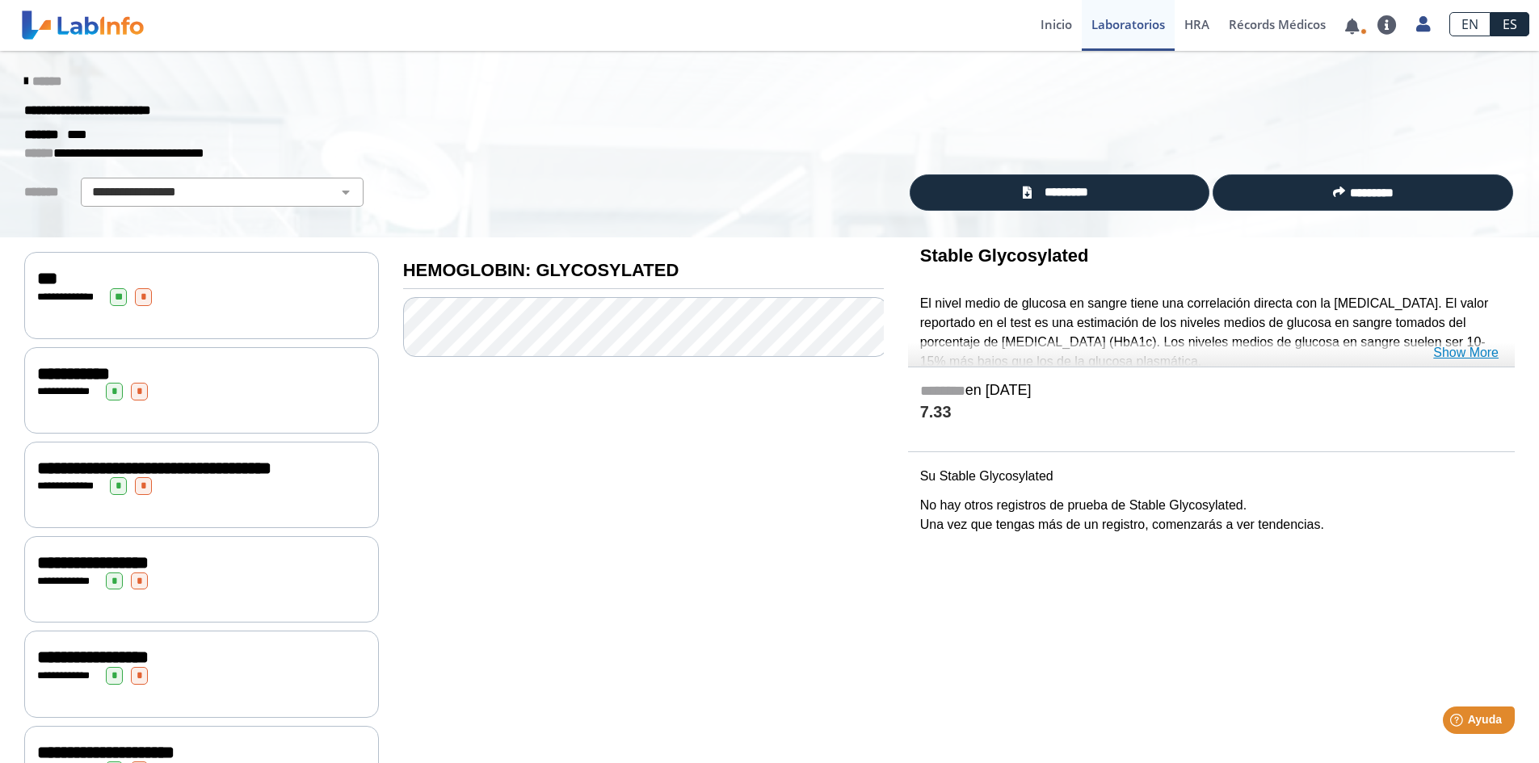
click at [1460, 354] on link "Show More" at bounding box center [1465, 352] width 65 height 19
